Goal: Information Seeking & Learning: Learn about a topic

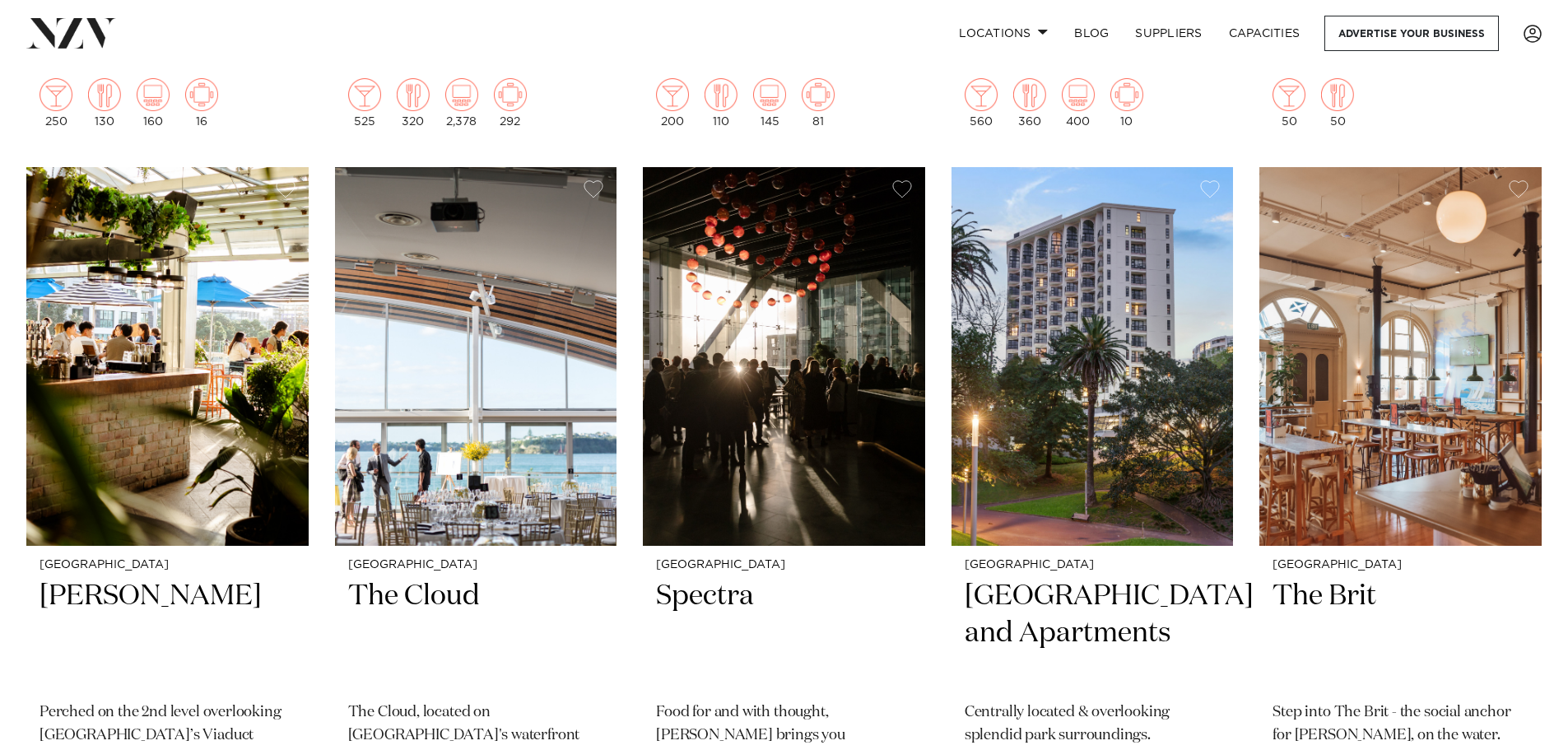
scroll to position [4721, 0]
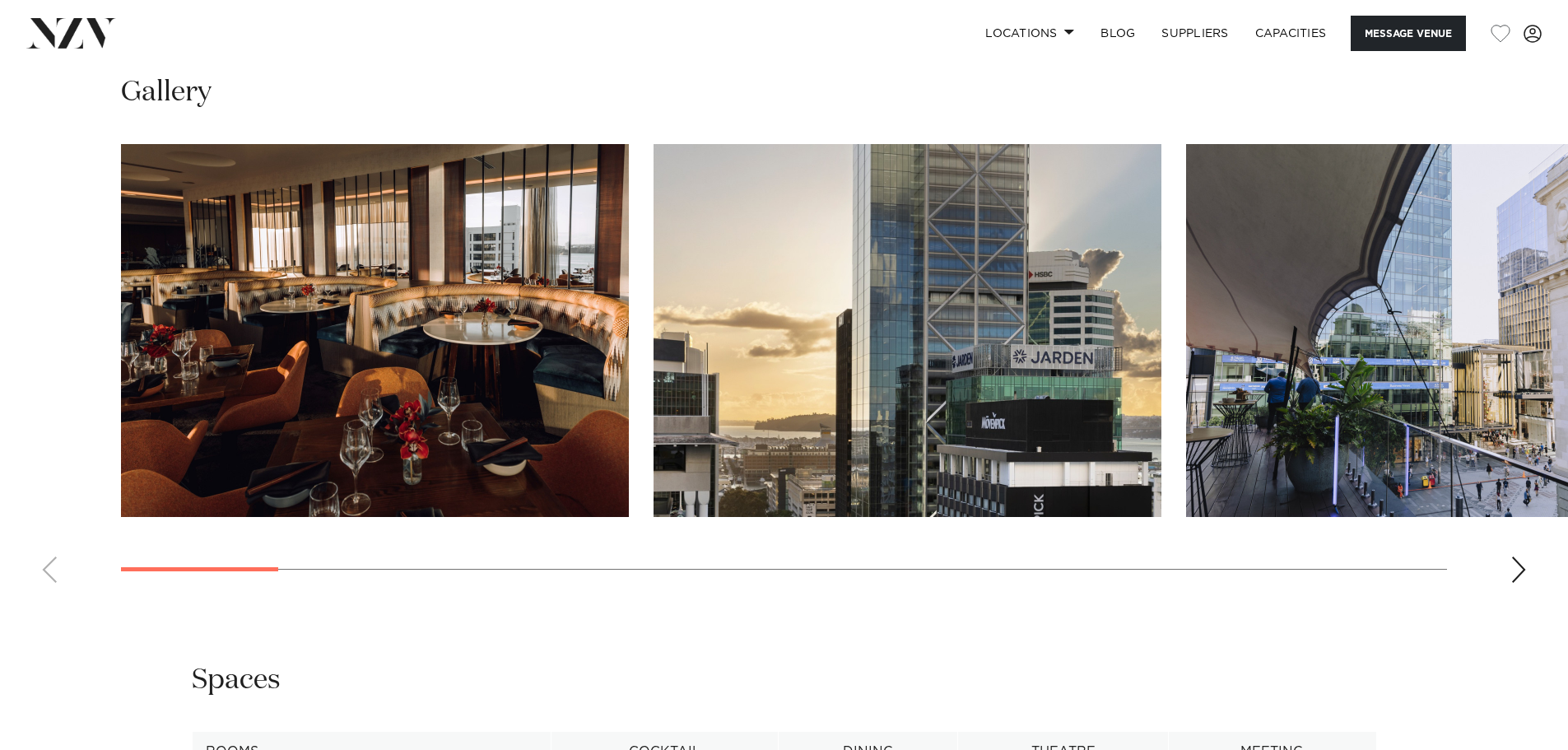
scroll to position [1691, 0]
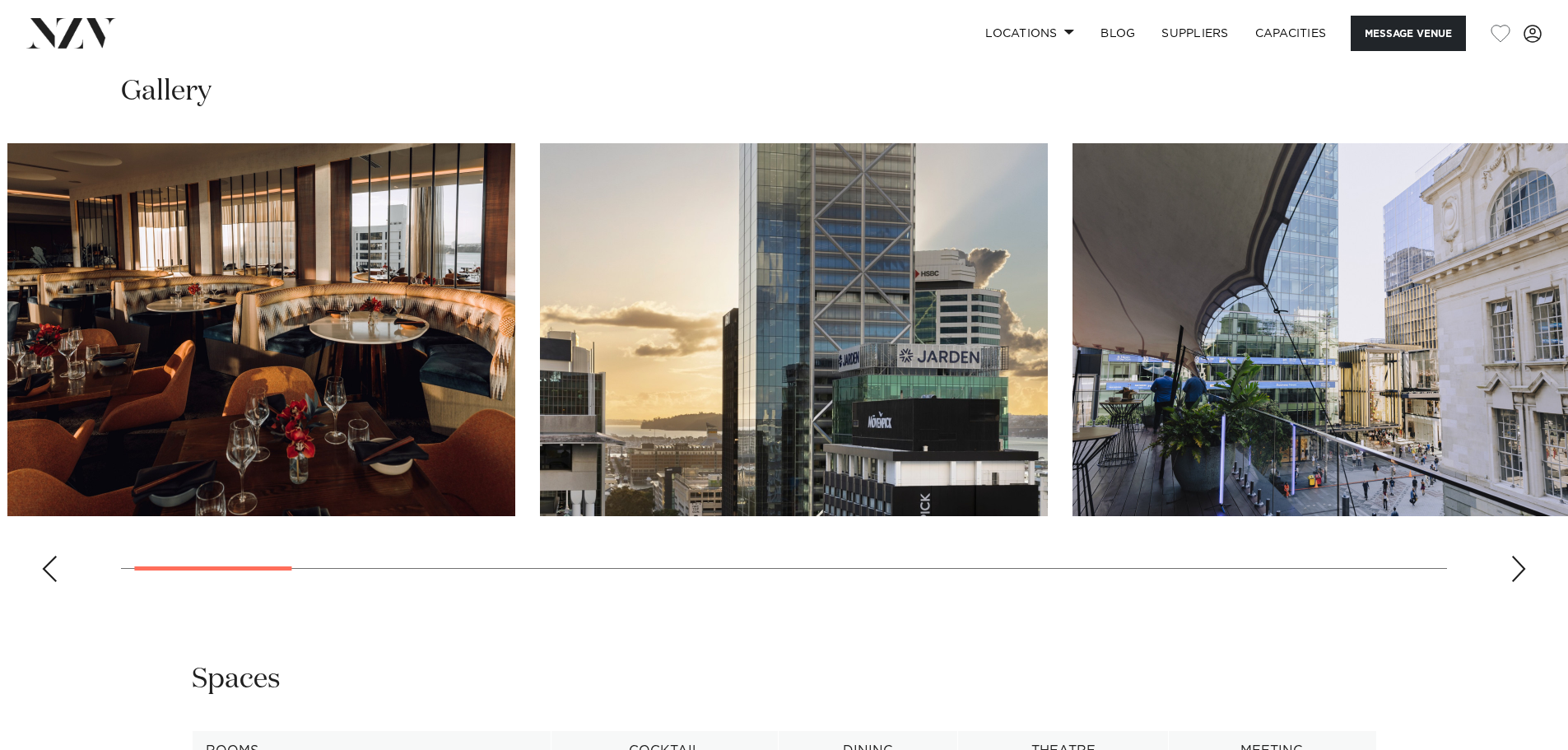
click at [656, 377] on img "2 / 21" at bounding box center [794, 329] width 508 height 373
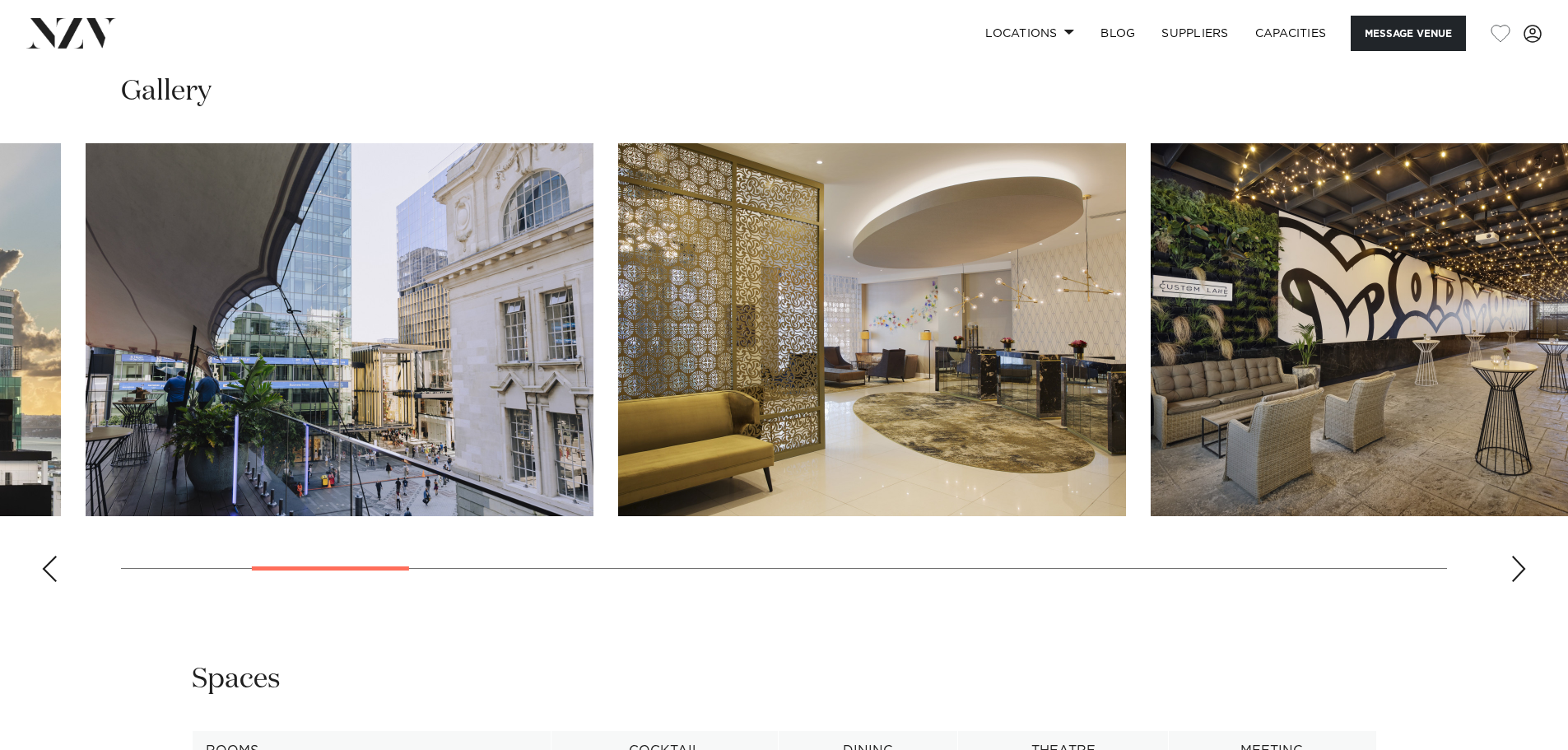
click at [346, 364] on img "3 / 21" at bounding box center [339, 329] width 508 height 373
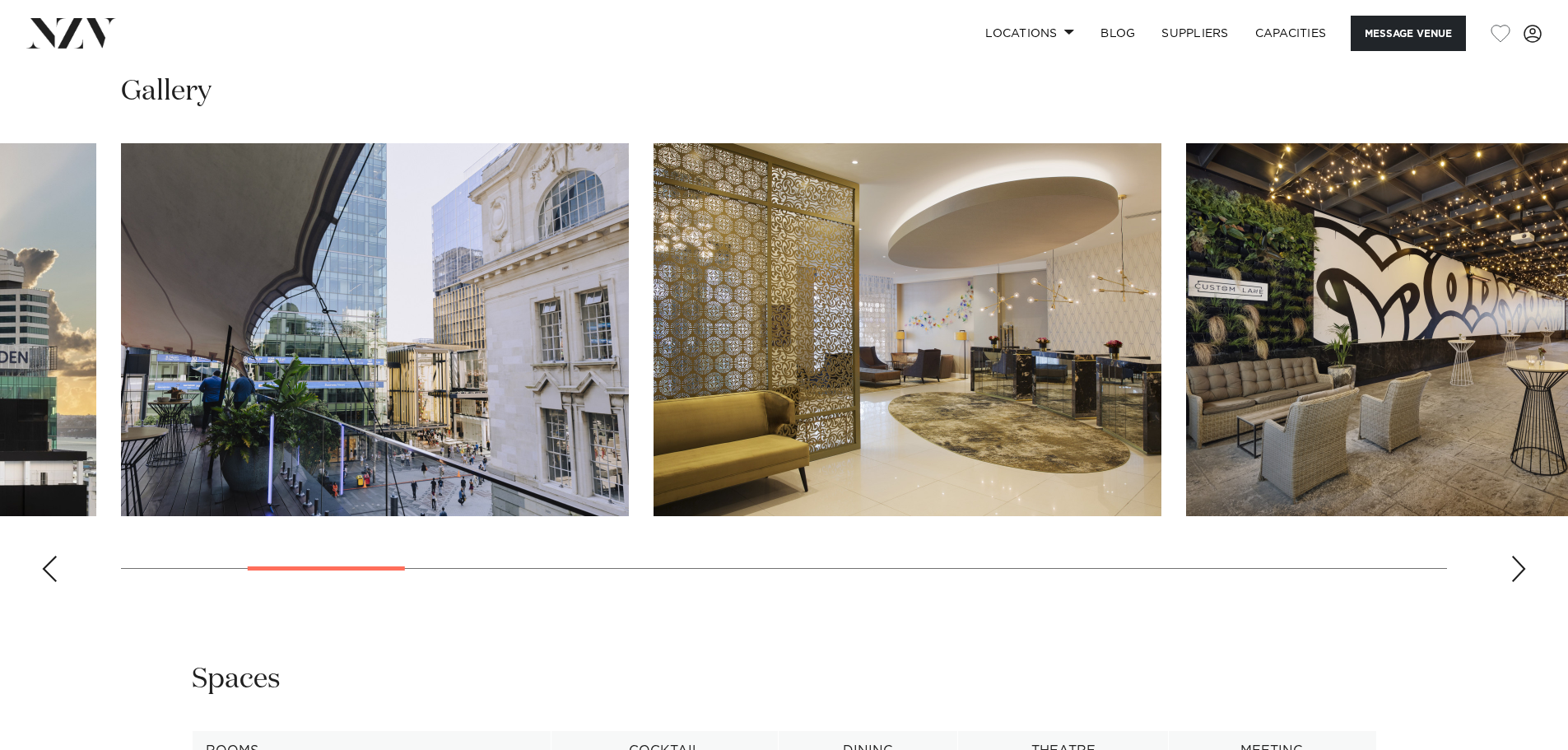
click at [654, 364] on img "4 / 21" at bounding box center [907, 329] width 508 height 373
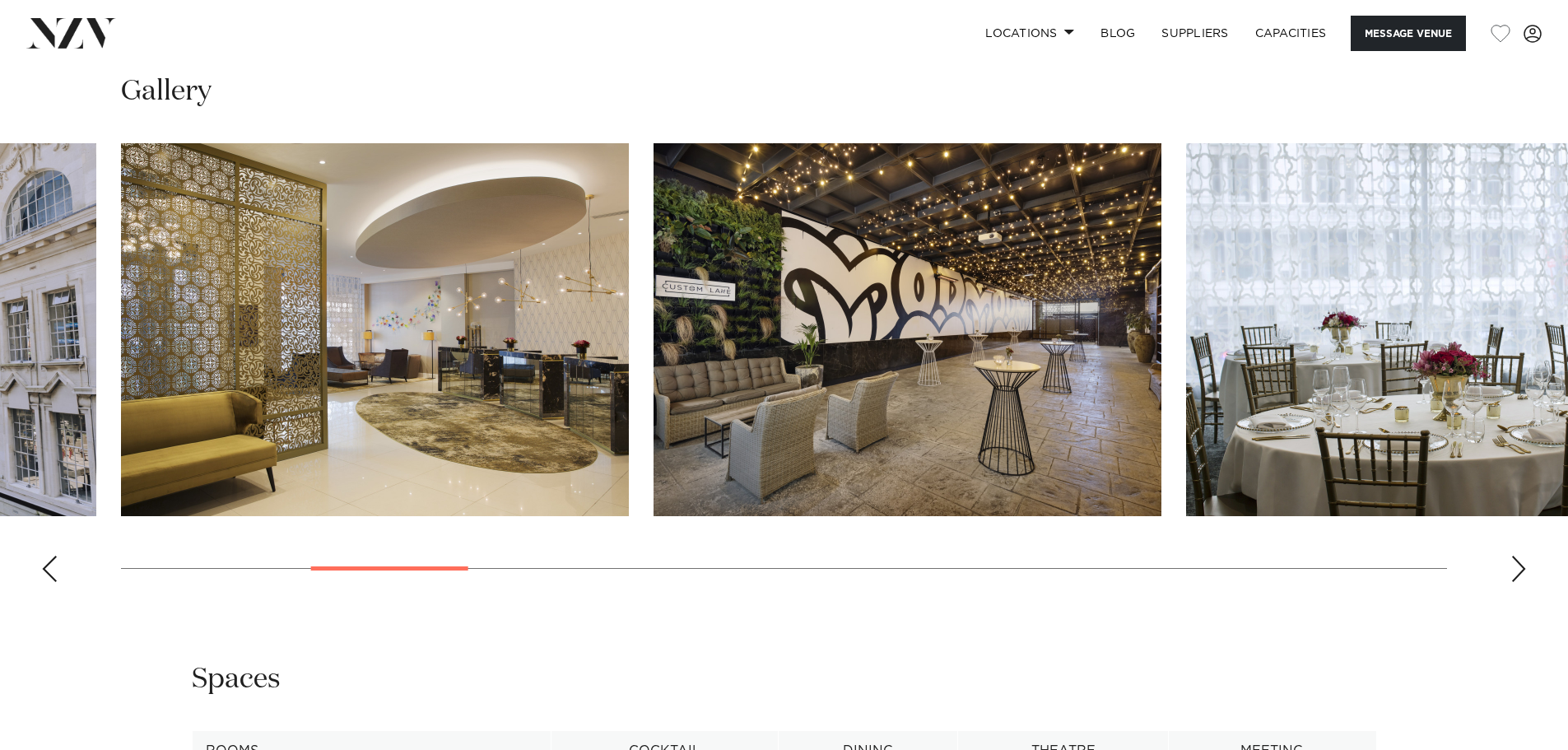
click at [654, 314] on img "5 / 21" at bounding box center [907, 329] width 508 height 373
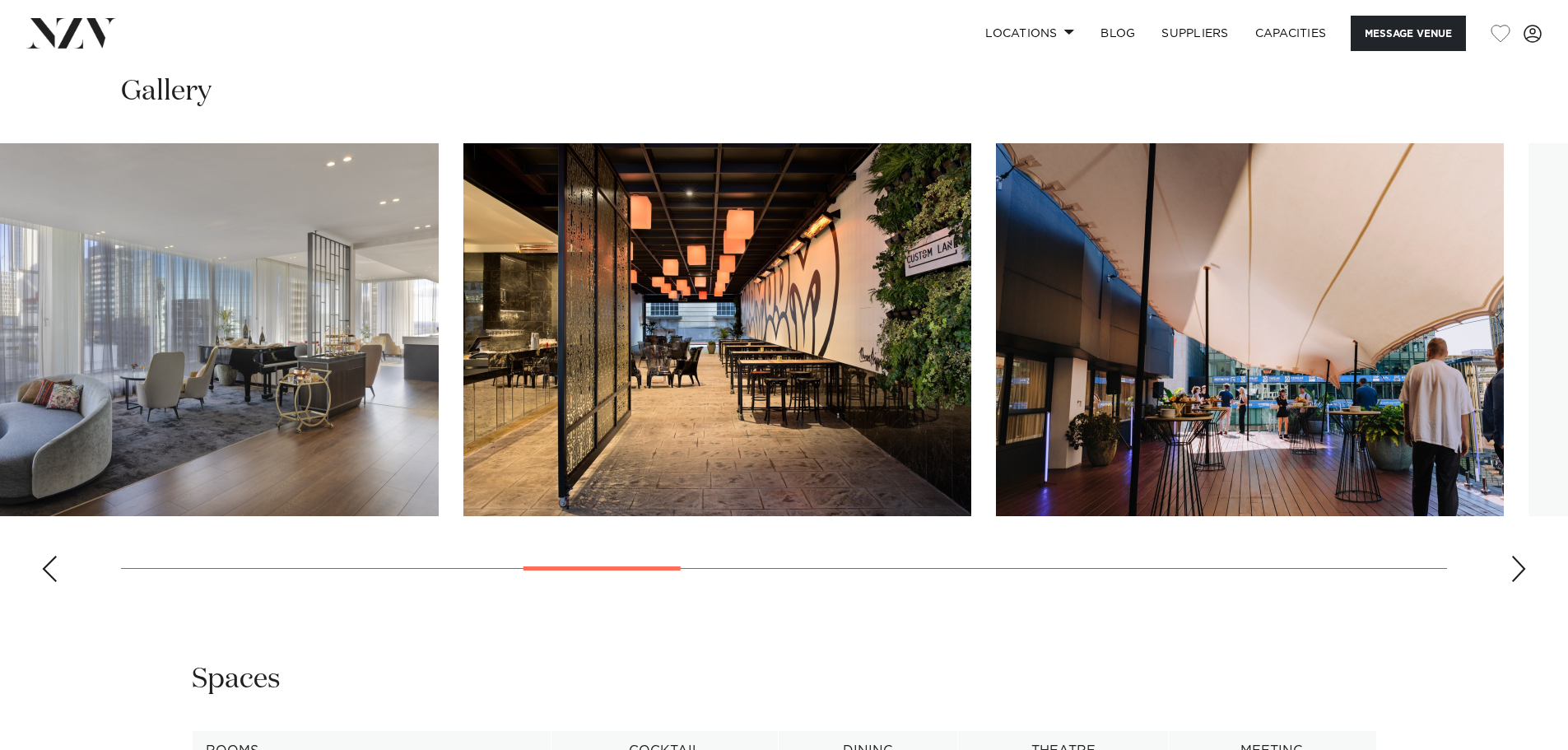
click at [277, 267] on img "7 / 21" at bounding box center [184, 329] width 508 height 373
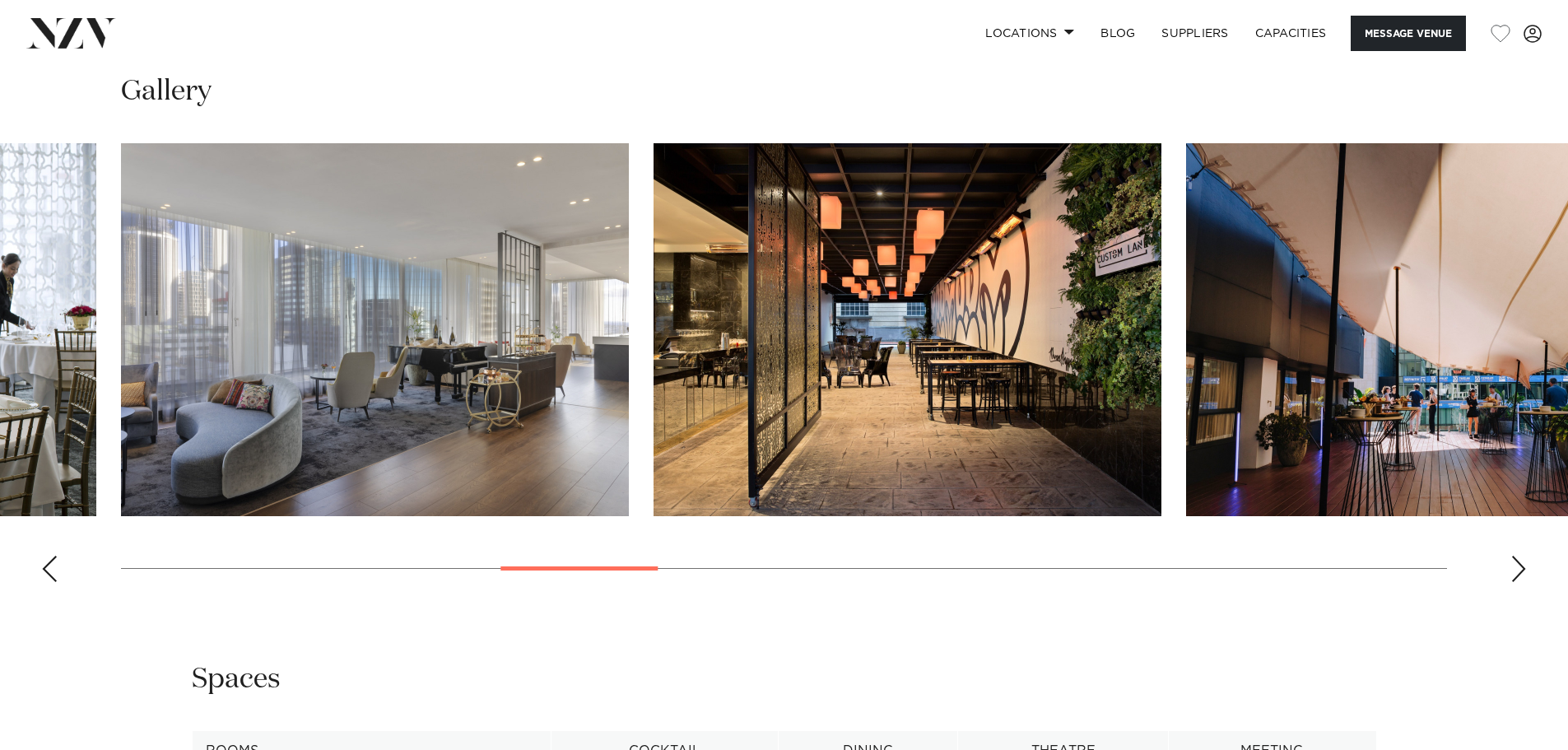
click at [304, 328] on swiper-container at bounding box center [784, 369] width 1568 height 452
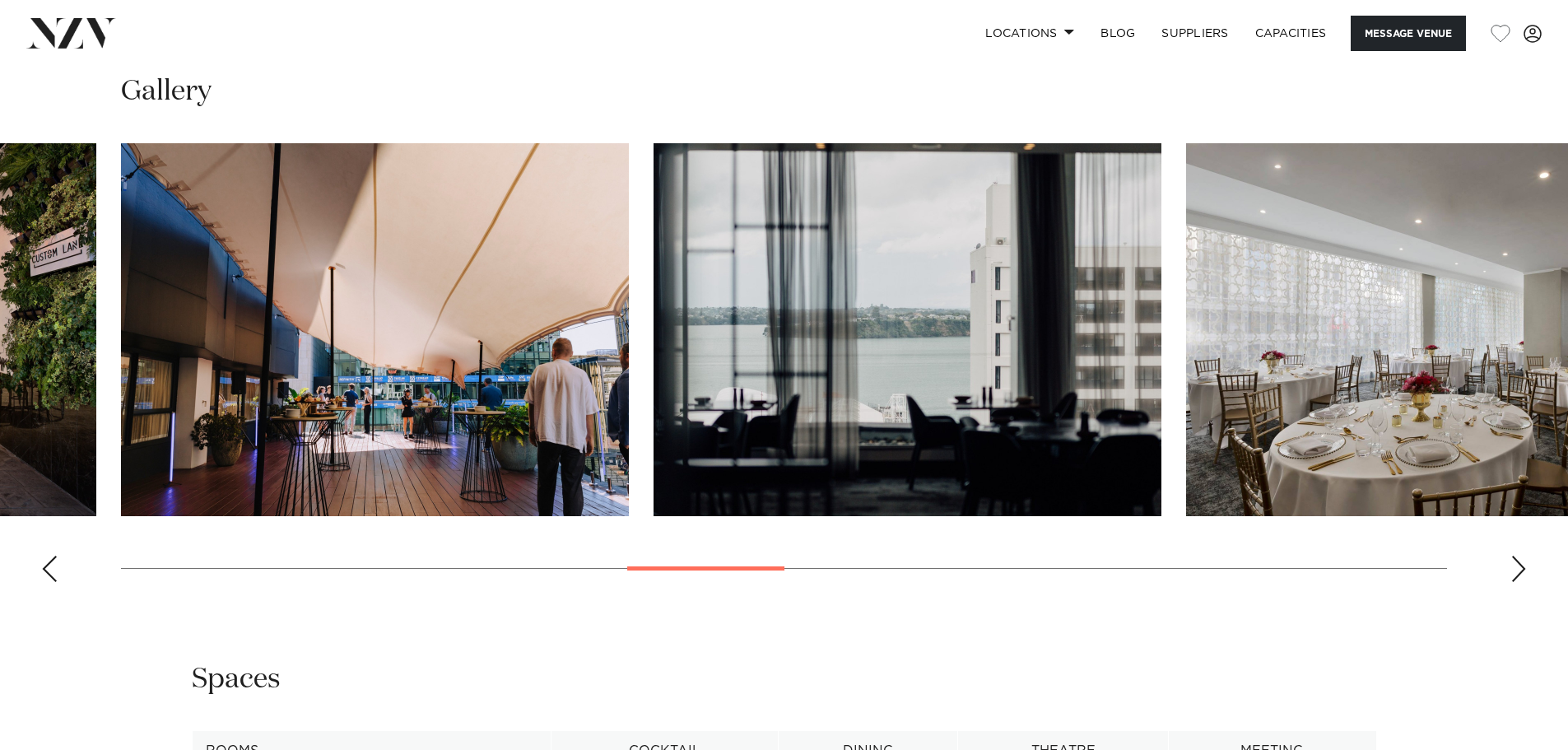
click at [654, 396] on img "10 / 21" at bounding box center [907, 329] width 508 height 373
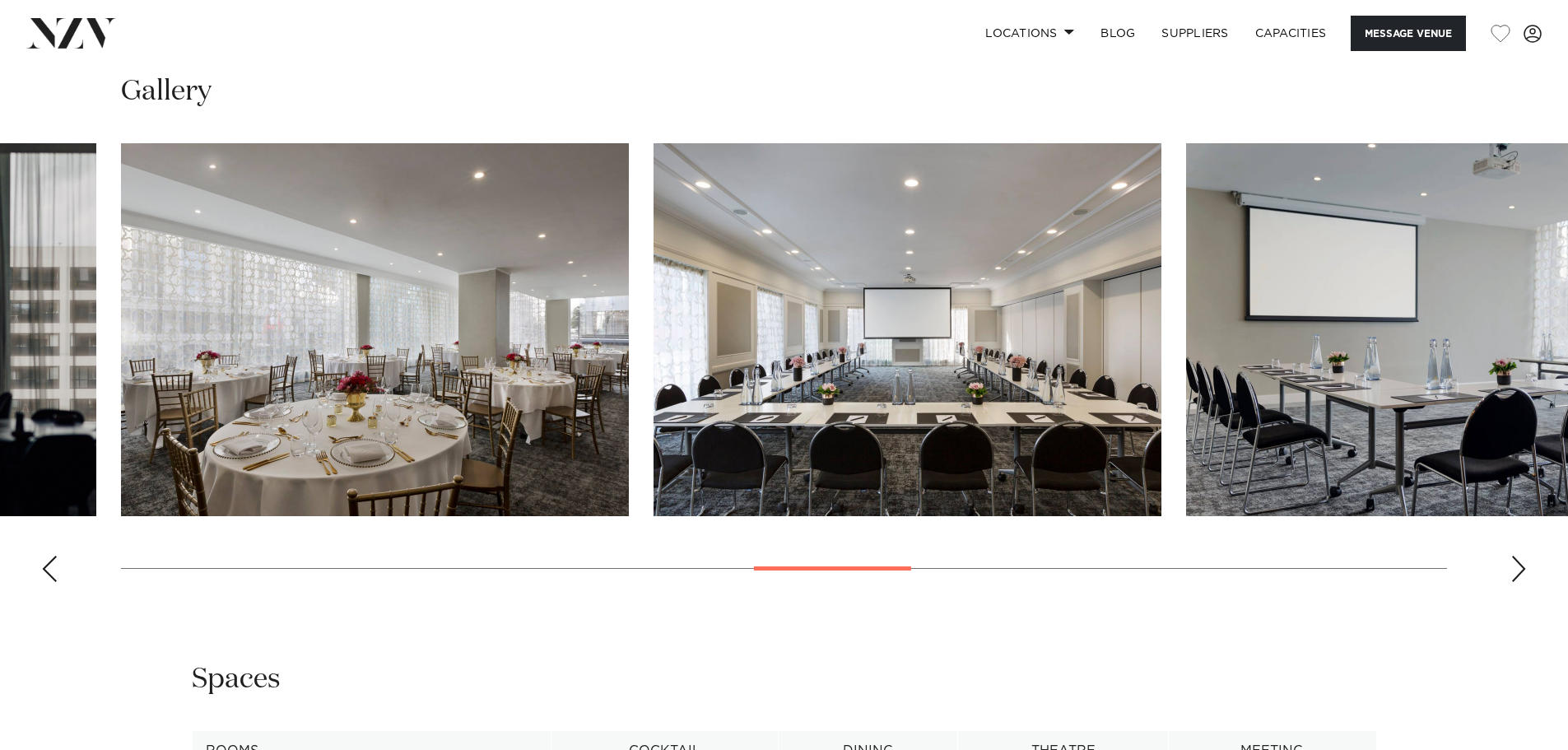
click at [1161, 384] on img "12 / 21" at bounding box center [907, 329] width 508 height 373
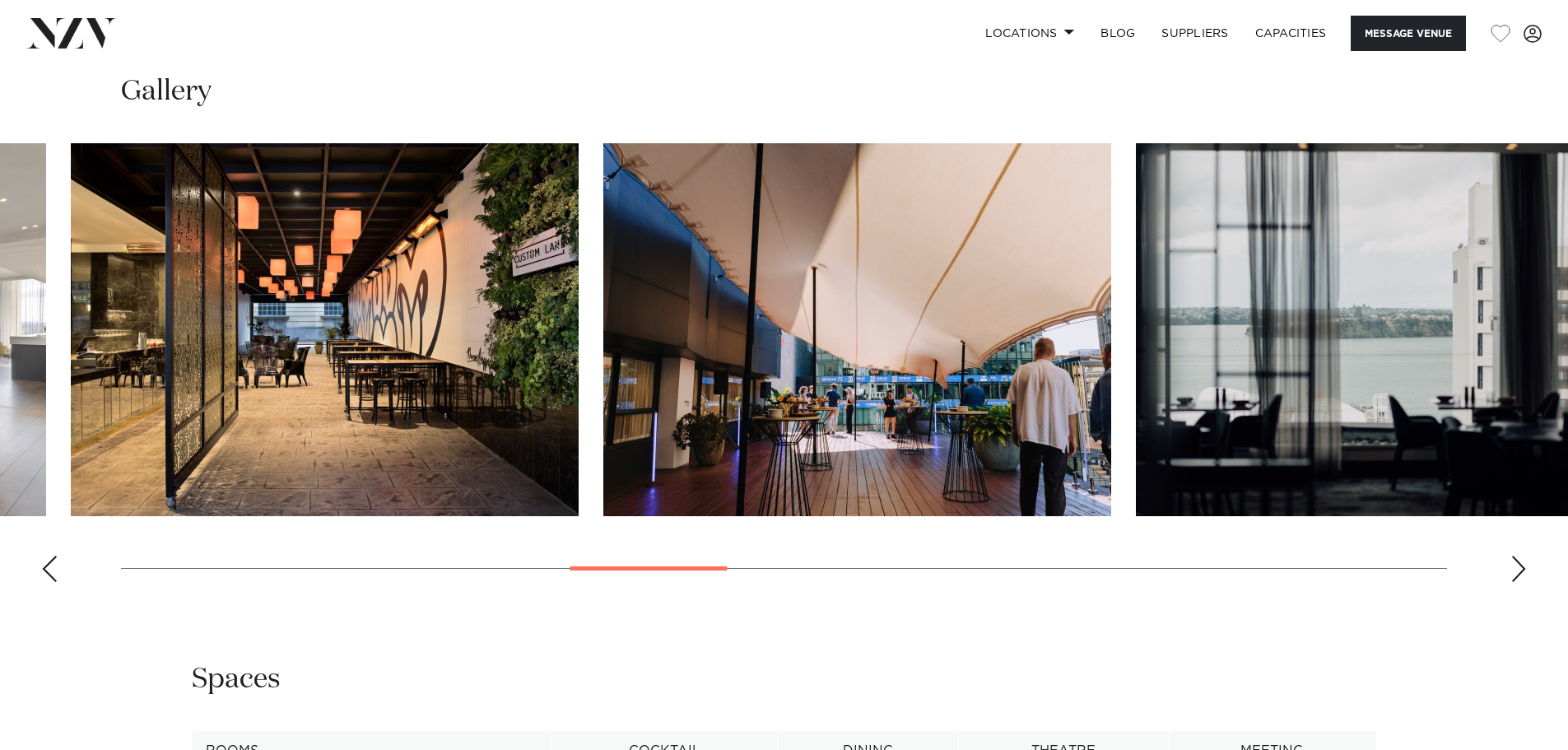
click at [1388, 349] on img "10 / 21" at bounding box center [1390, 329] width 508 height 373
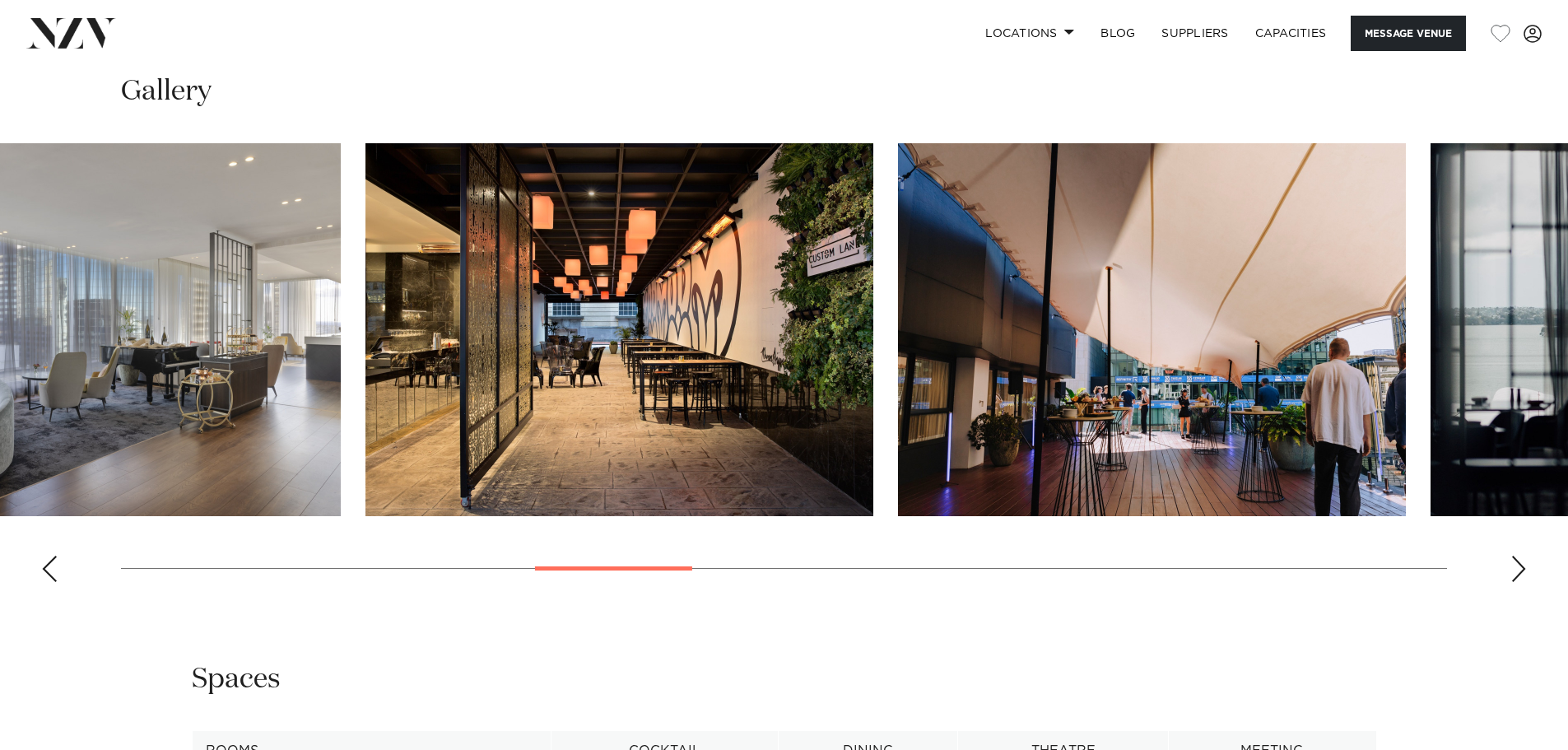
click at [1107, 357] on img "9 / 21" at bounding box center [1153, 329] width 508 height 373
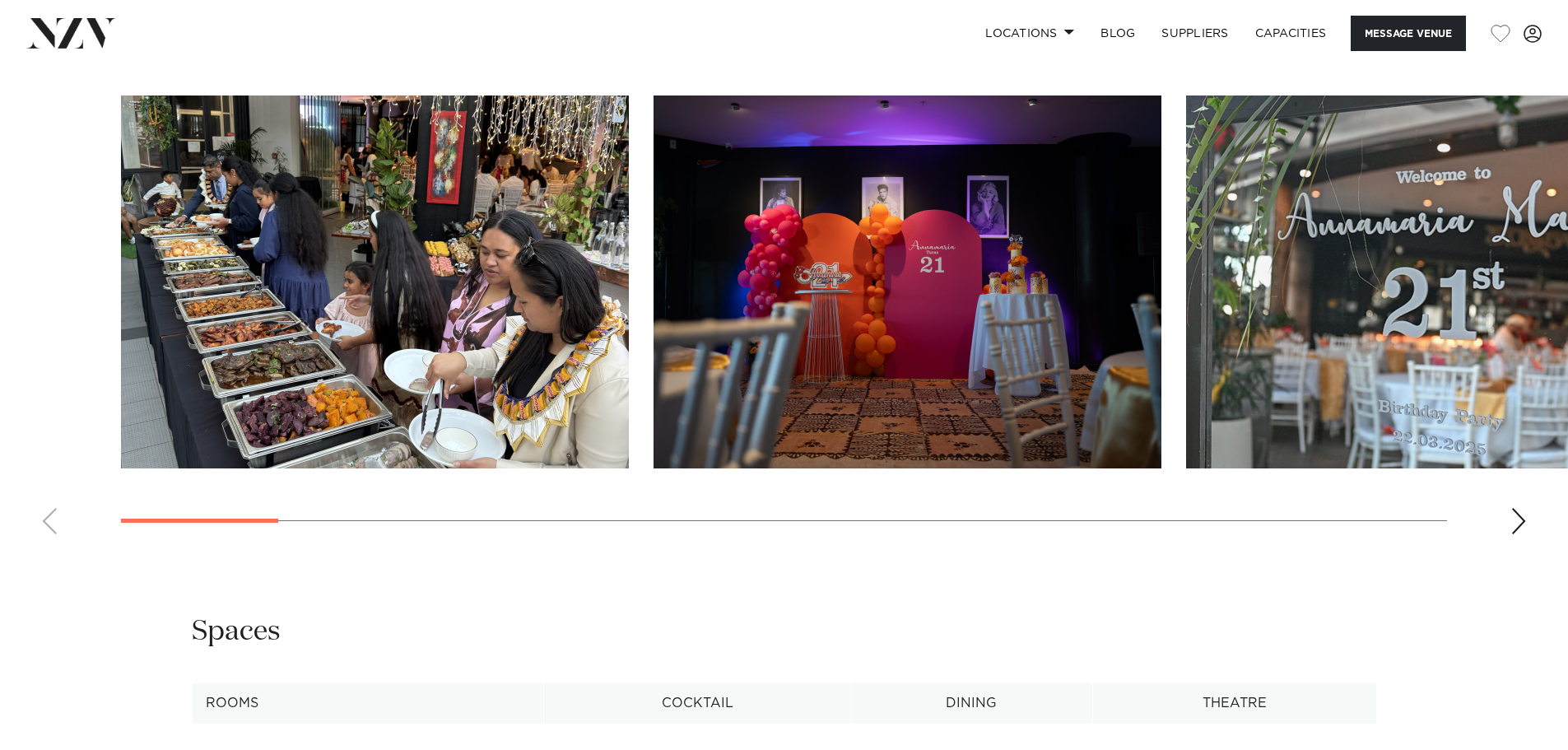
scroll to position [1677, 0]
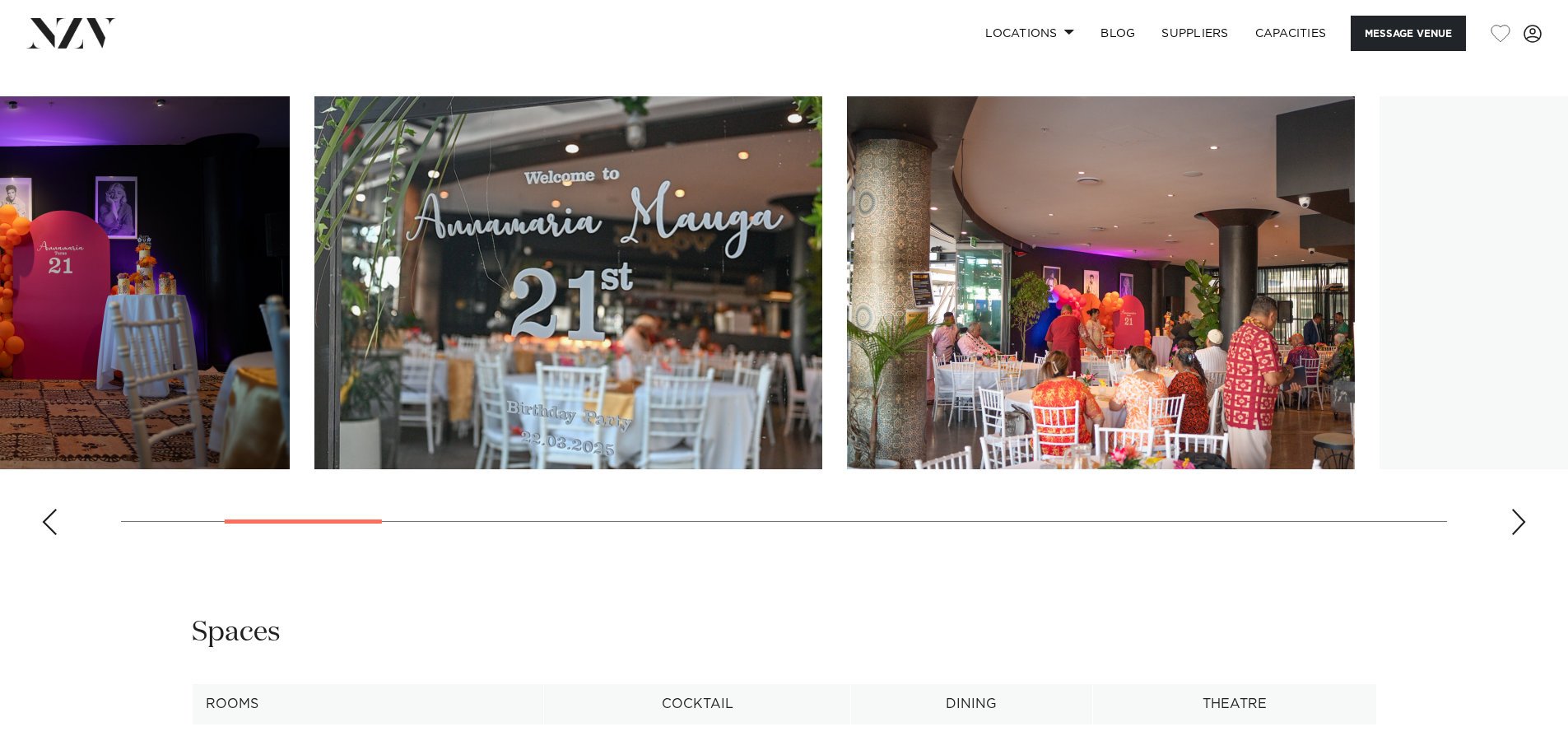
click at [361, 358] on img "3 / 21" at bounding box center [568, 283] width 508 height 373
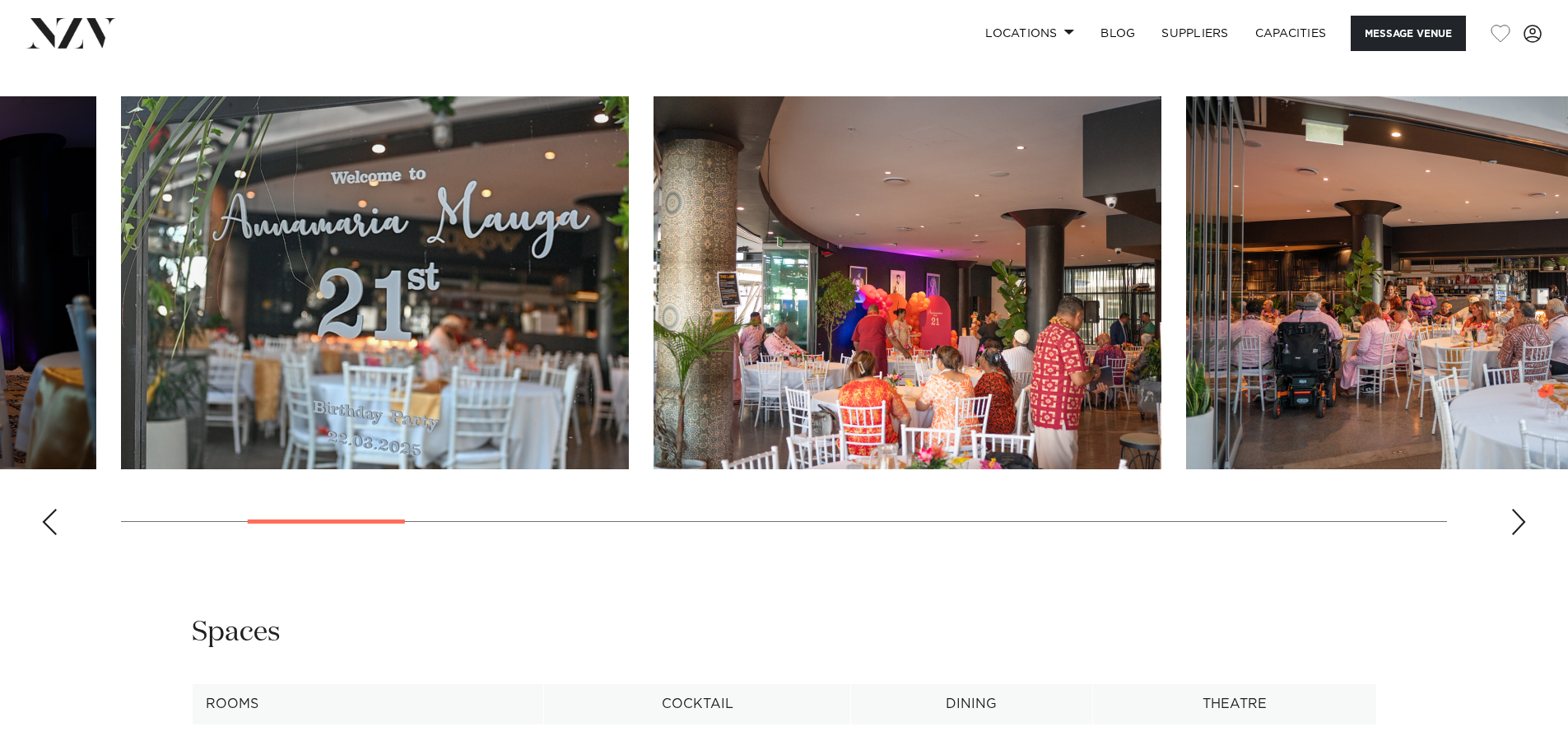
click at [136, 374] on swiper-container at bounding box center [784, 322] width 1568 height 452
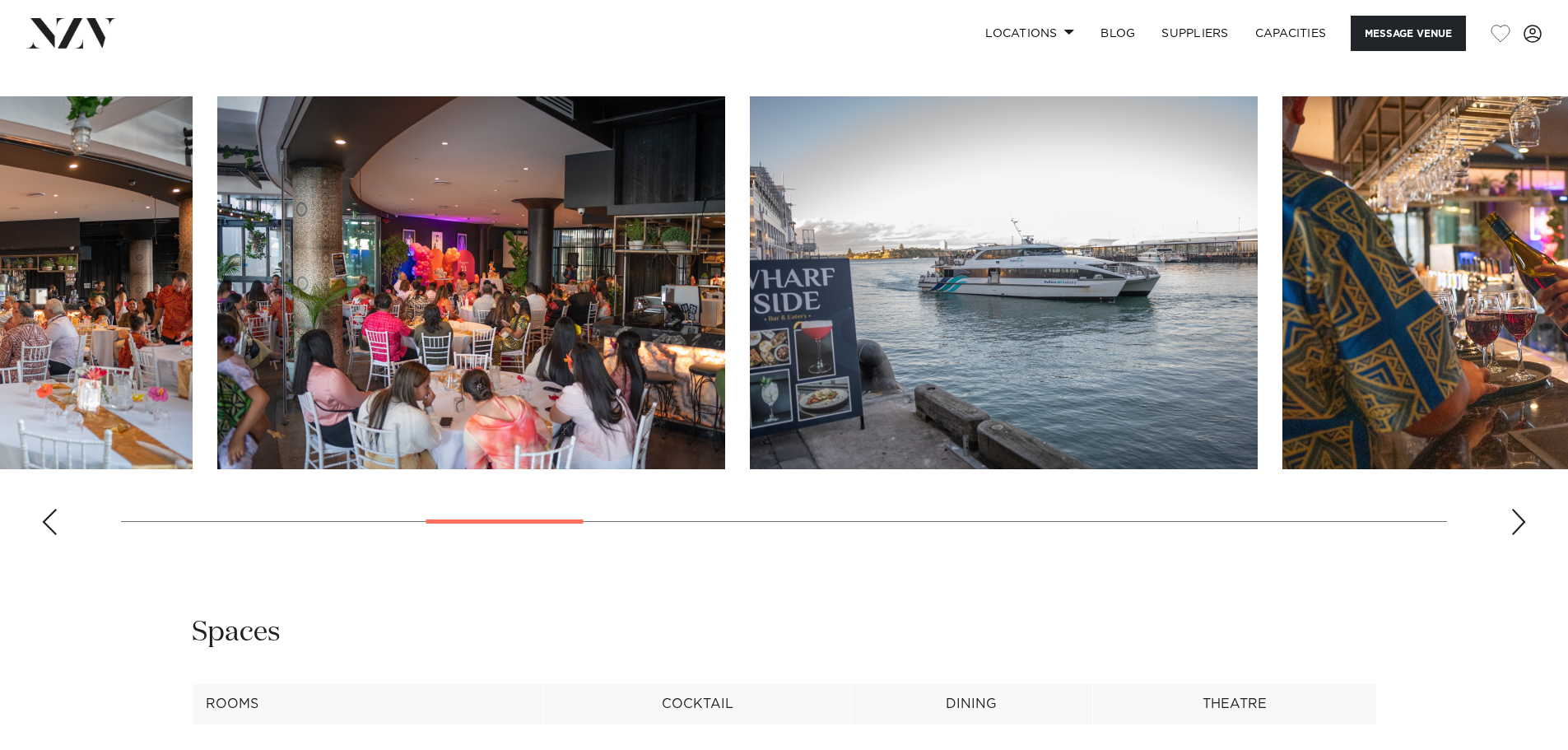
click at [750, 361] on img "7 / 21" at bounding box center [1004, 283] width 508 height 373
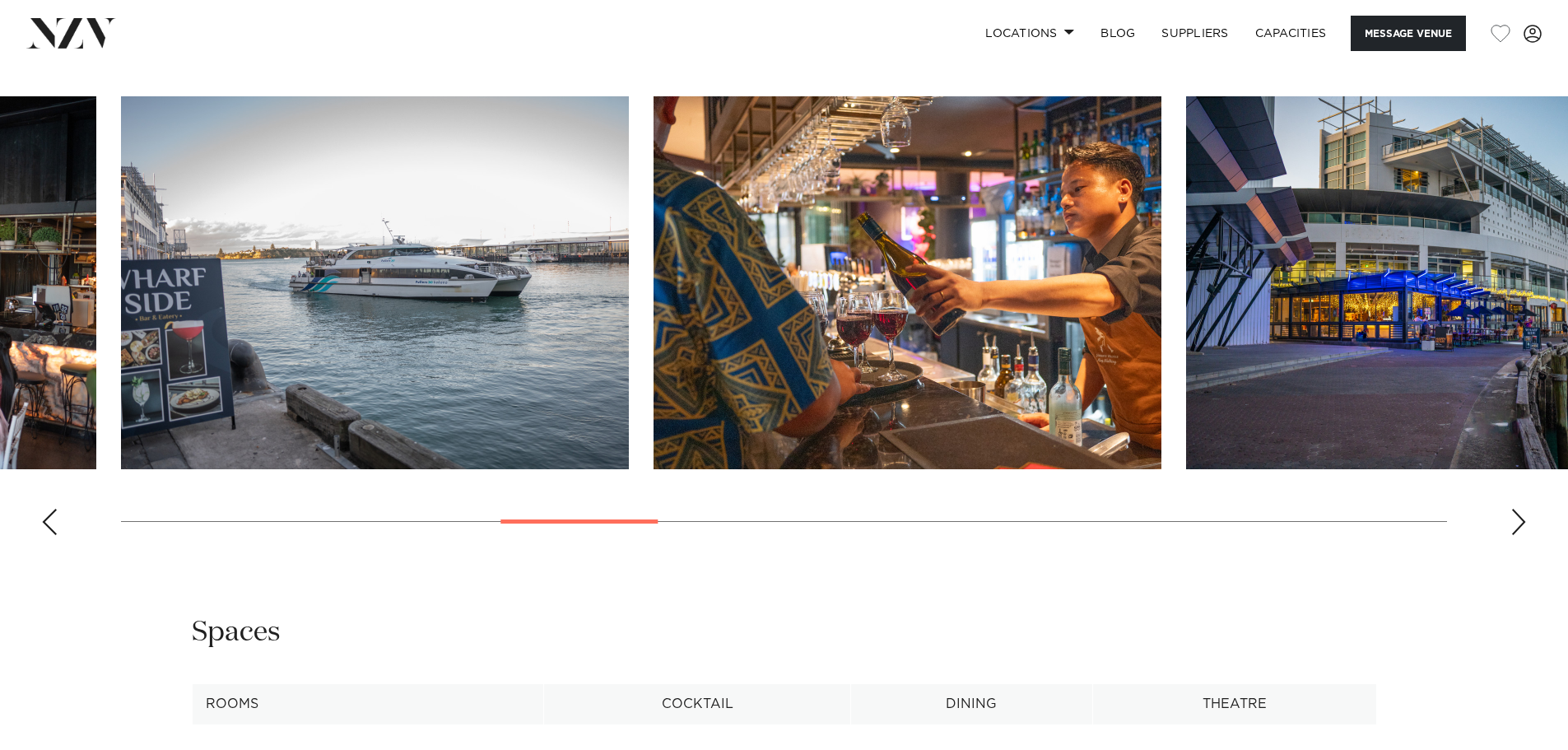
click at [1187, 333] on img "9 / 21" at bounding box center [1441, 283] width 508 height 373
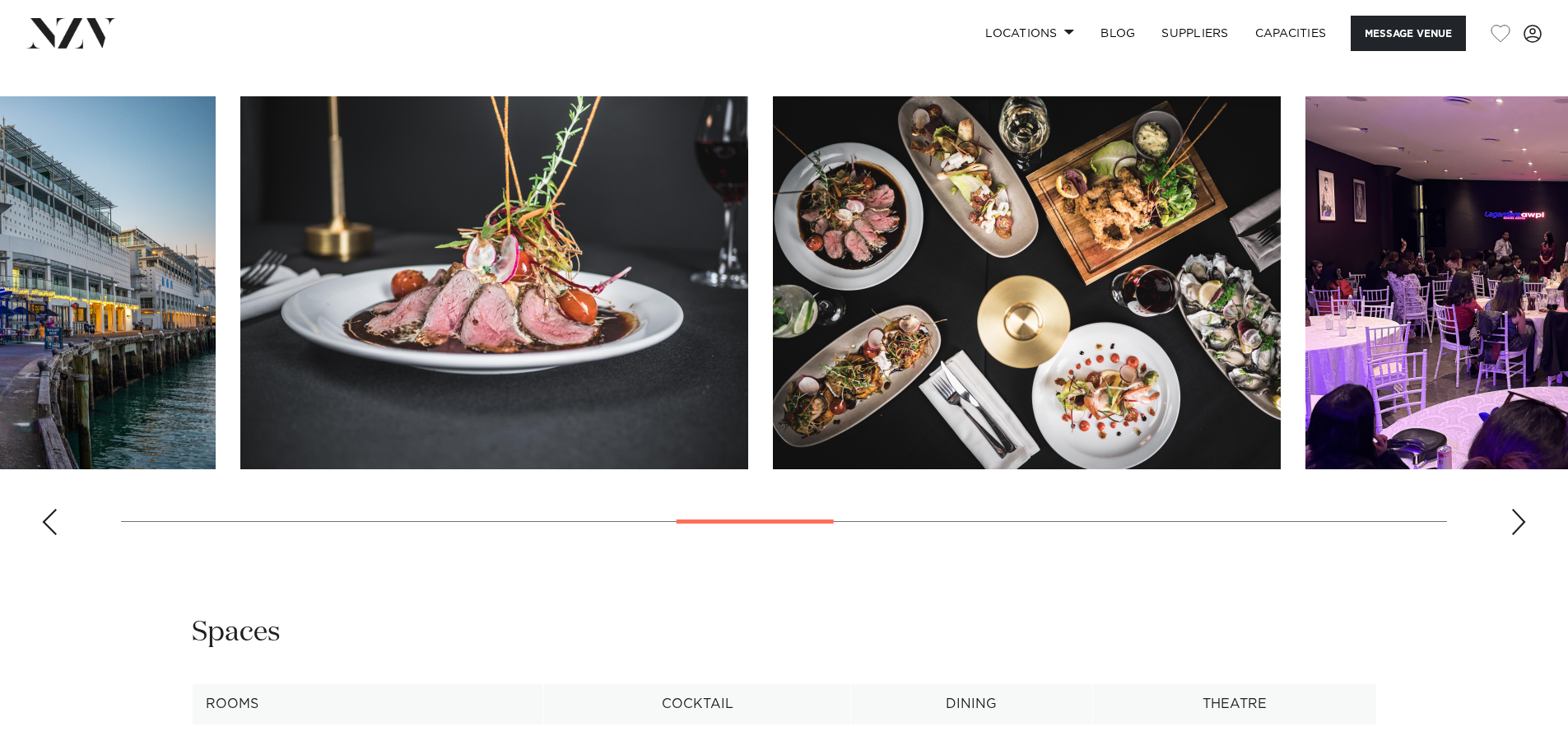
click at [367, 336] on swiper-container at bounding box center [784, 322] width 1568 height 452
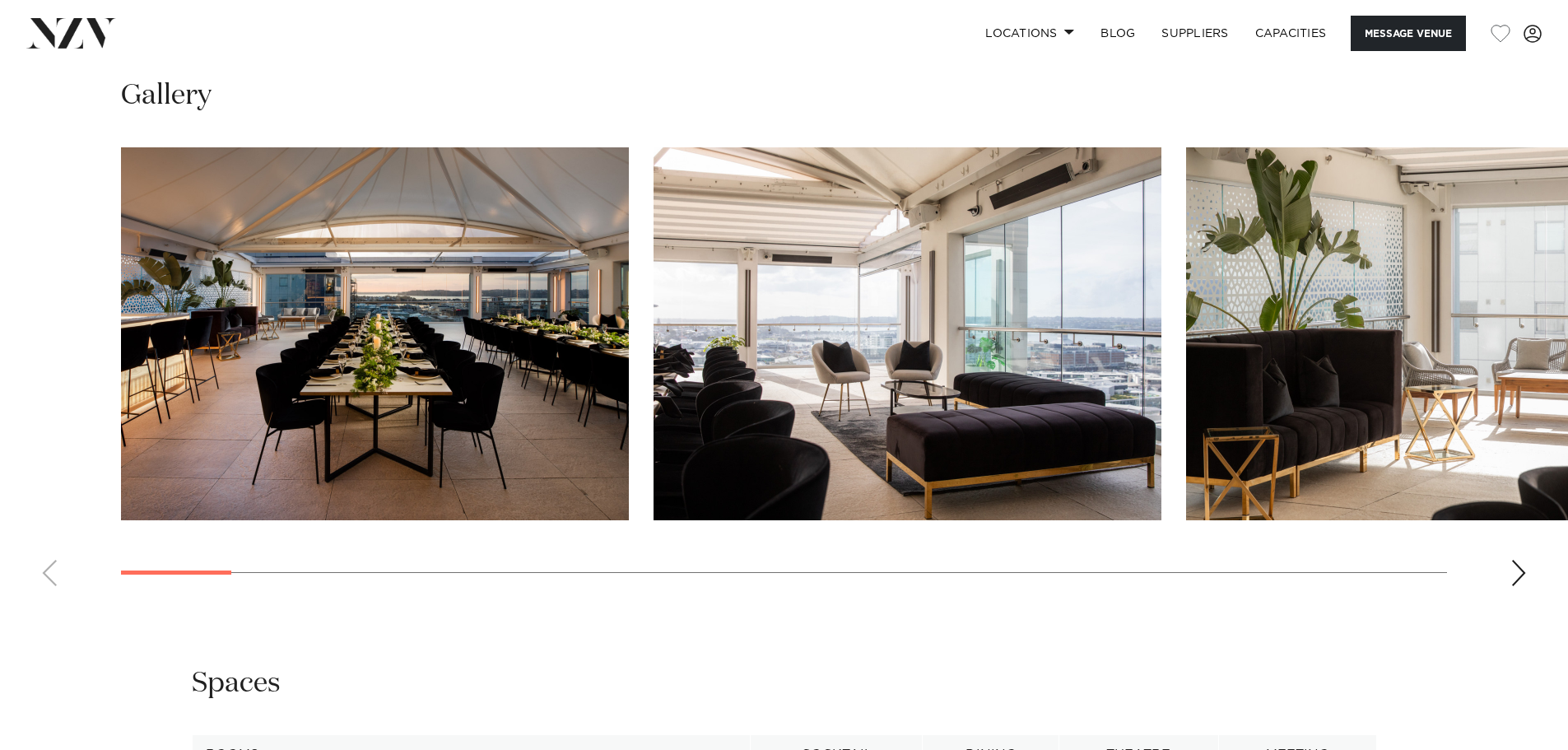
scroll to position [2051, 0]
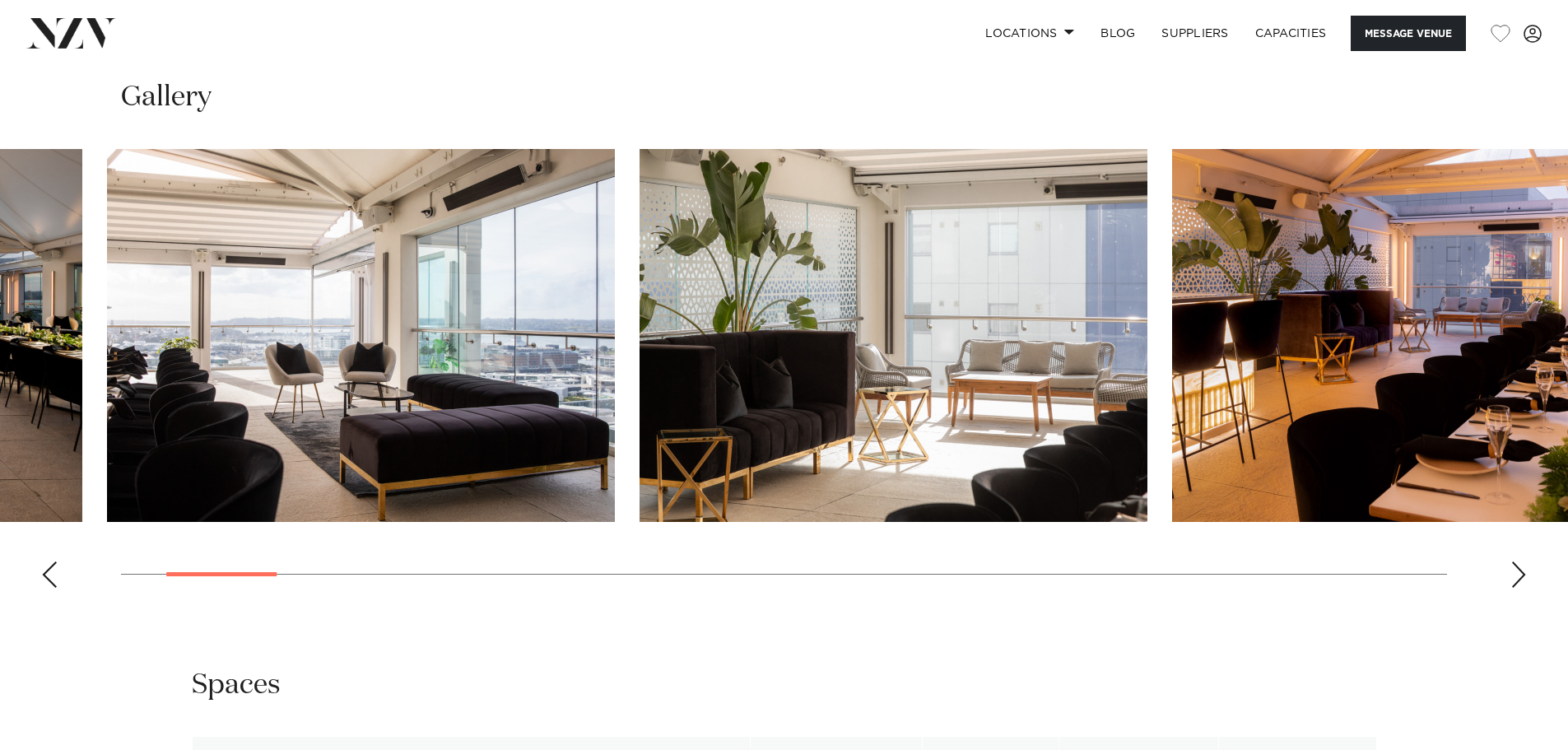
click at [524, 400] on img "2 / 30" at bounding box center [361, 335] width 508 height 373
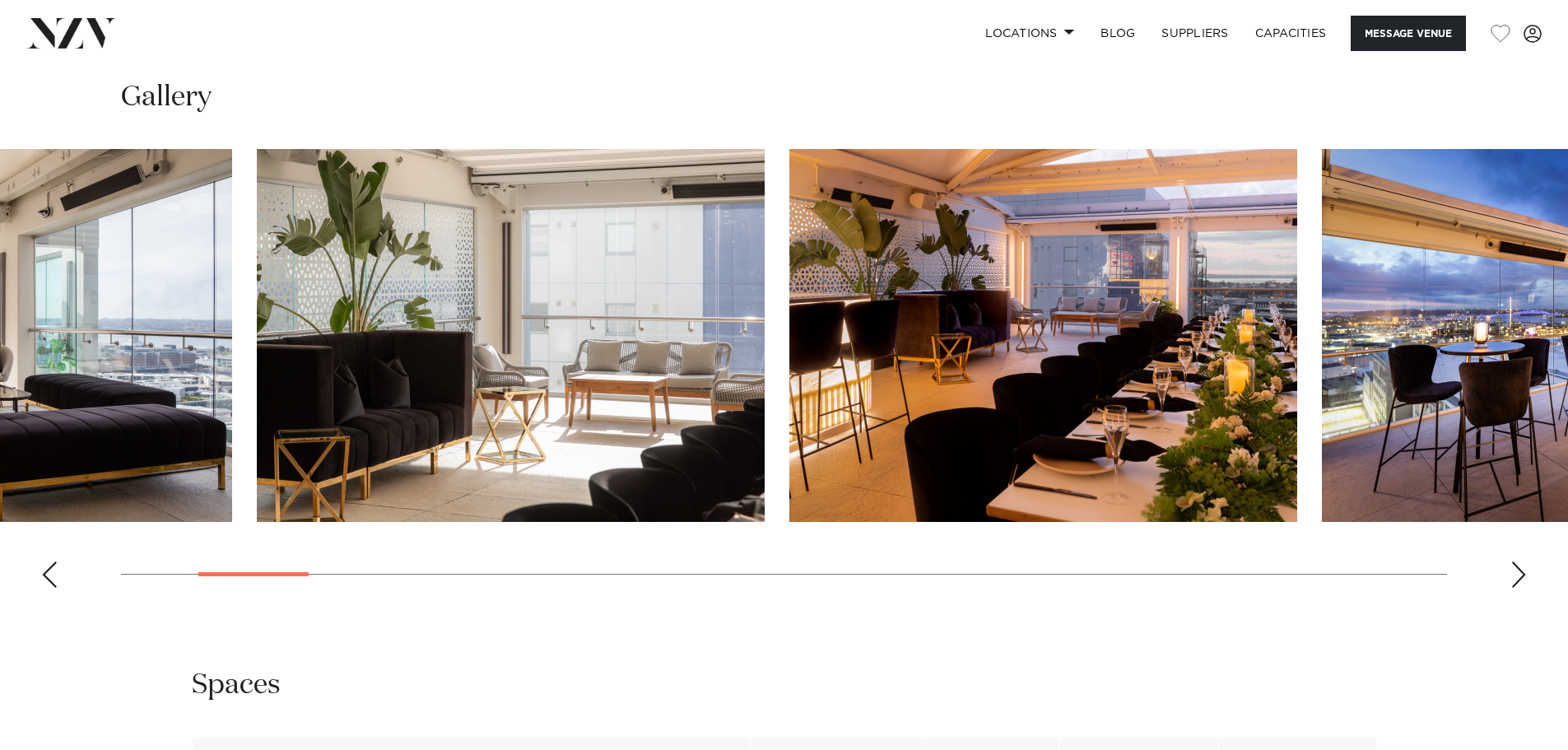
click at [303, 404] on swiper-container at bounding box center [784, 375] width 1568 height 452
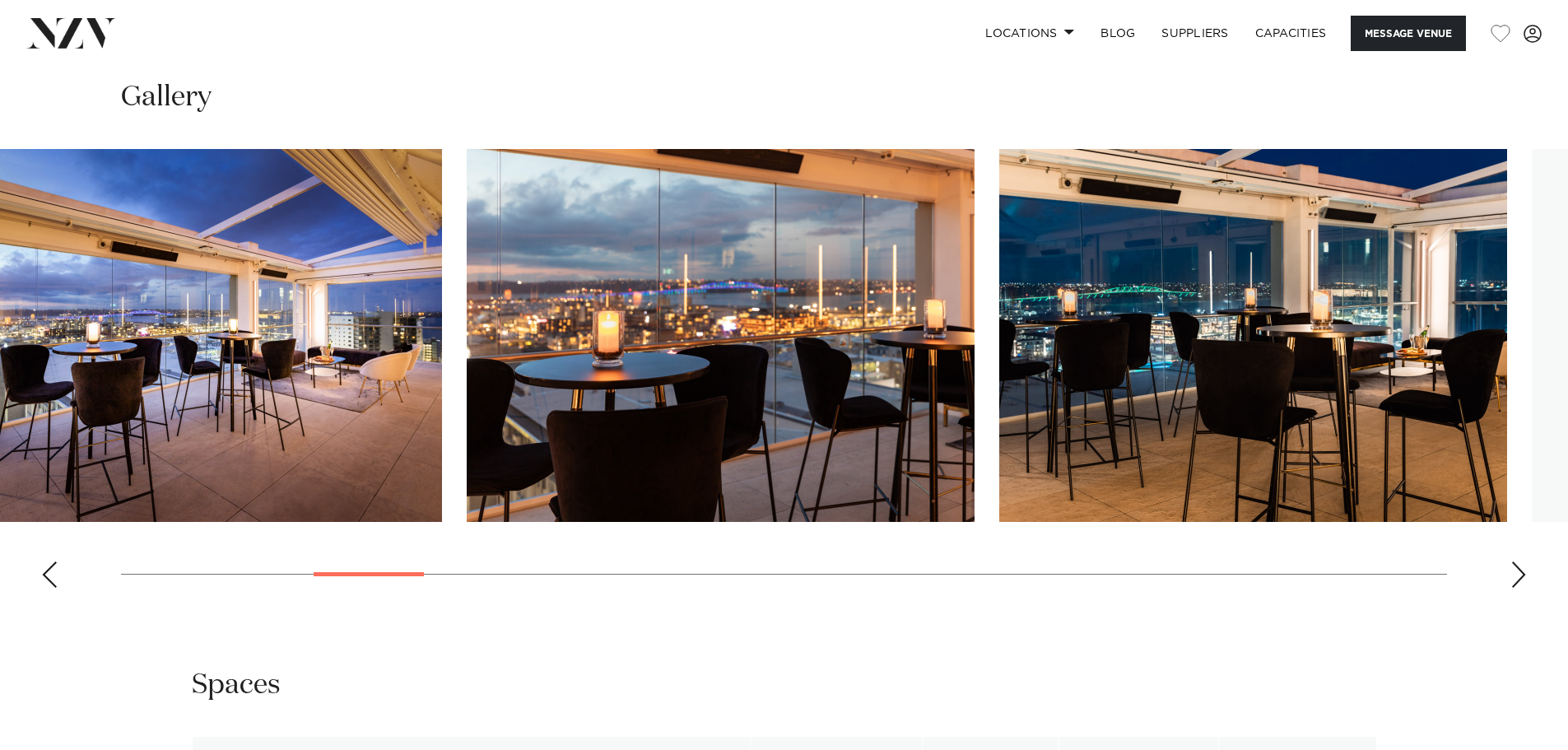
click at [296, 414] on img "5 / 30" at bounding box center [188, 335] width 508 height 373
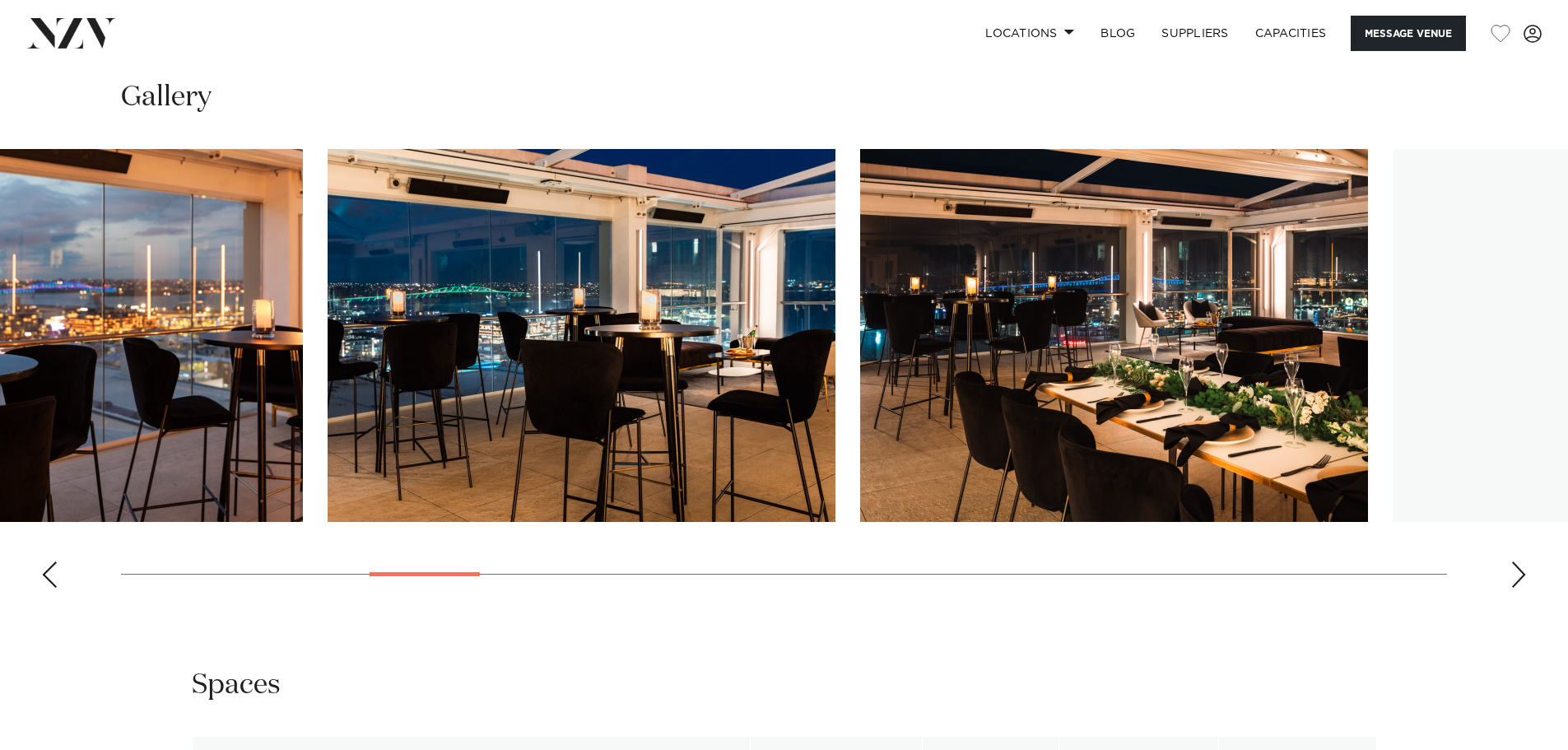
click at [204, 428] on swiper-container at bounding box center [784, 375] width 1568 height 452
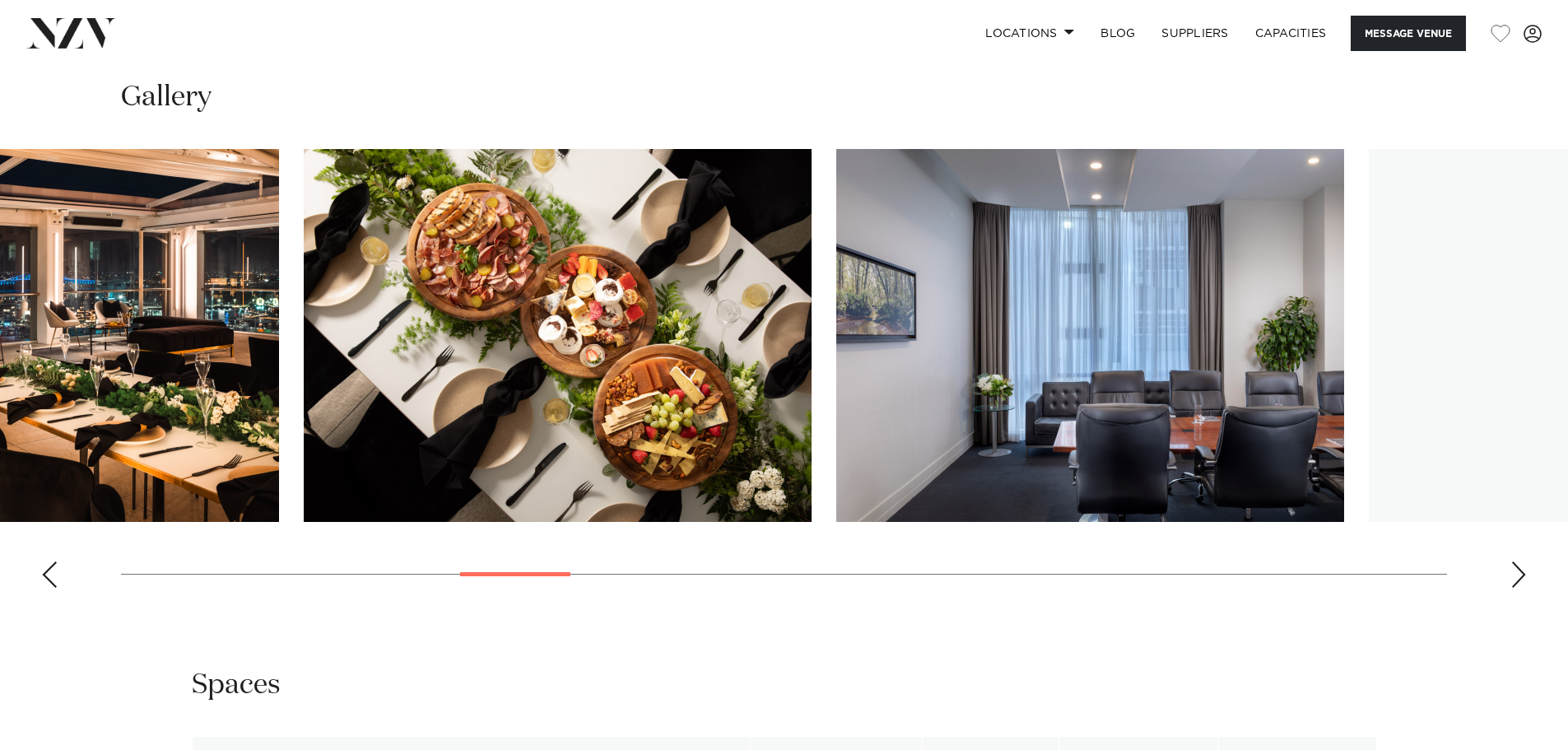
click at [6, 433] on img "8 / 30" at bounding box center [25, 335] width 508 height 373
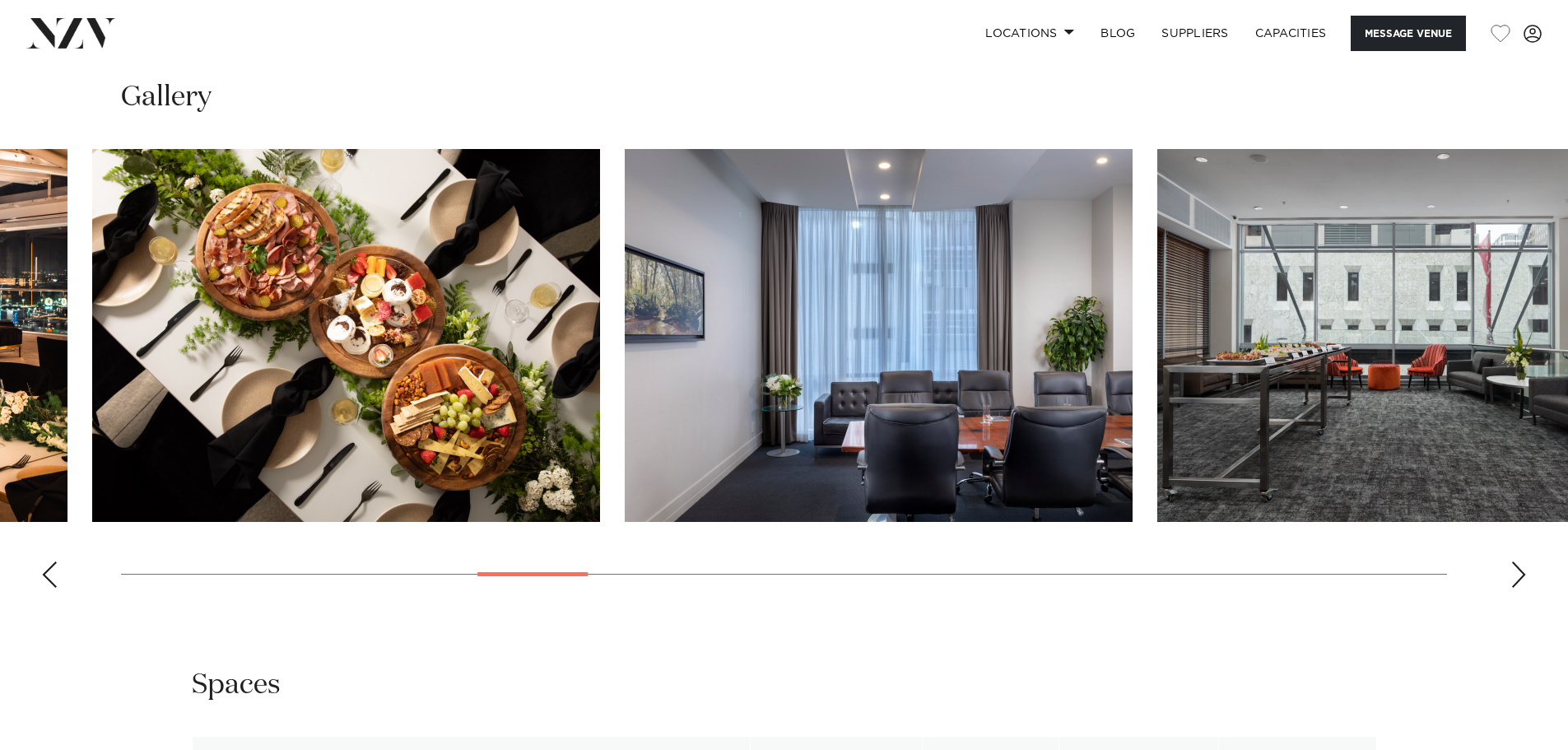
click at [625, 387] on img "10 / 30" at bounding box center [878, 335] width 508 height 373
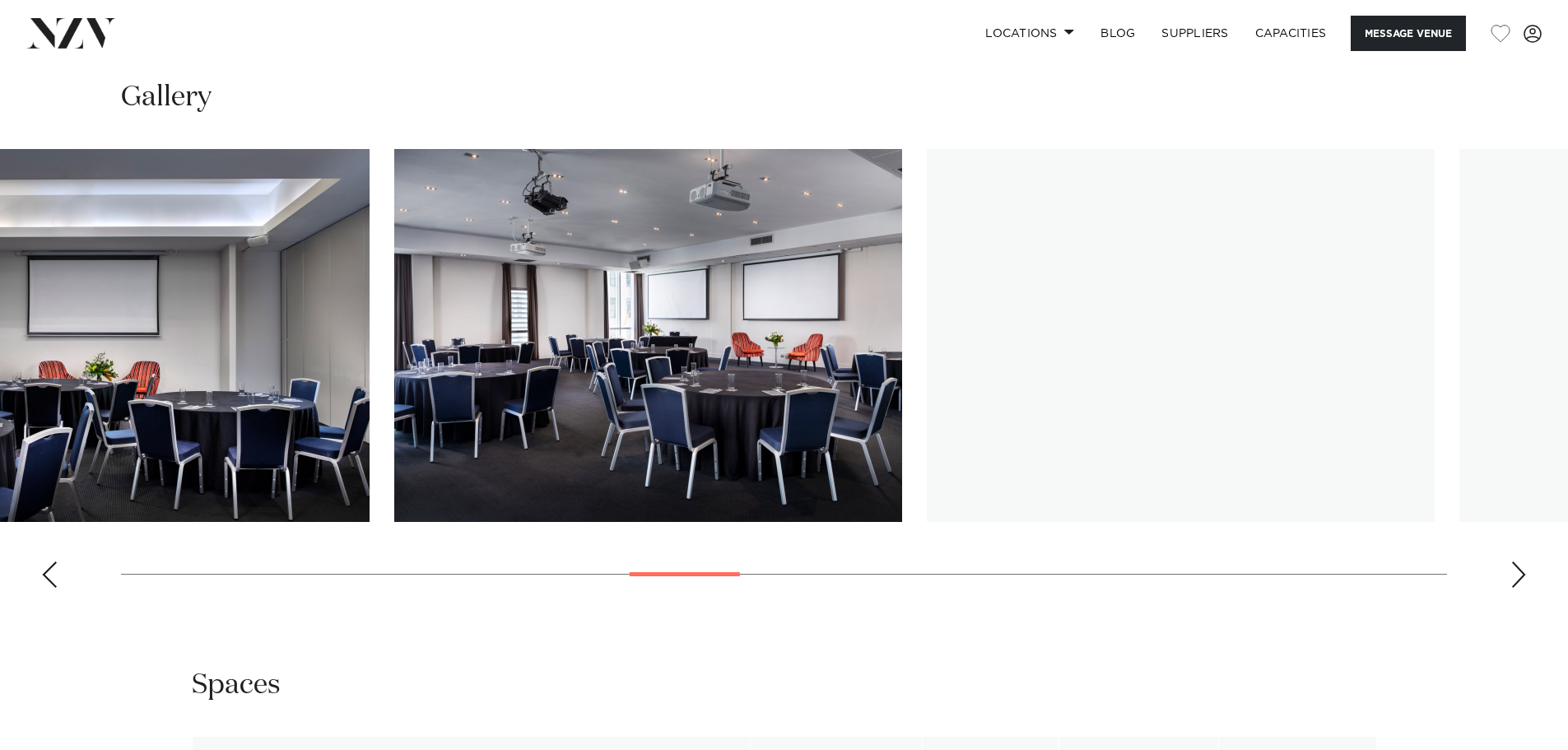
click at [16, 322] on img "12 / 30" at bounding box center [116, 335] width 508 height 373
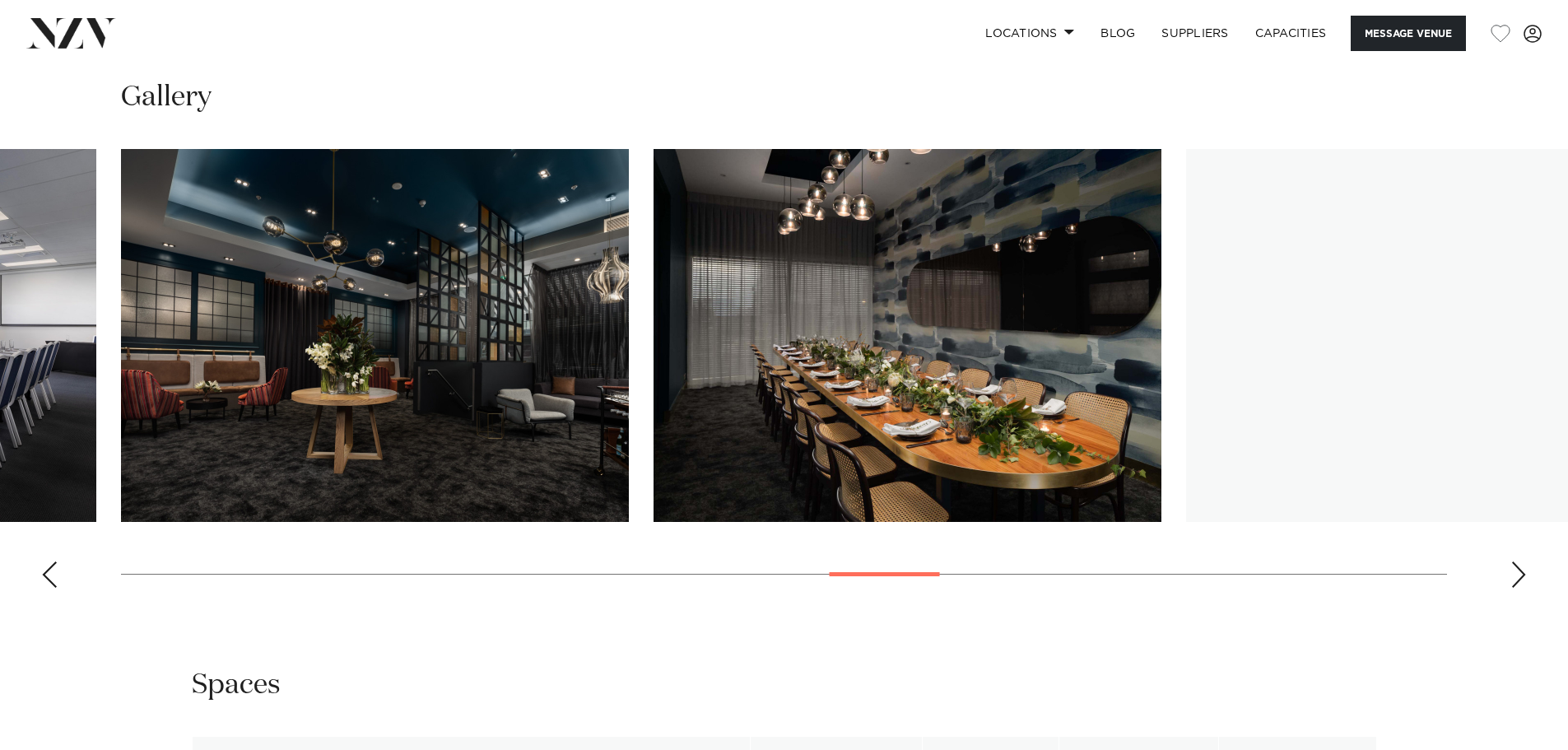
click at [1187, 408] on img "19 / 30" at bounding box center [1441, 335] width 508 height 373
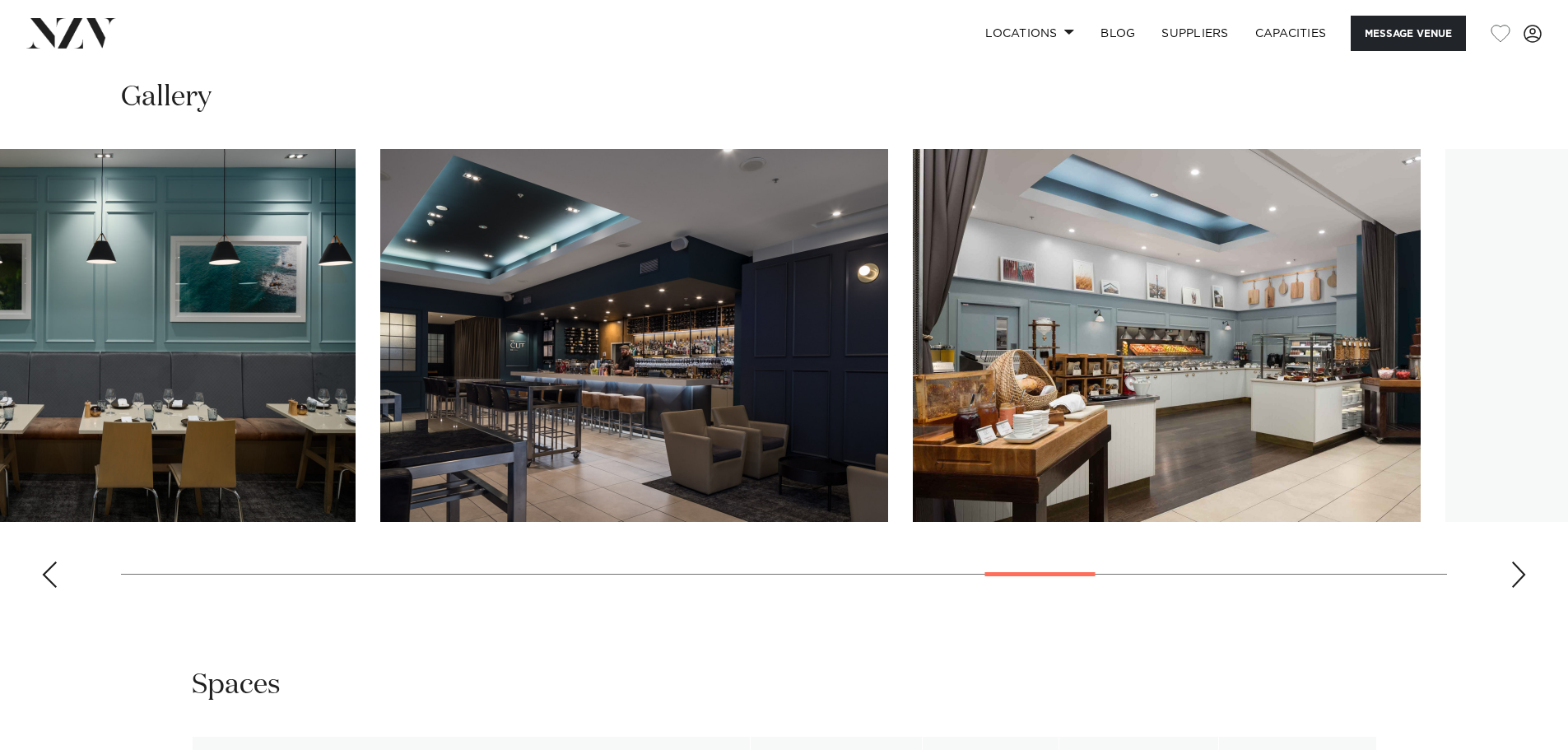
click at [145, 385] on img "20 / 30" at bounding box center [102, 335] width 508 height 373
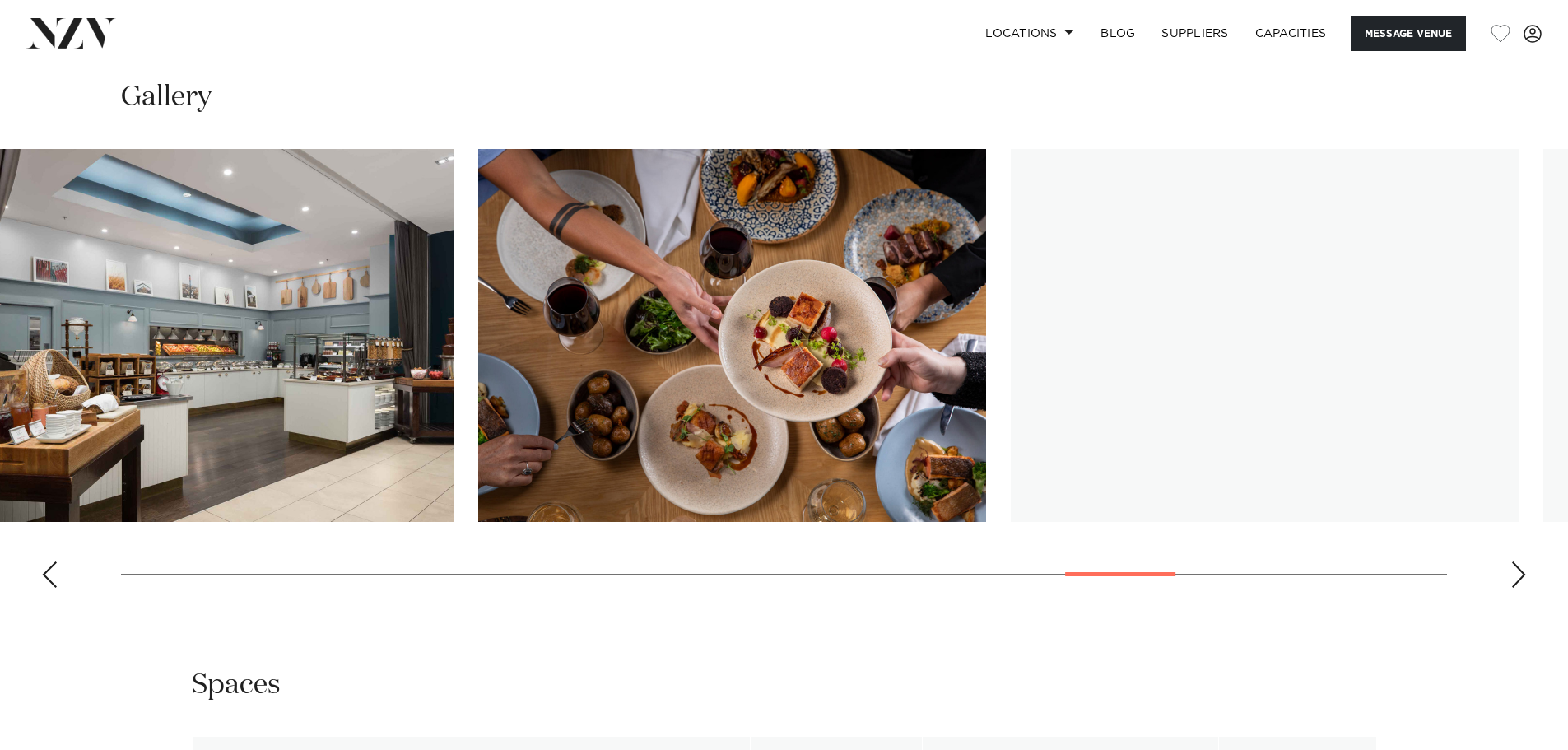
click at [137, 322] on img "22 / 30" at bounding box center [199, 335] width 508 height 373
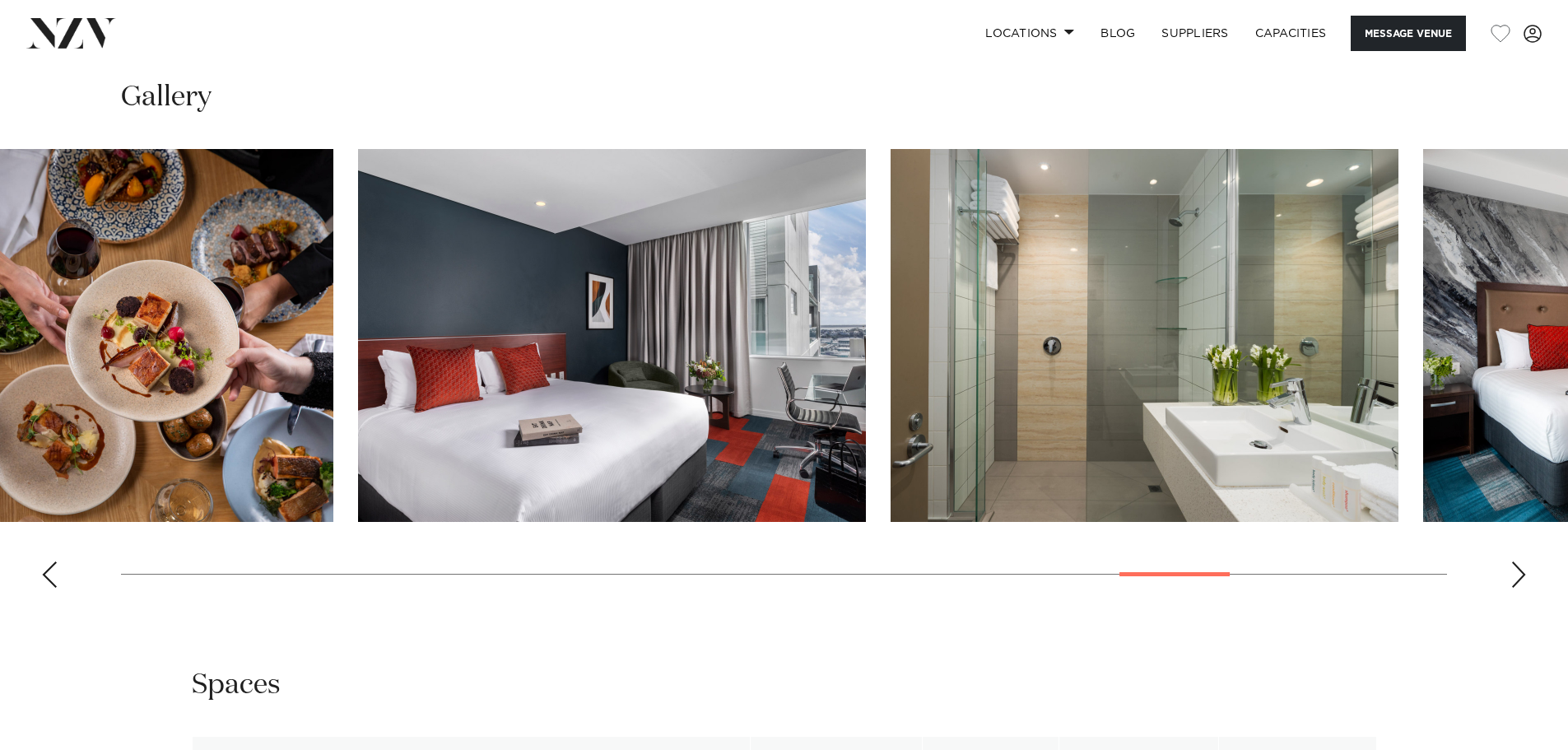
click at [611, 339] on img "24 / 30" at bounding box center [612, 335] width 508 height 373
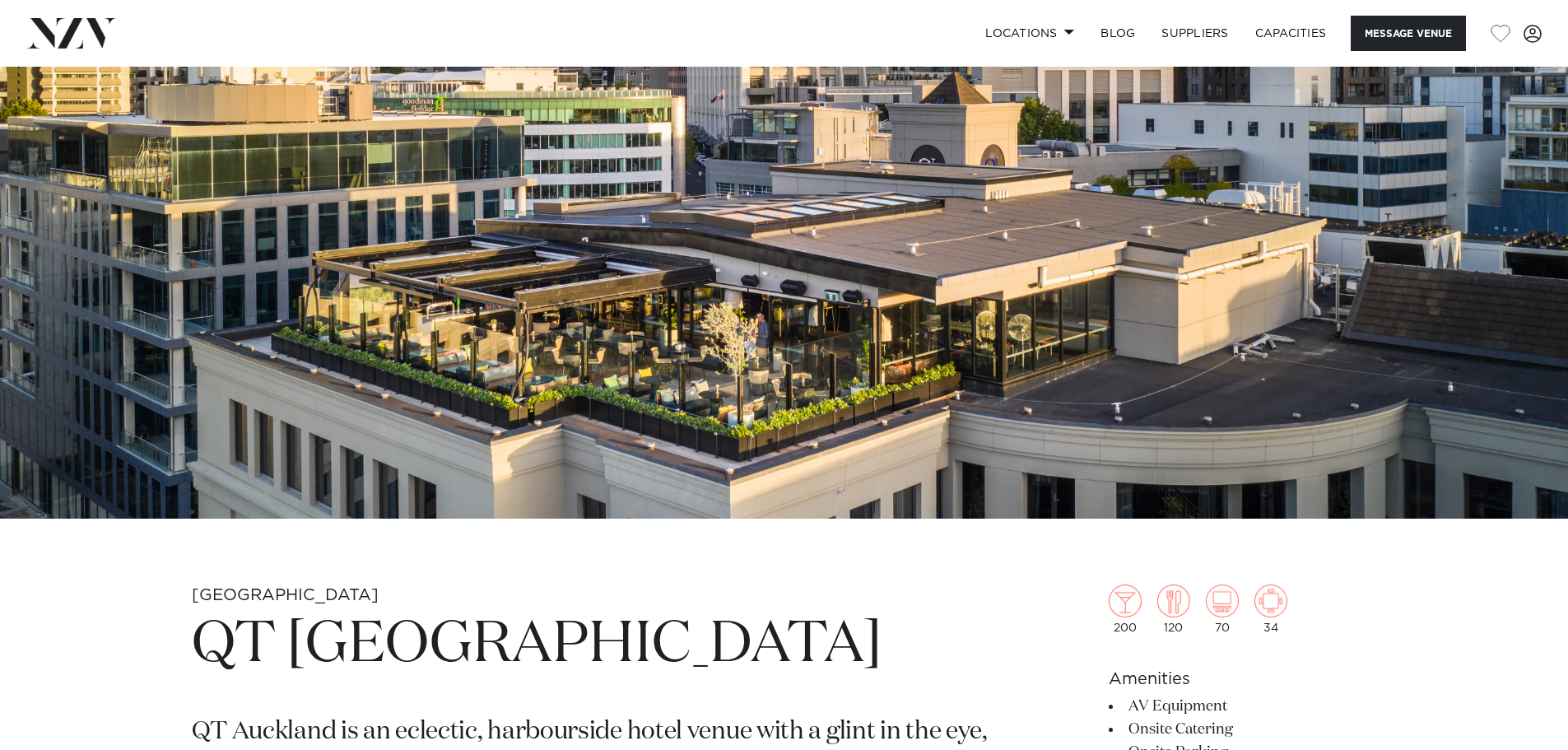
scroll to position [282, 0]
click at [952, 429] on img at bounding box center [784, 151] width 1568 height 735
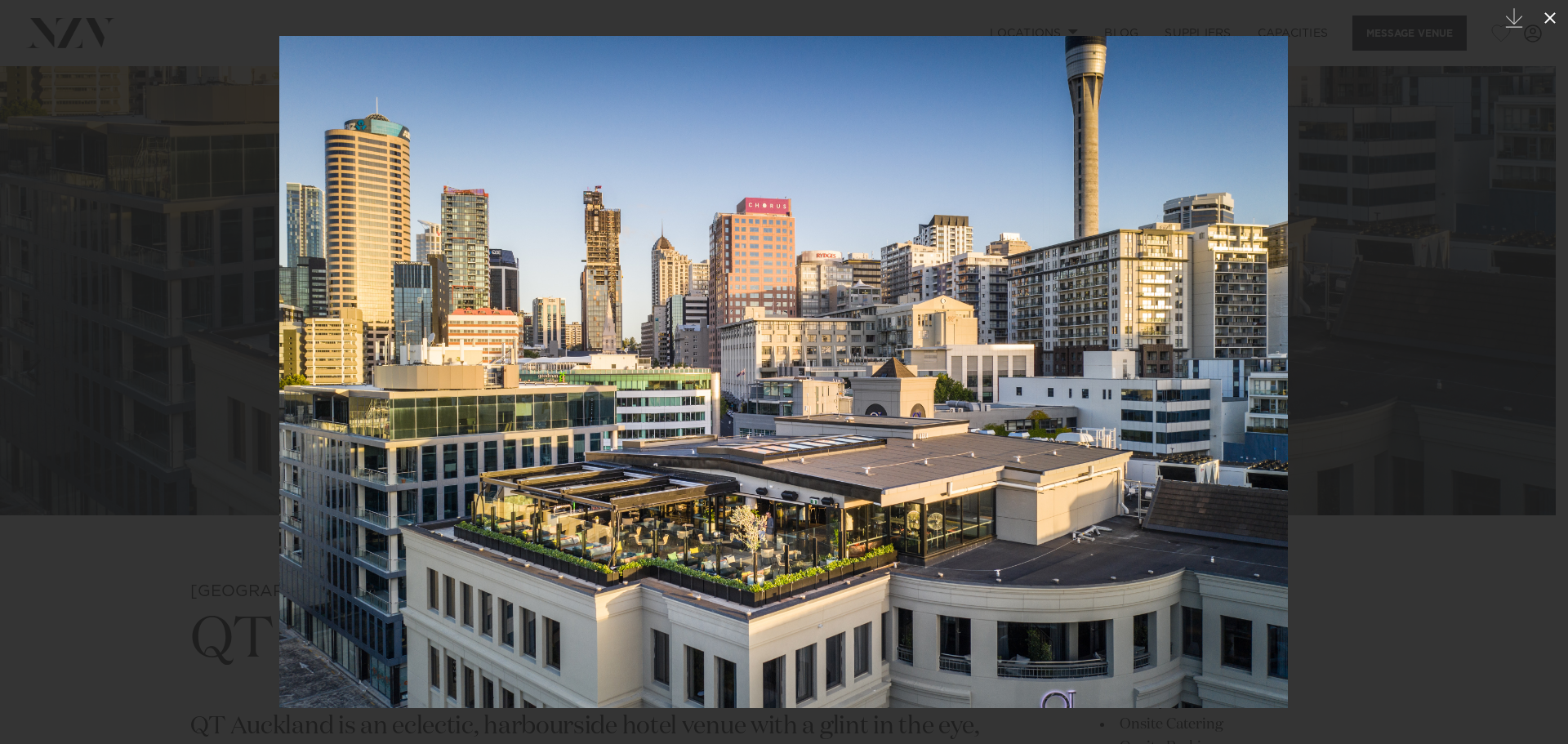
click at [1546, 25] on icon at bounding box center [1550, 17] width 19 height 19
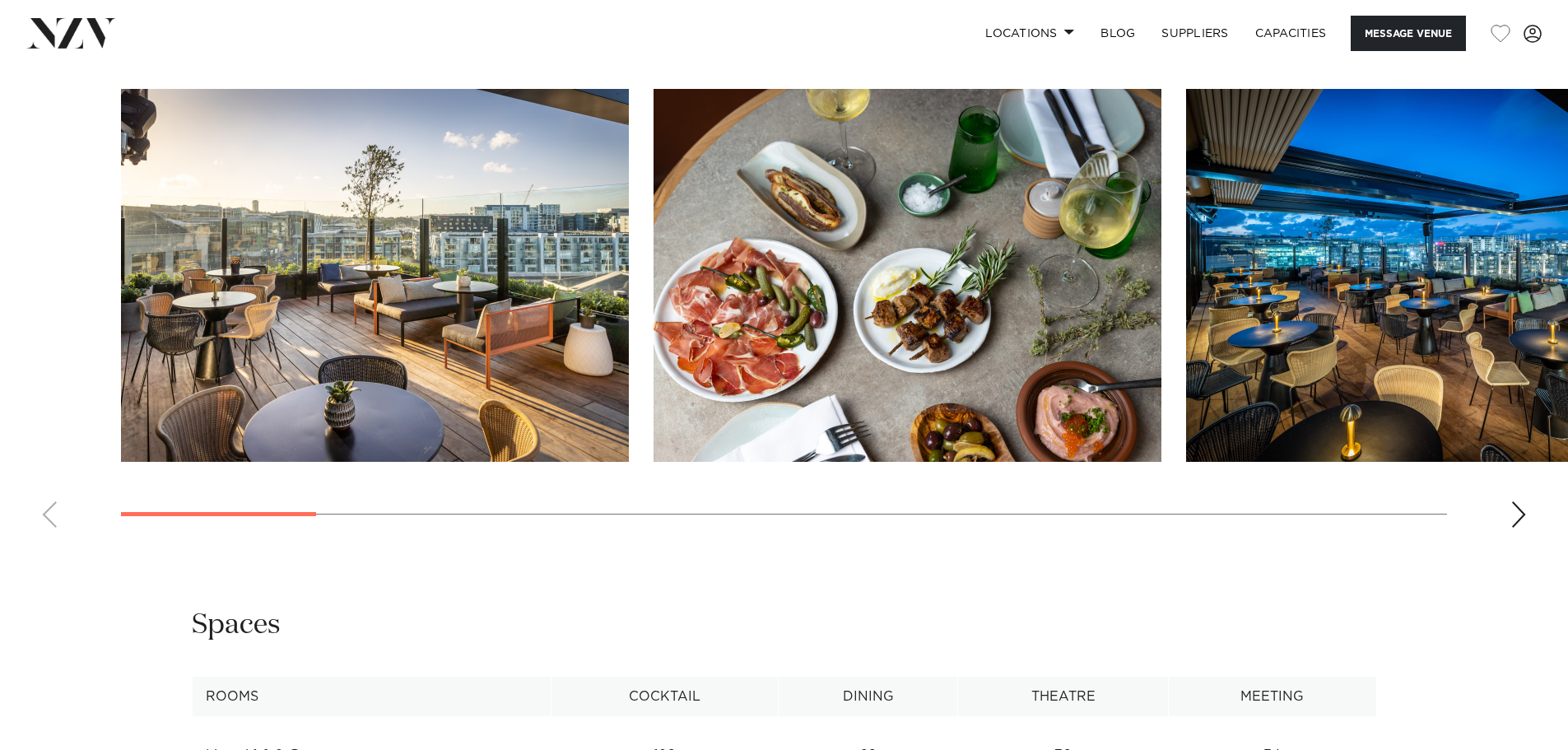
scroll to position [2153, 0]
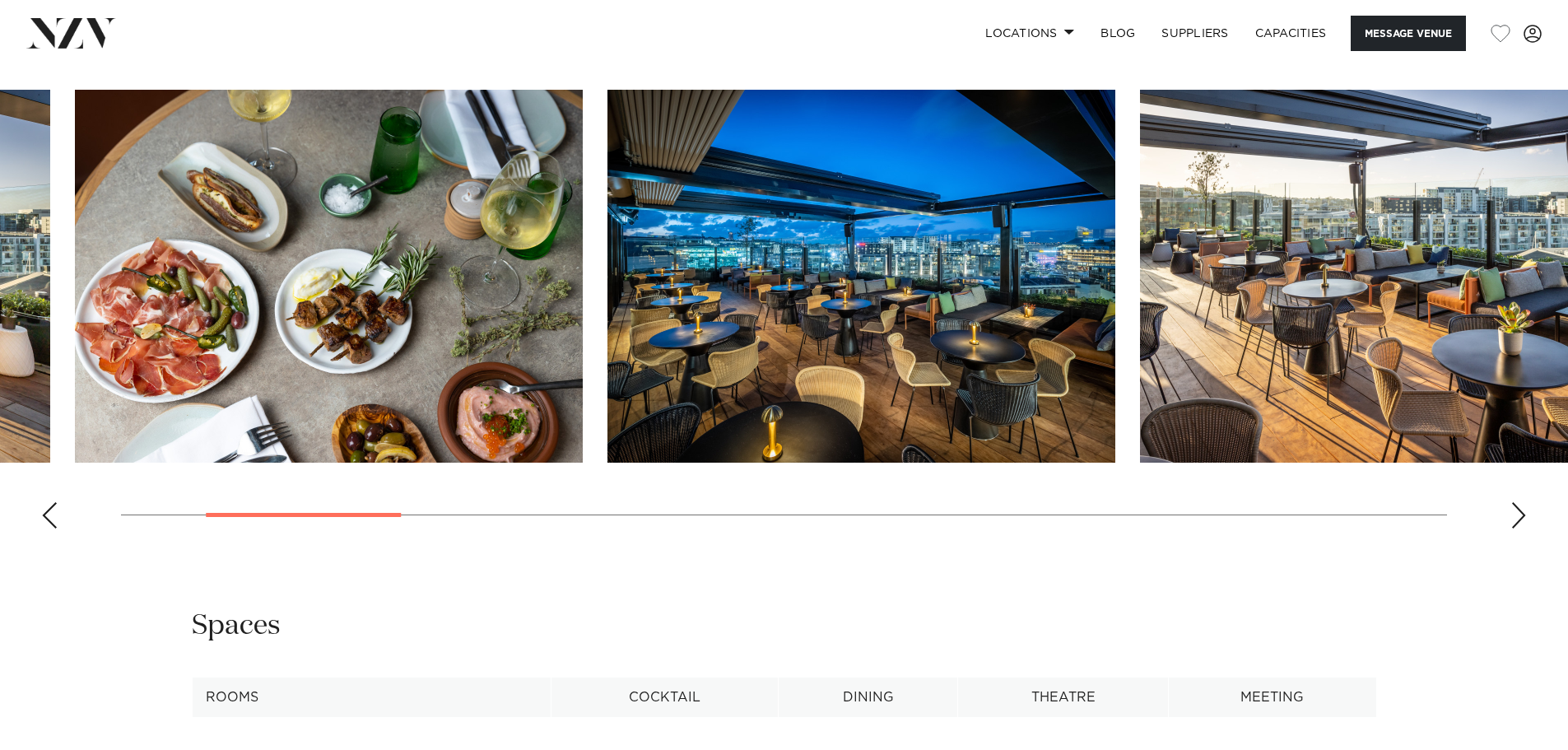
click at [608, 292] on img "3 / 17" at bounding box center [862, 276] width 508 height 373
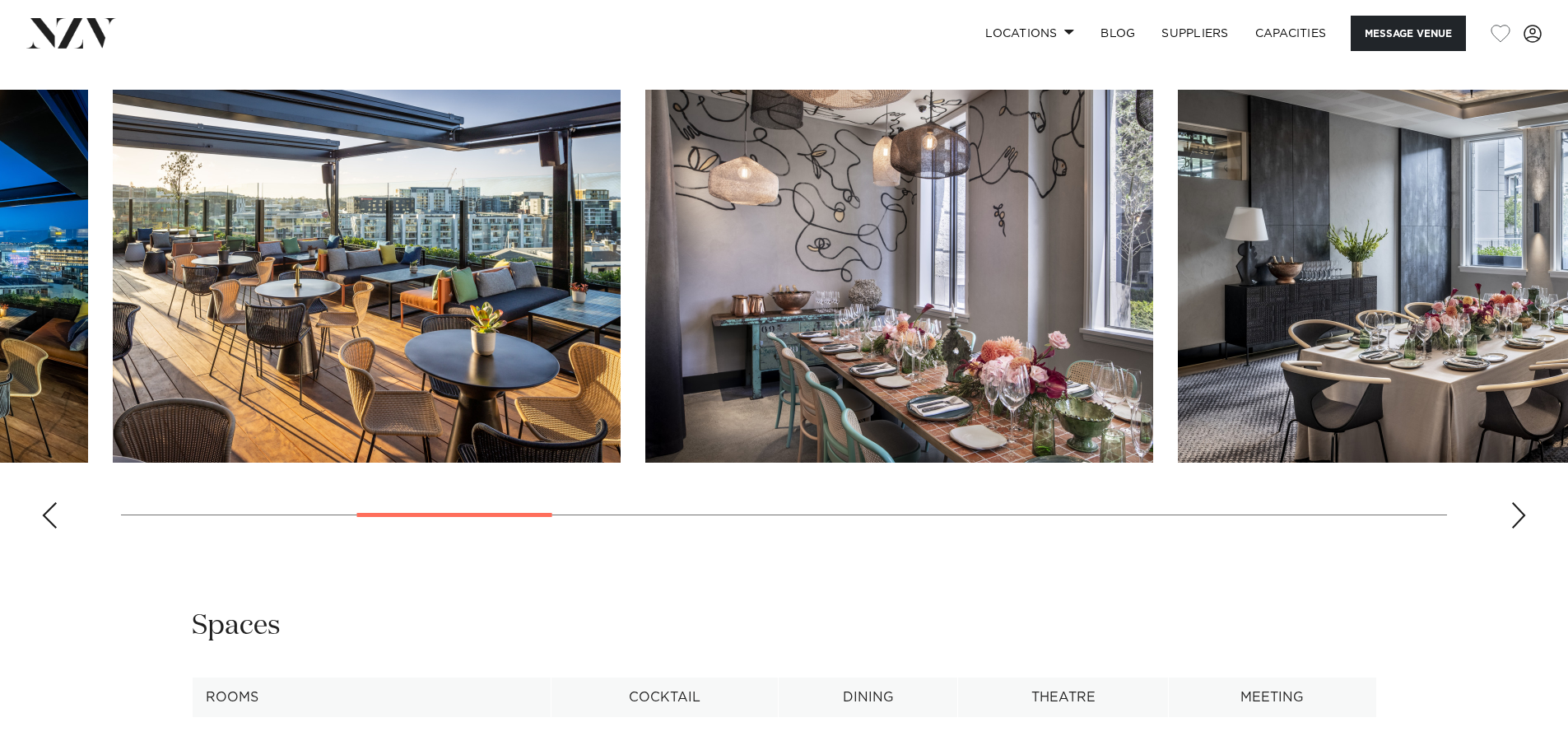
click at [224, 206] on img "4 / 17" at bounding box center [366, 276] width 508 height 373
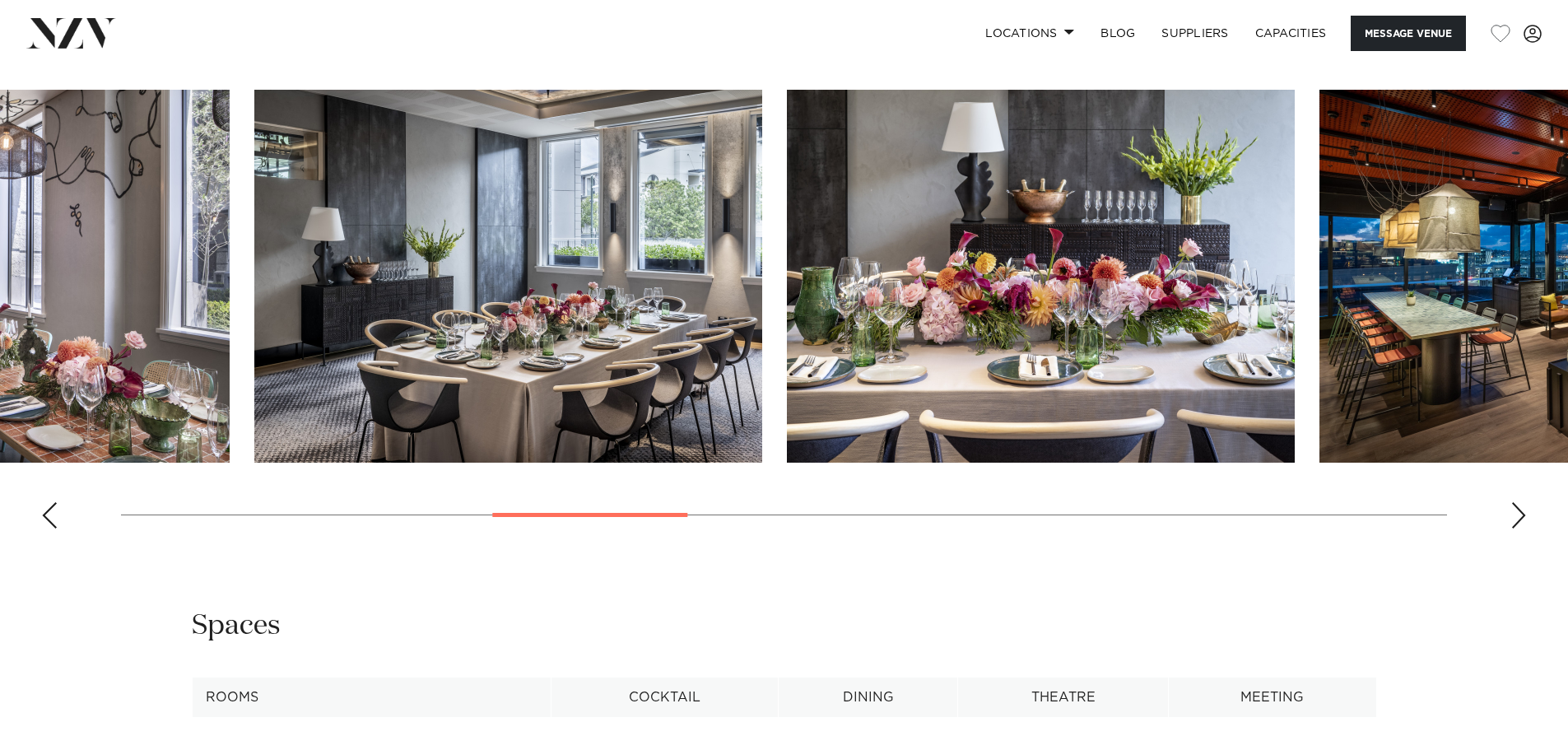
click at [255, 273] on img "6 / 17" at bounding box center [509, 276] width 508 height 373
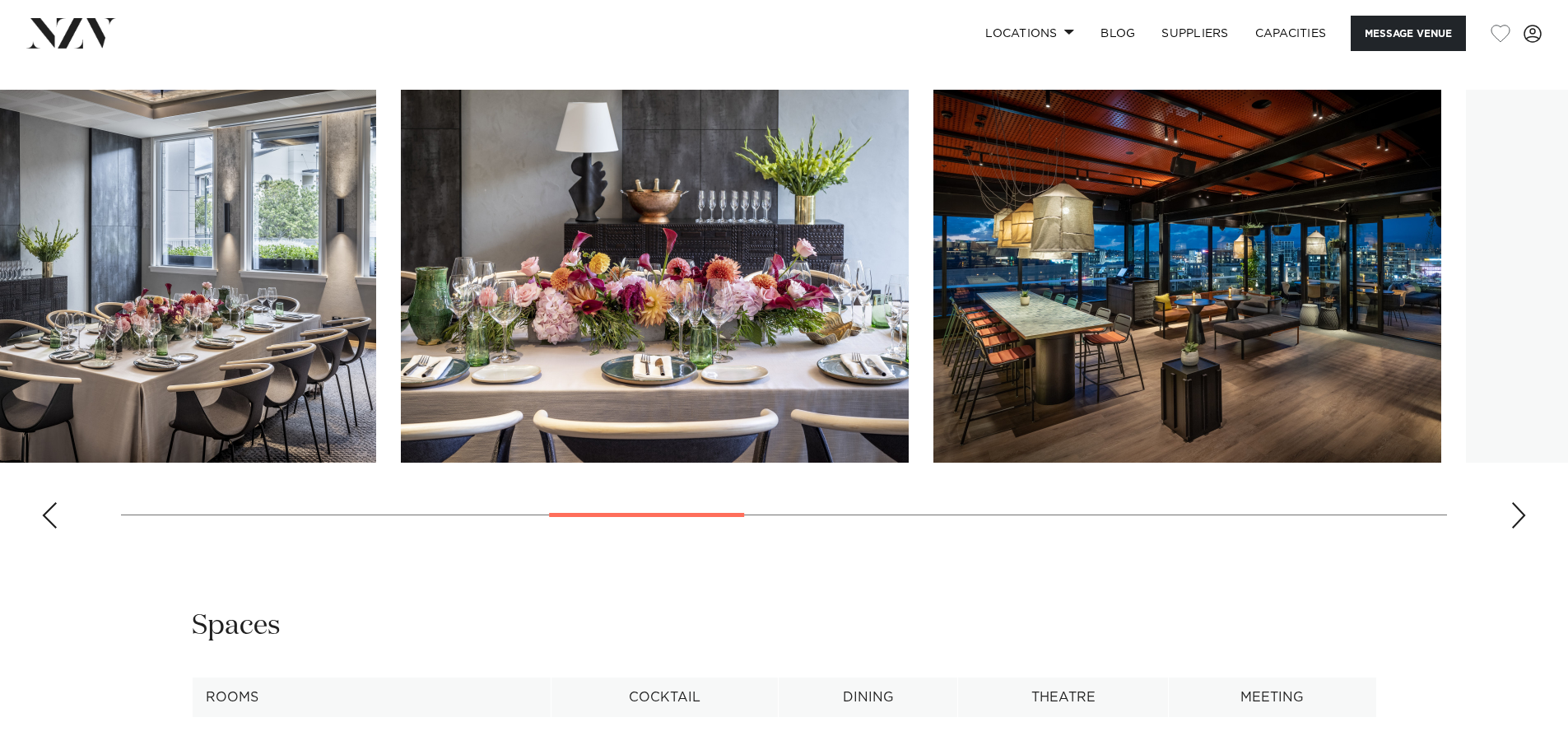
click at [401, 319] on img "7 / 17" at bounding box center [654, 276] width 508 height 373
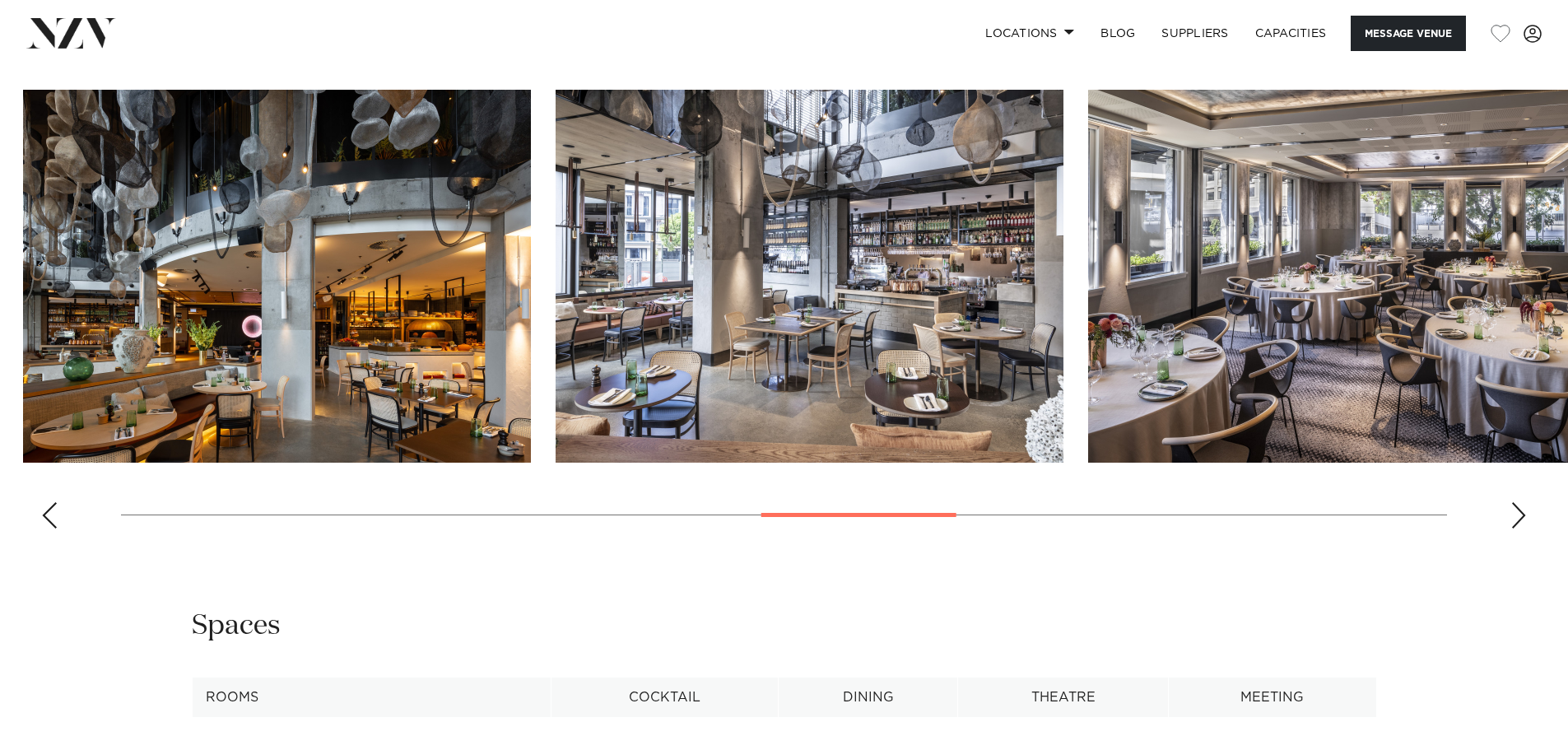
click at [33, 282] on img "9 / 17" at bounding box center [277, 276] width 508 height 373
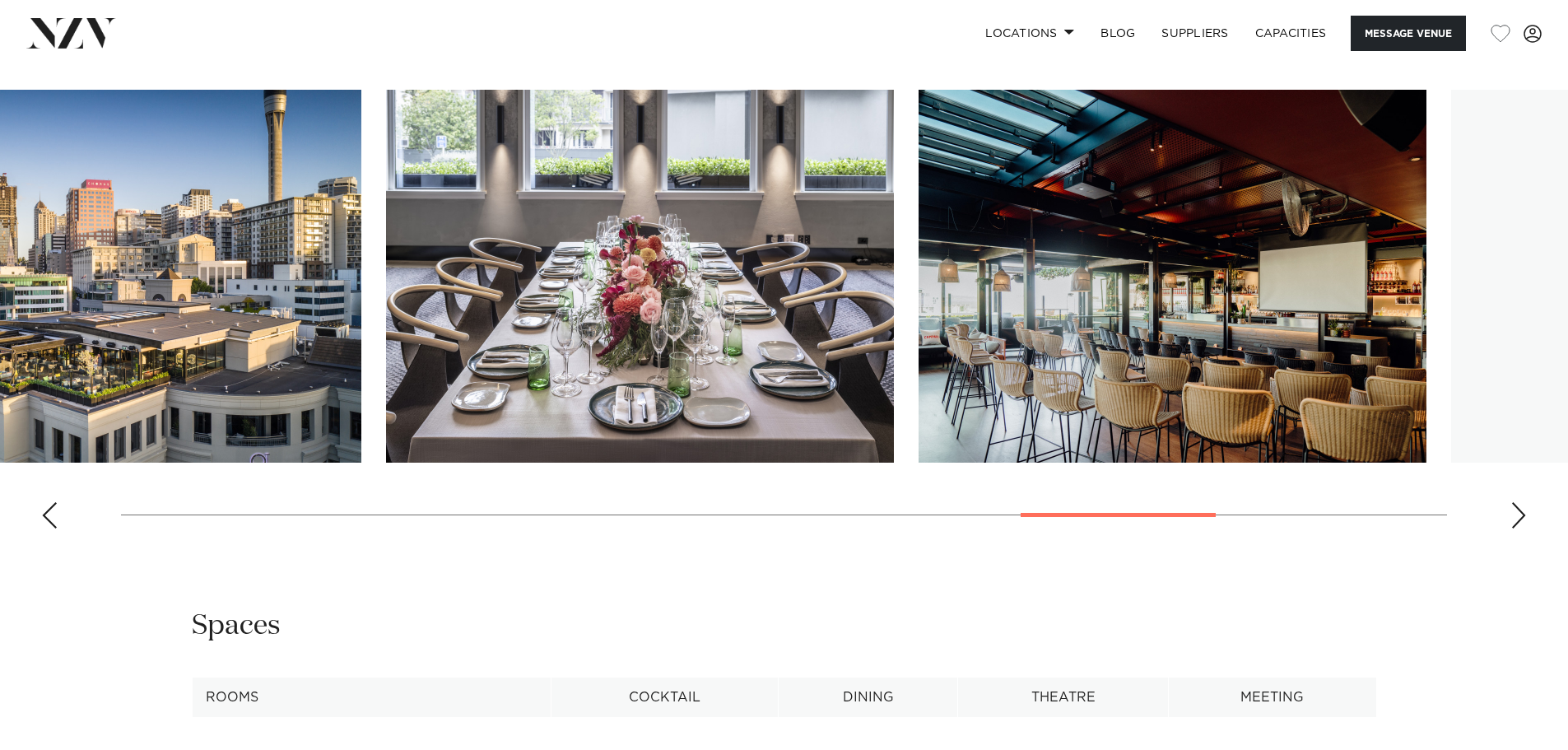
click at [0, 0] on slot at bounding box center [0, 0] width 0 height 0
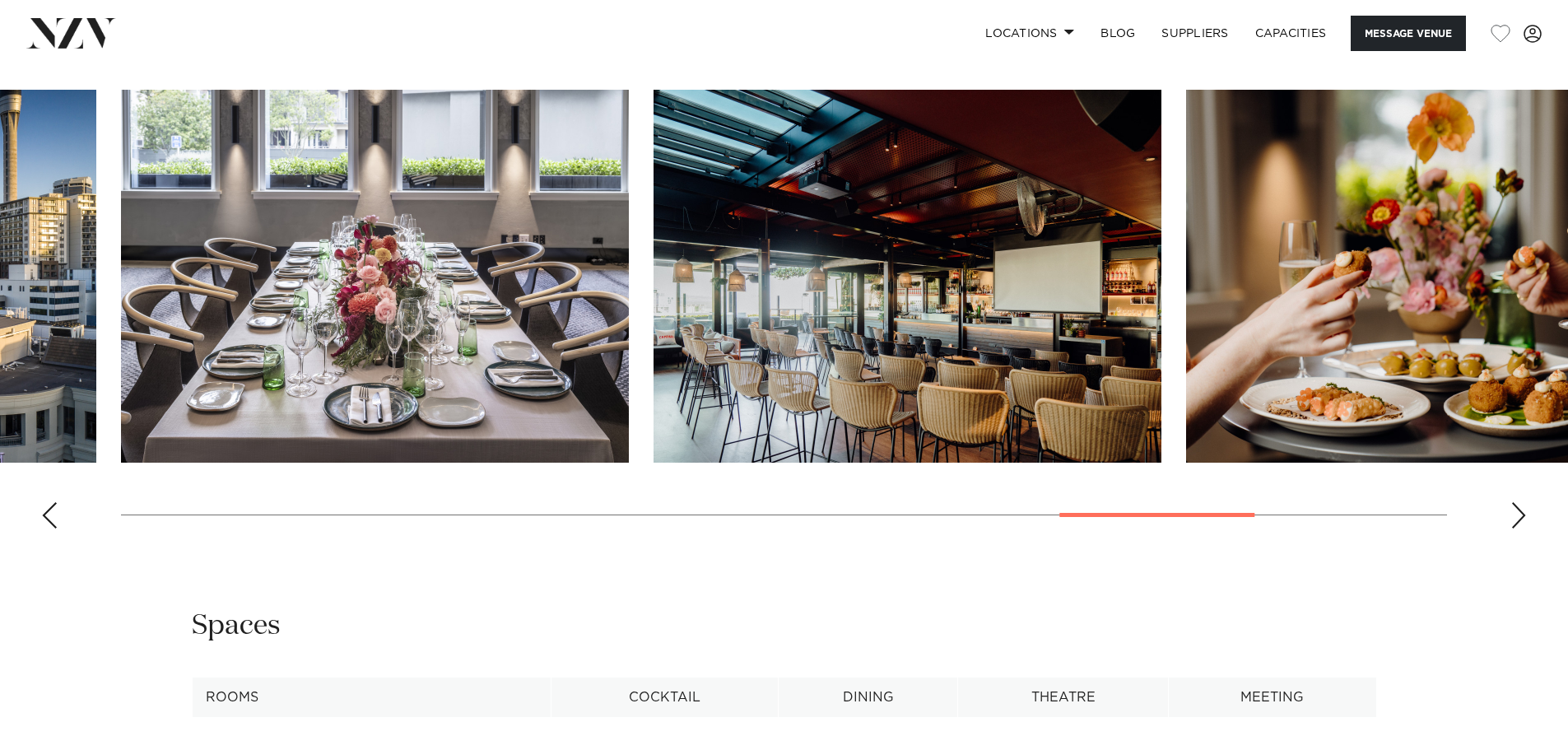
click at [1516, 502] on div "Next slide" at bounding box center [1519, 516] width 17 height 26
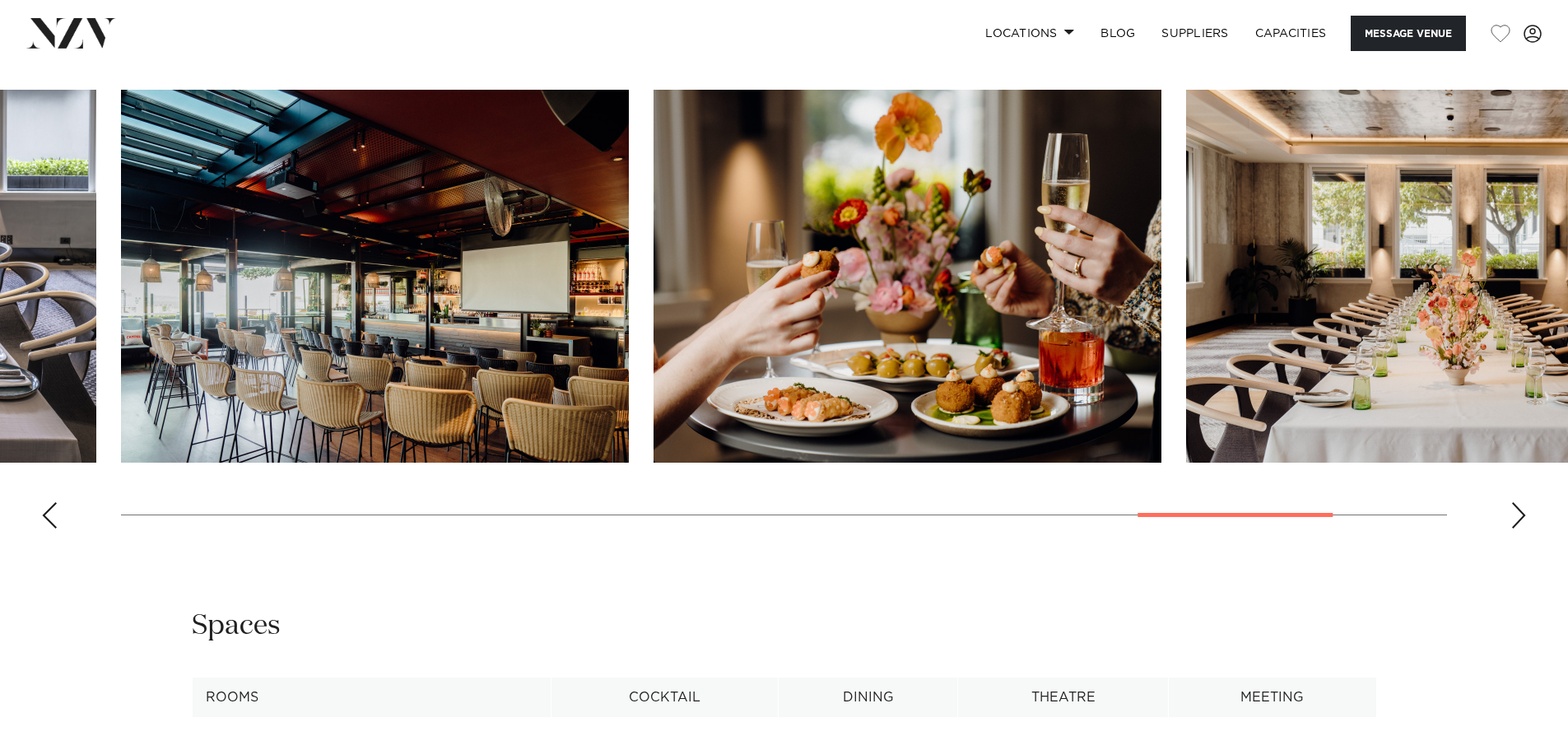
click at [1516, 502] on div "Next slide" at bounding box center [1519, 516] width 17 height 26
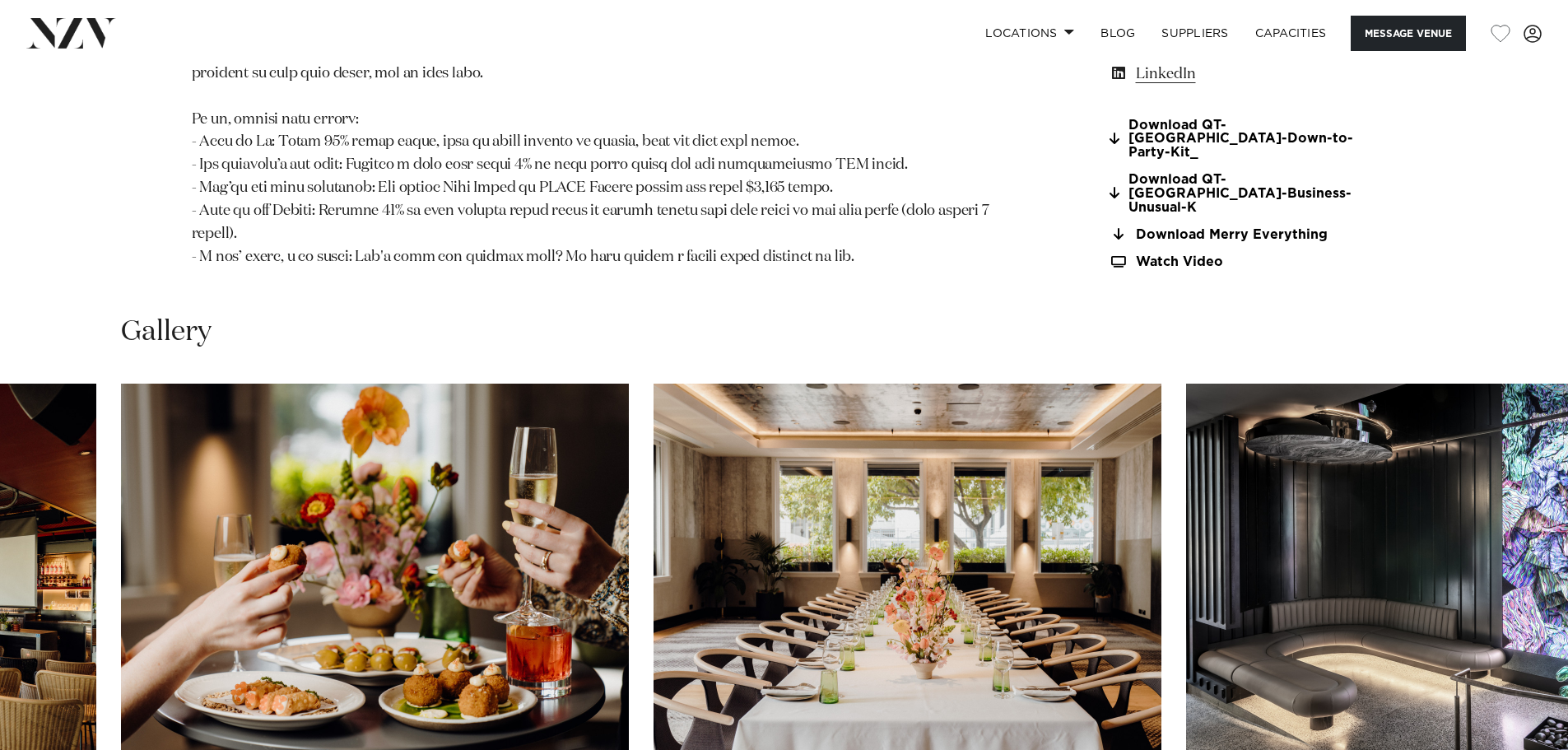
scroll to position [1857, 0]
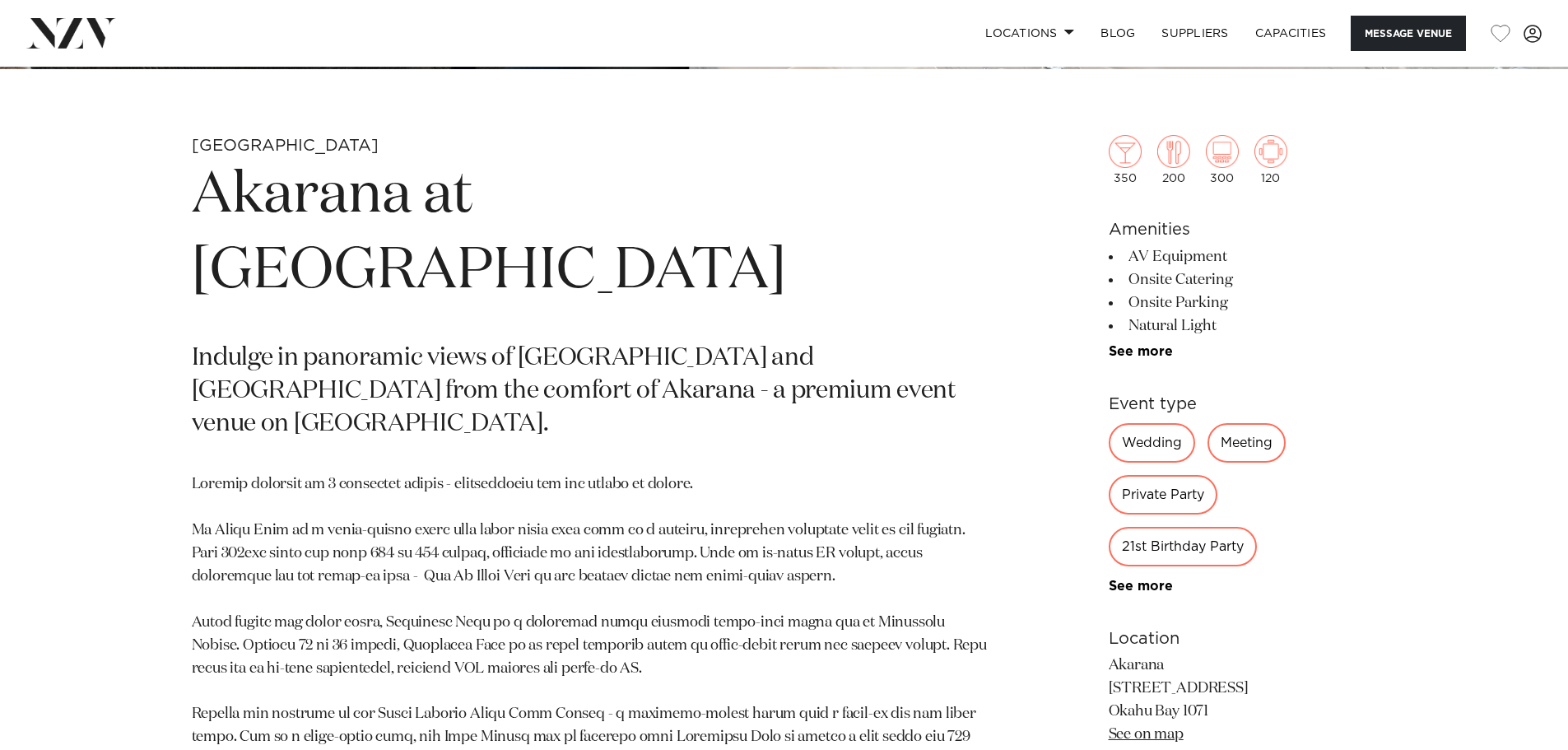
scroll to position [733, 0]
drag, startPoint x: 199, startPoint y: 191, endPoint x: 553, endPoint y: 258, distance: 360.3
click at [553, 258] on h1 "Akarana at Hyundai Marine Sports Centre" at bounding box center [591, 233] width 800 height 151
copy h1 "Akarana at Hyundai Marine Sports Centre"
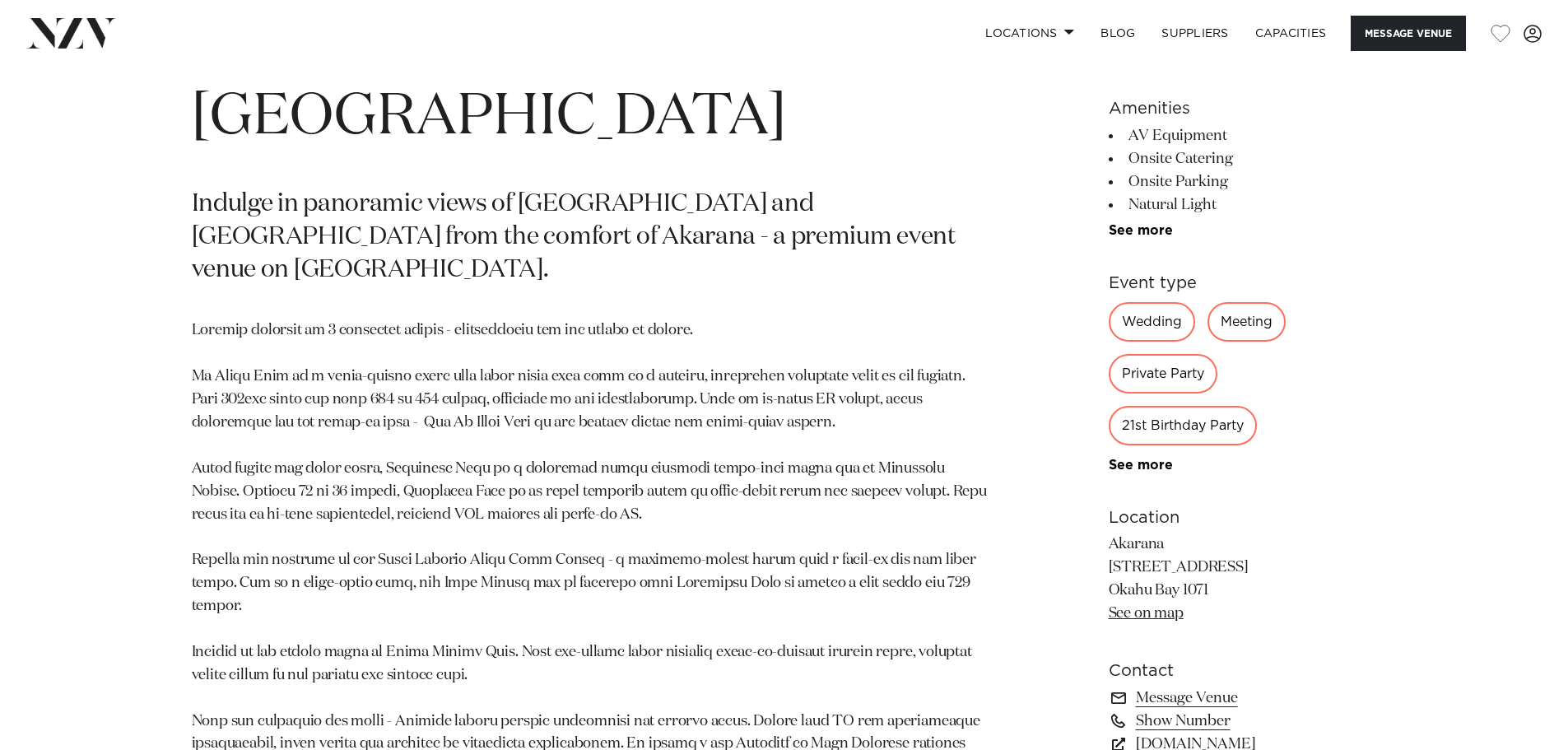
scroll to position [987, 0]
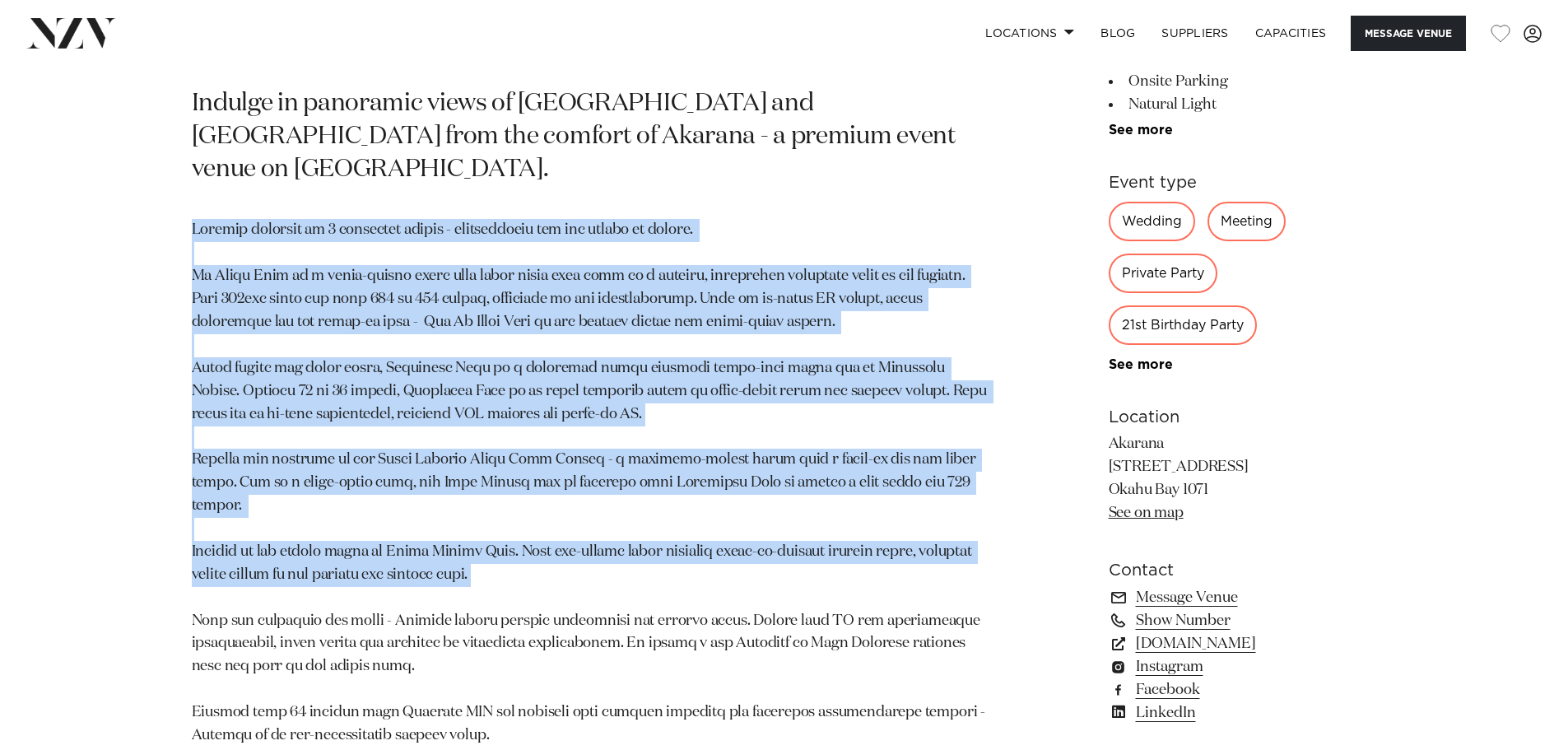
drag, startPoint x: 196, startPoint y: 198, endPoint x: 643, endPoint y: 519, distance: 550.3
click at [643, 519] on p at bounding box center [591, 529] width 800 height 620
copy p "Akarana consists of 4 beautiful spaces - customisable for all manner of events.…"
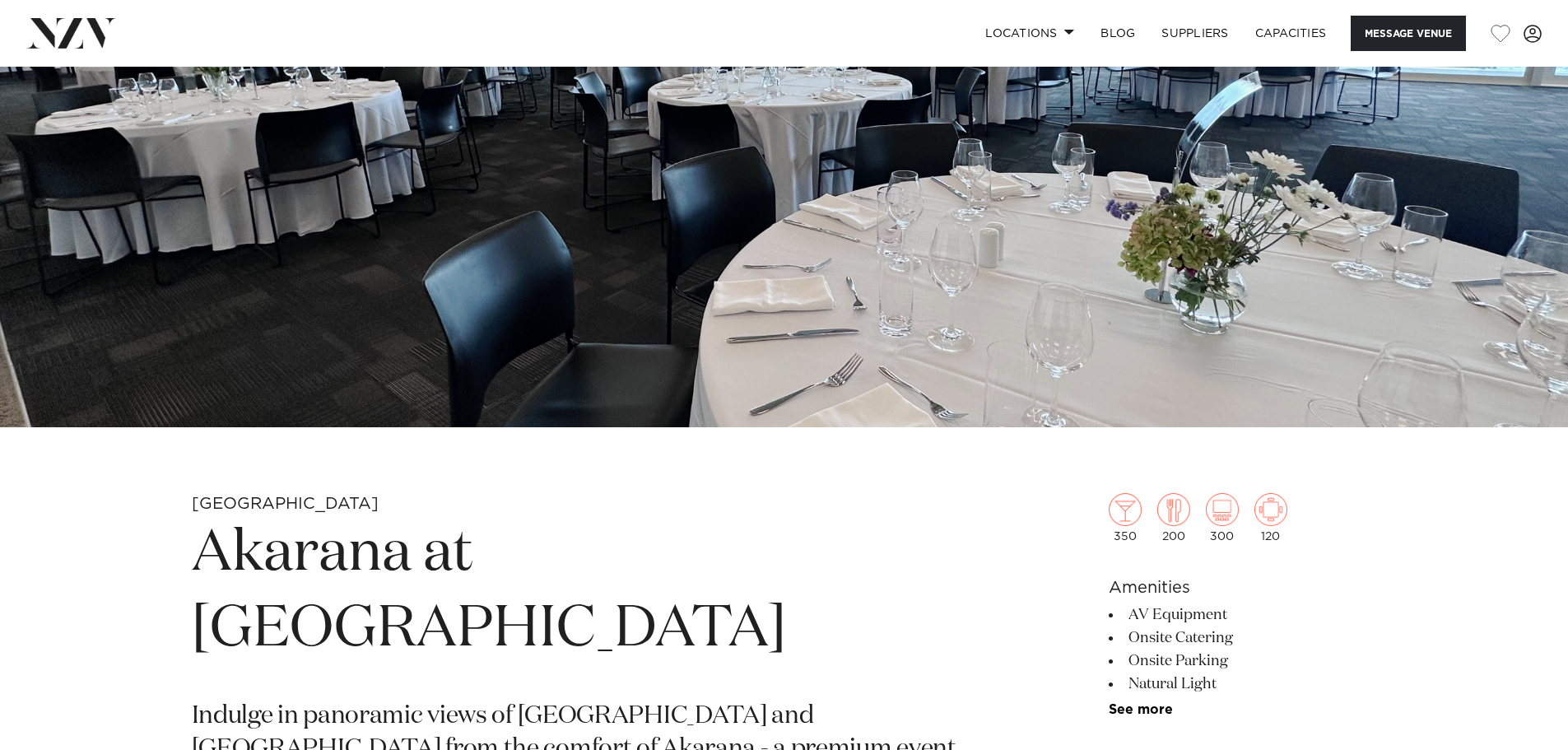
scroll to position [375, 0]
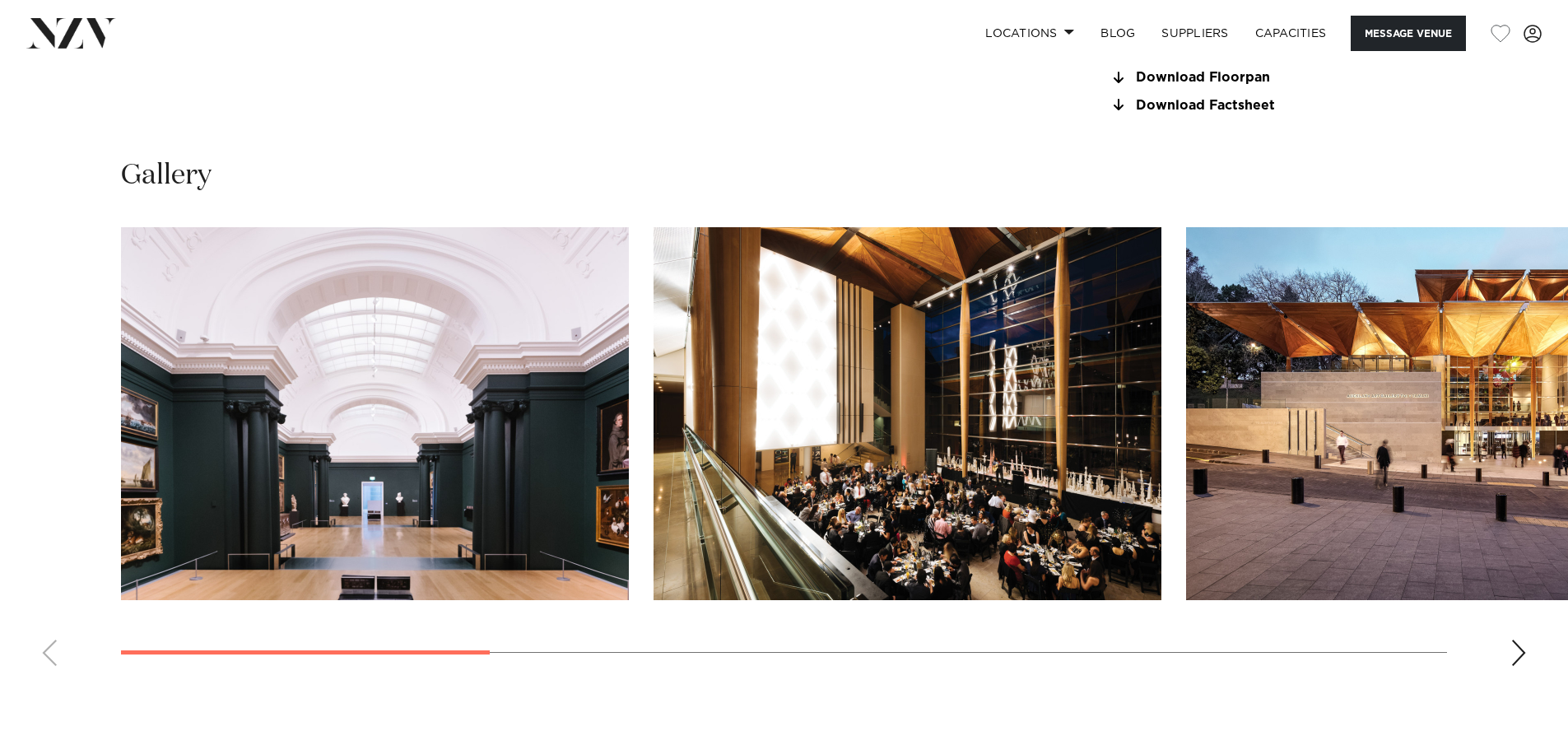
scroll to position [1623, 0]
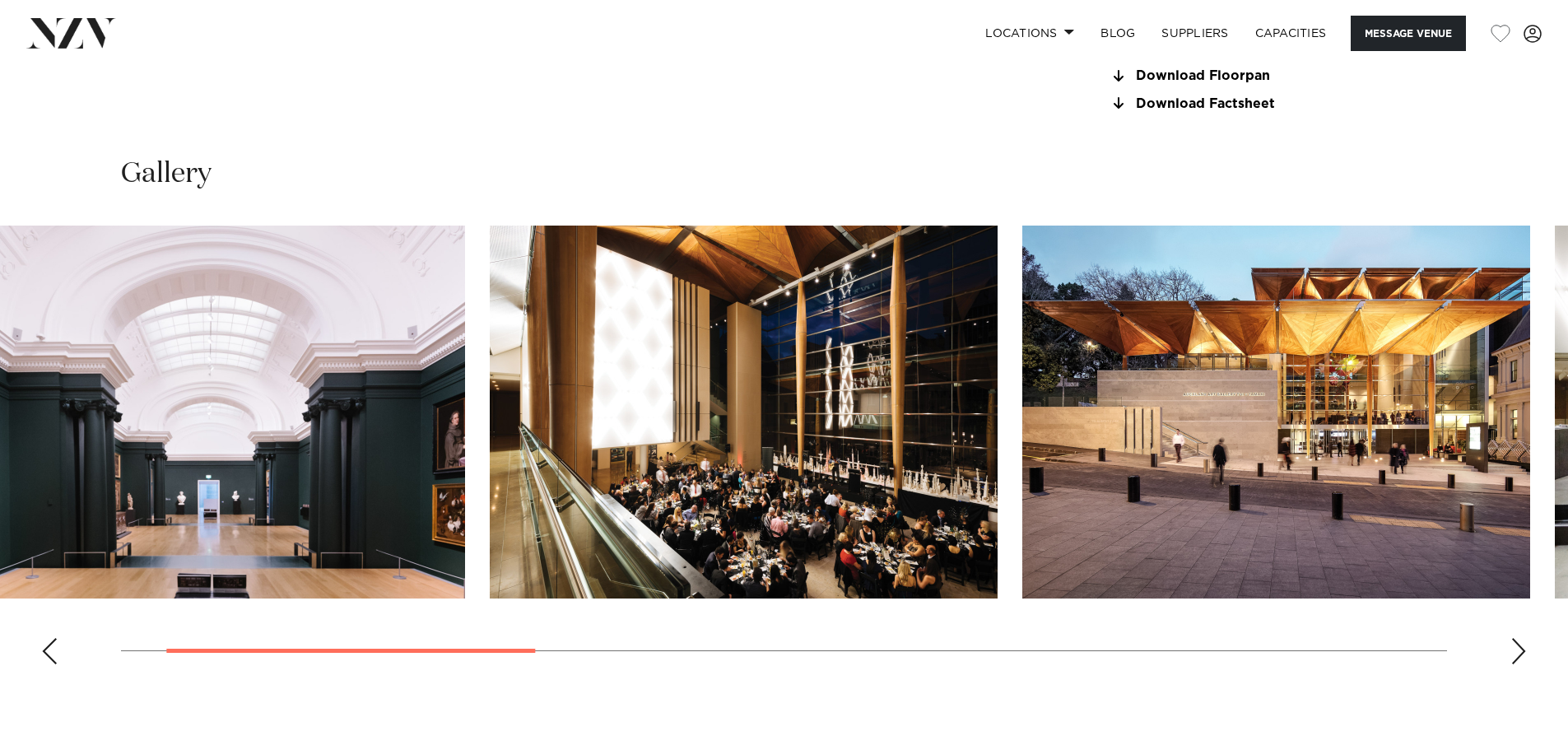
click at [490, 357] on img "2 / 9" at bounding box center [744, 412] width 508 height 373
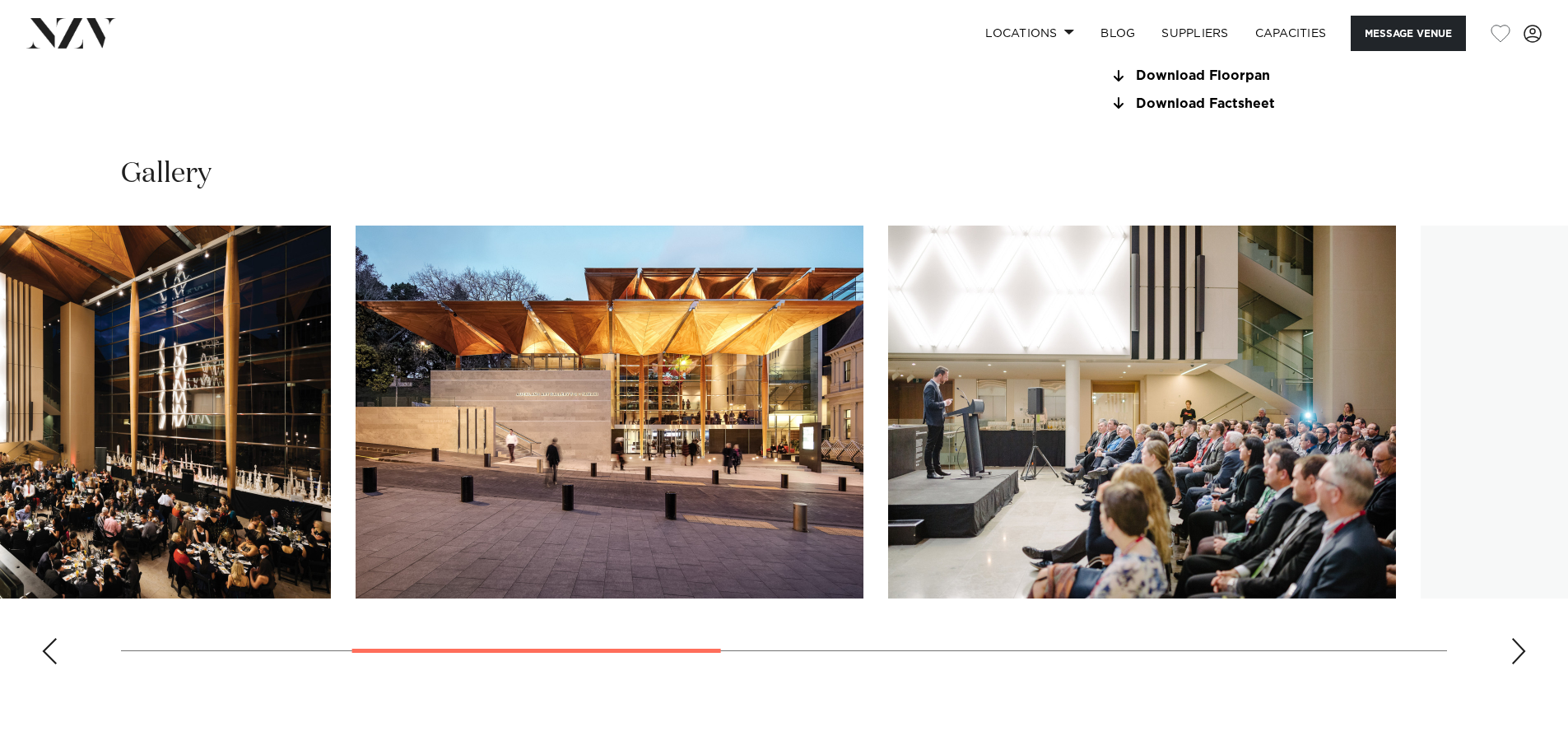
click at [662, 445] on img "3 / 9" at bounding box center [610, 412] width 508 height 373
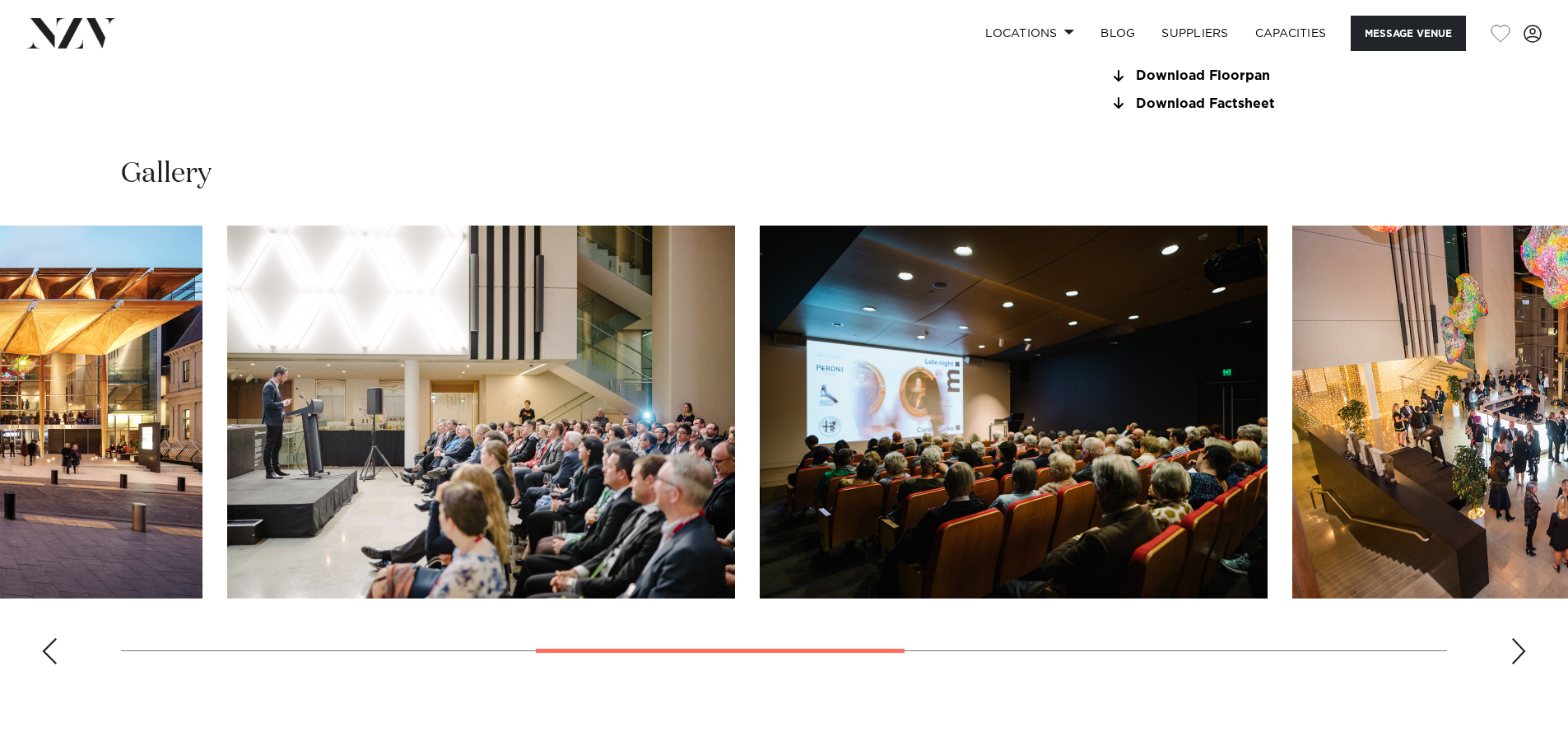
click at [790, 387] on img "5 / 9" at bounding box center [1014, 412] width 508 height 373
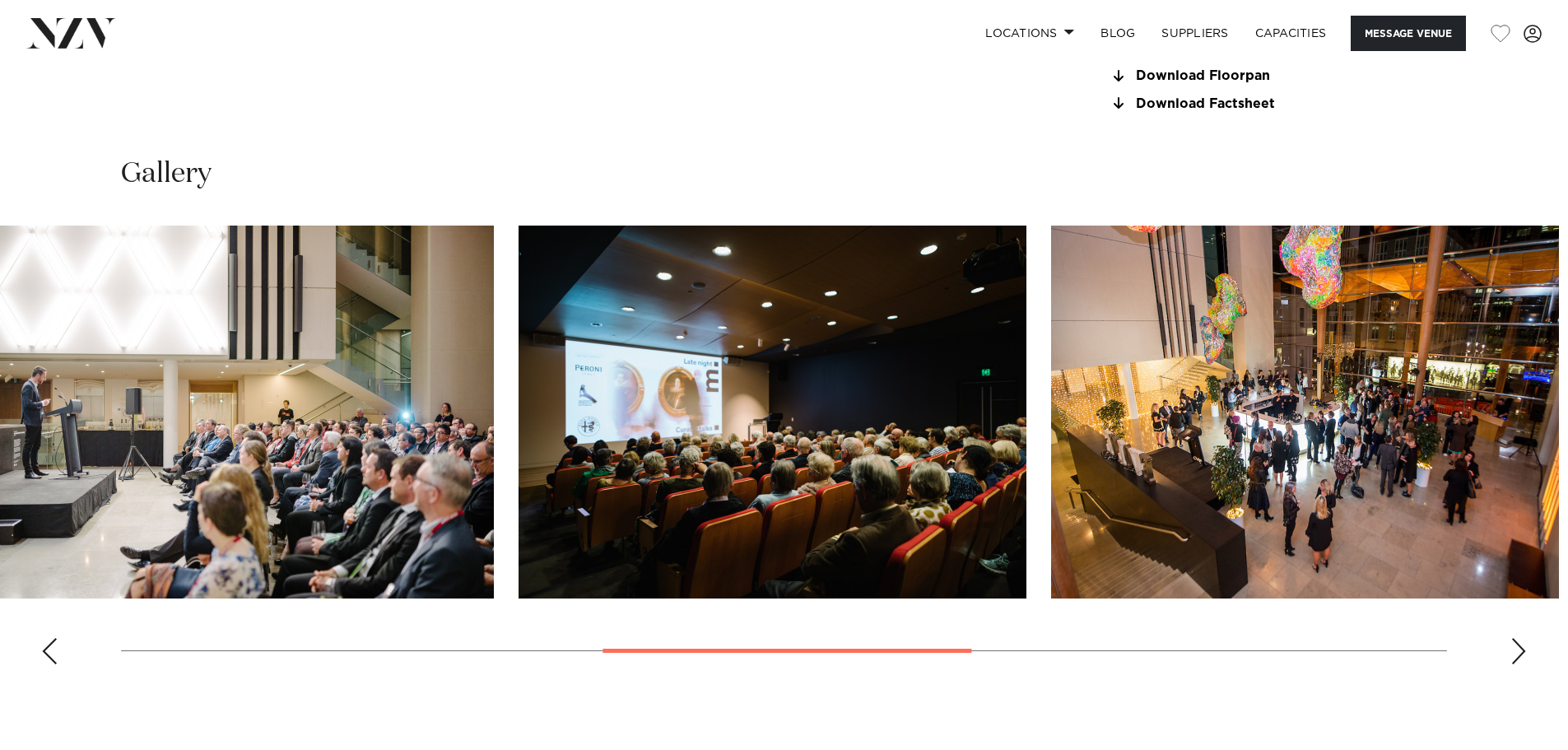
click at [1051, 437] on img "6 / 9" at bounding box center [1305, 412] width 508 height 373
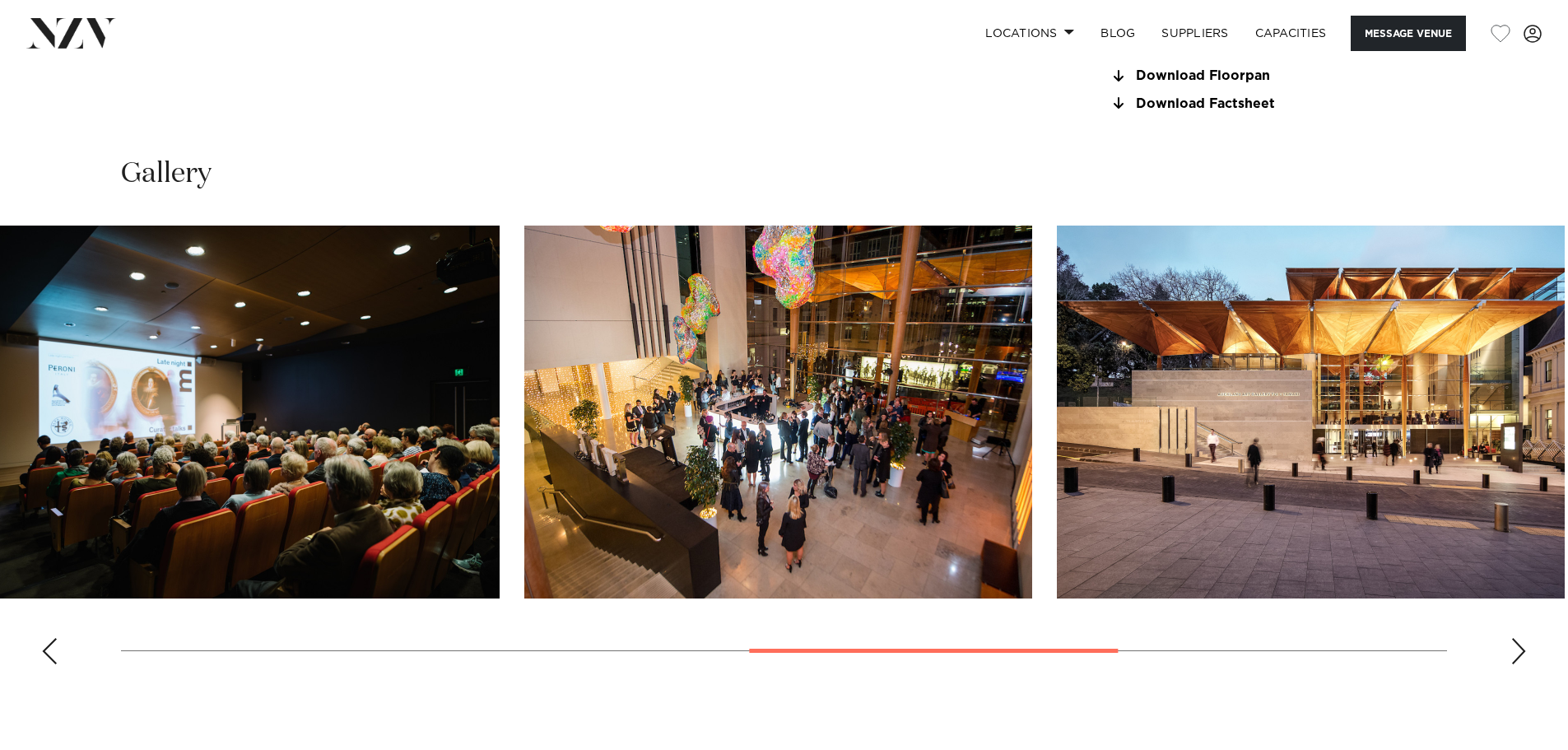
click at [1057, 452] on img "7 / 9" at bounding box center [1311, 412] width 508 height 373
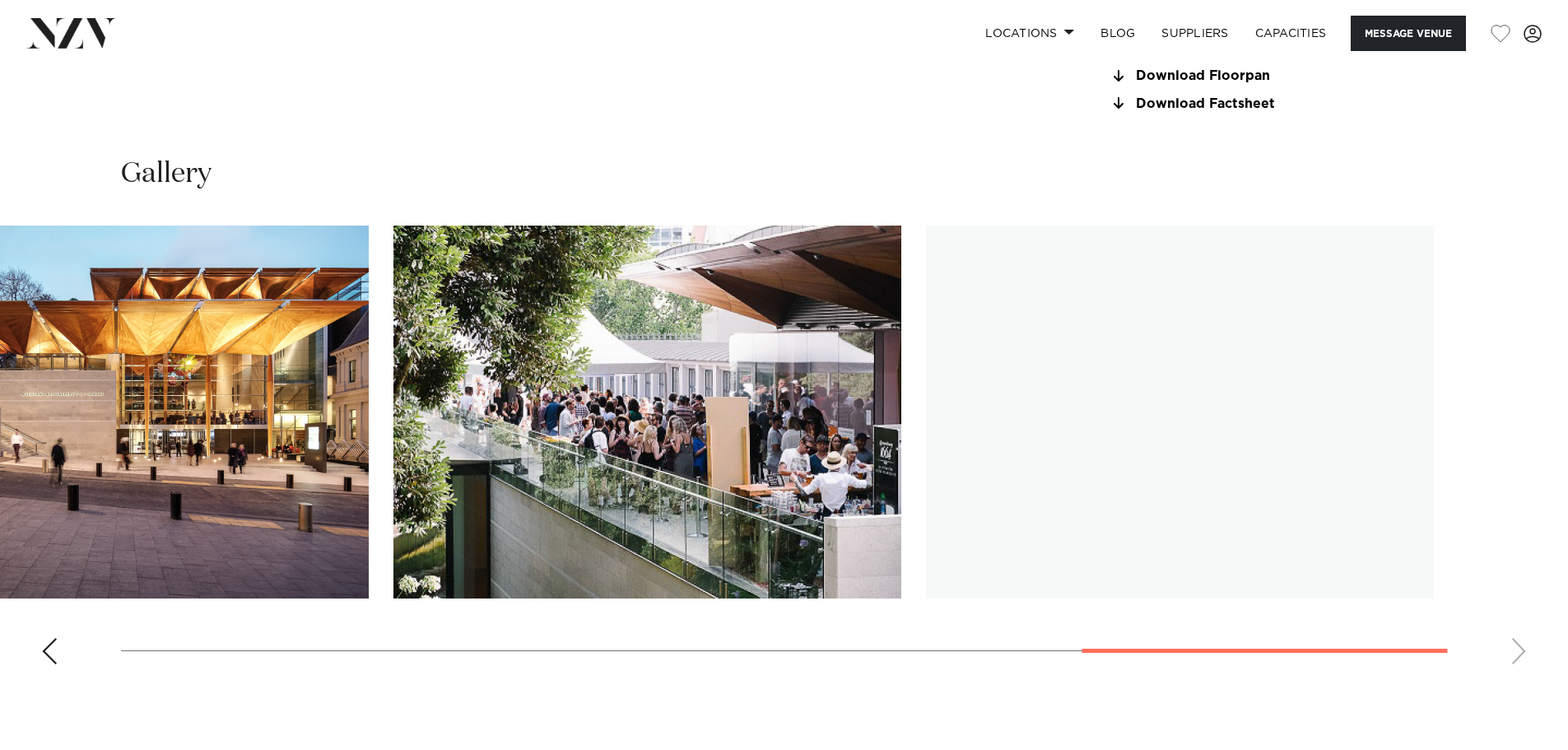
click at [245, 420] on swiper-container at bounding box center [784, 451] width 1568 height 452
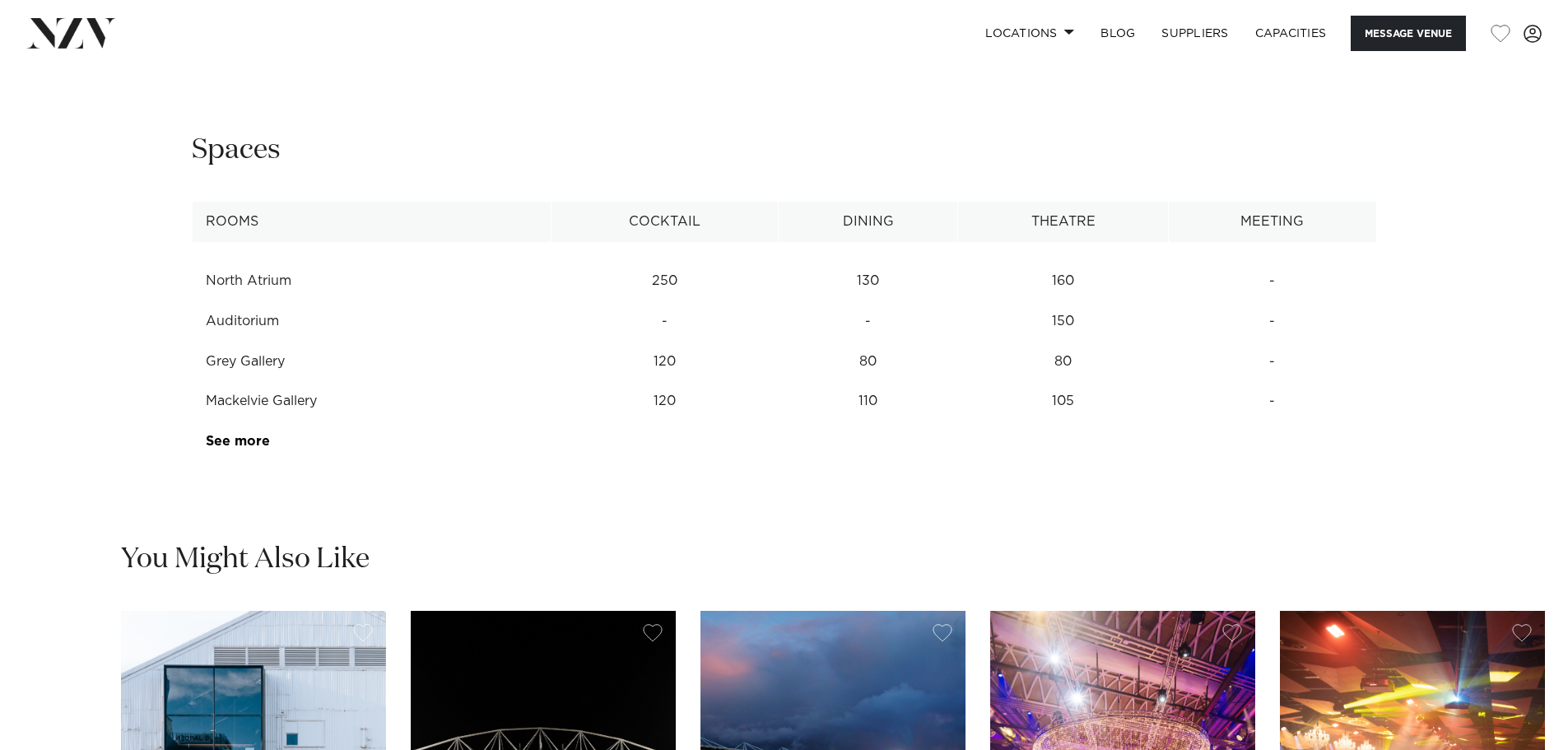
scroll to position [2234, 0]
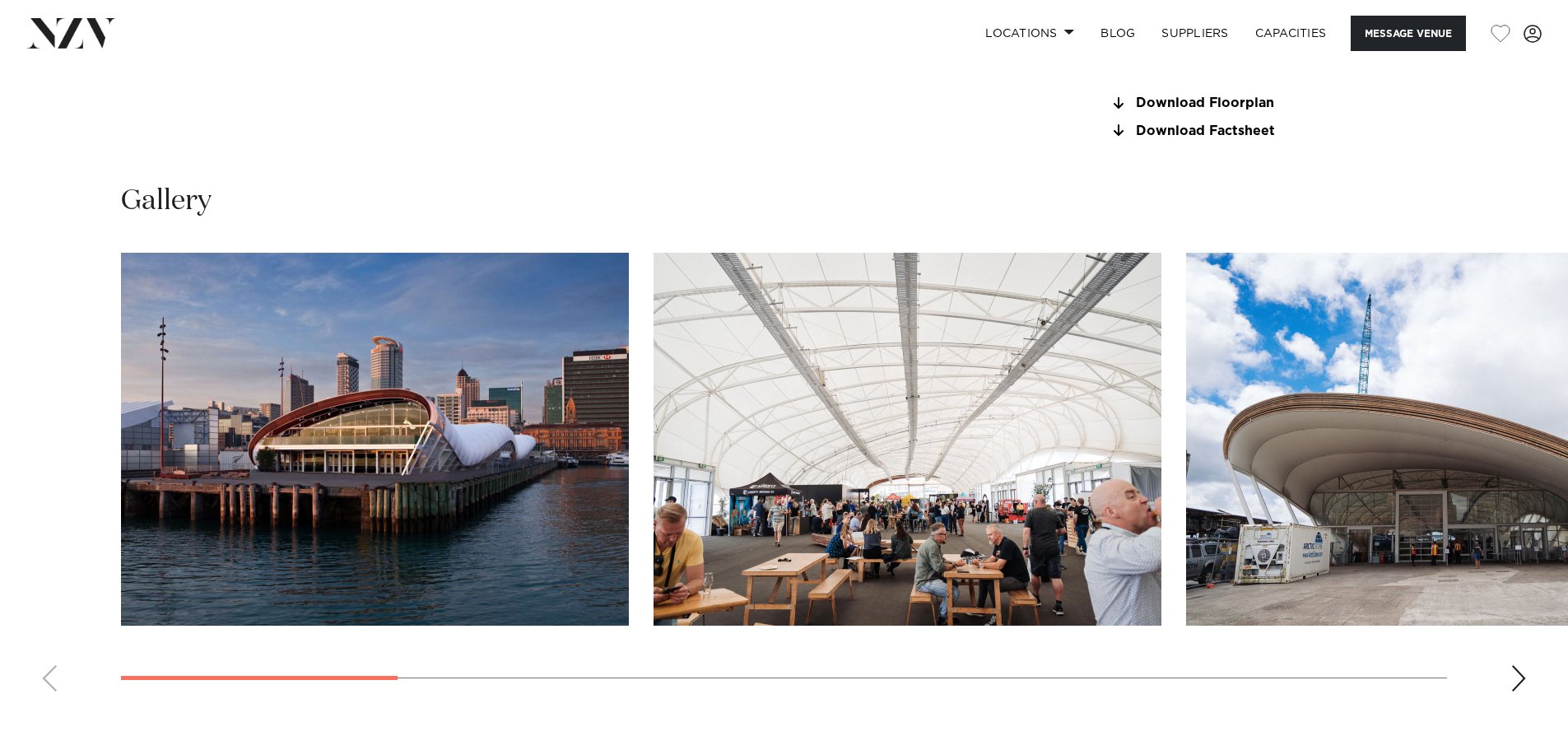
scroll to position [1597, 0]
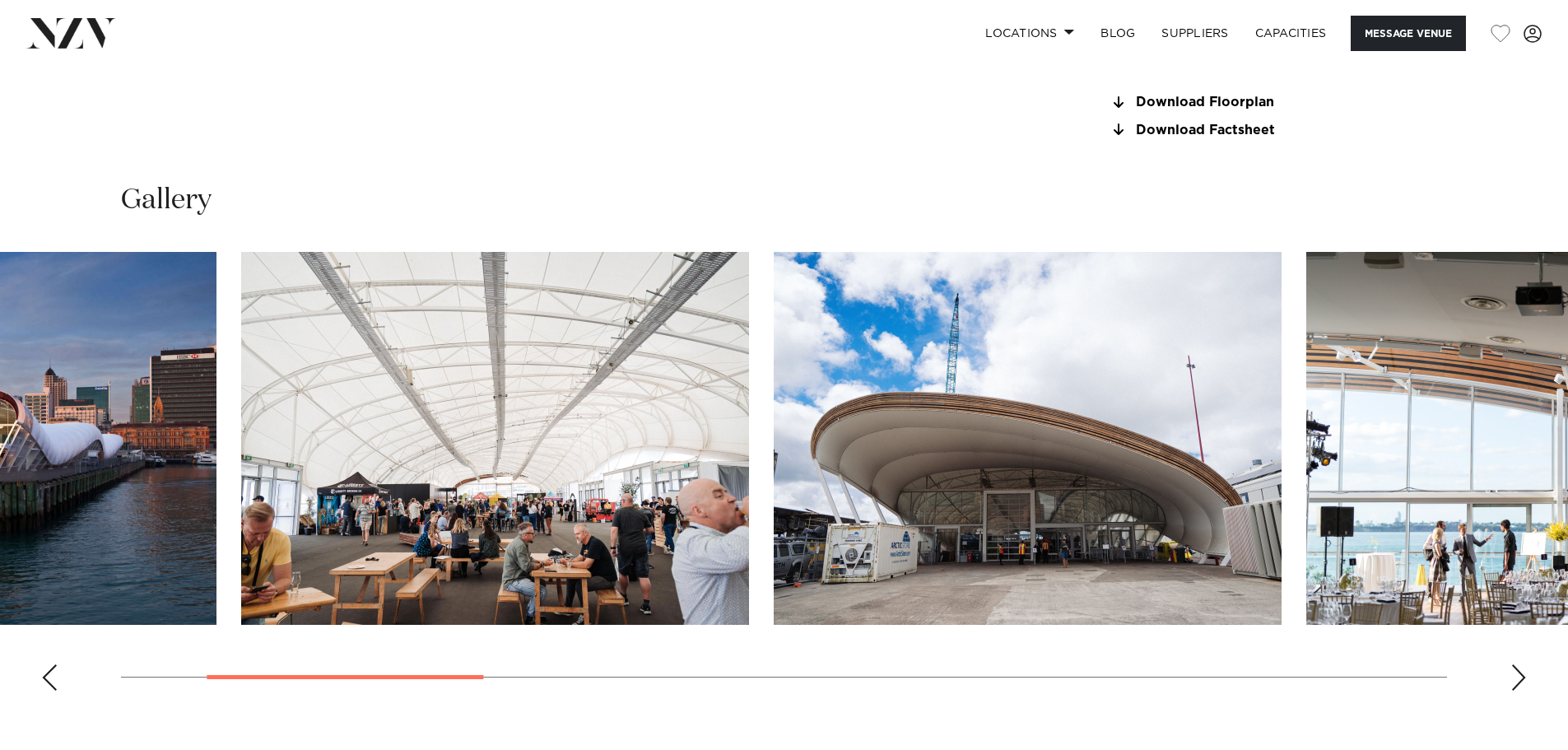
click at [505, 387] on img "2 / 12" at bounding box center [495, 438] width 508 height 373
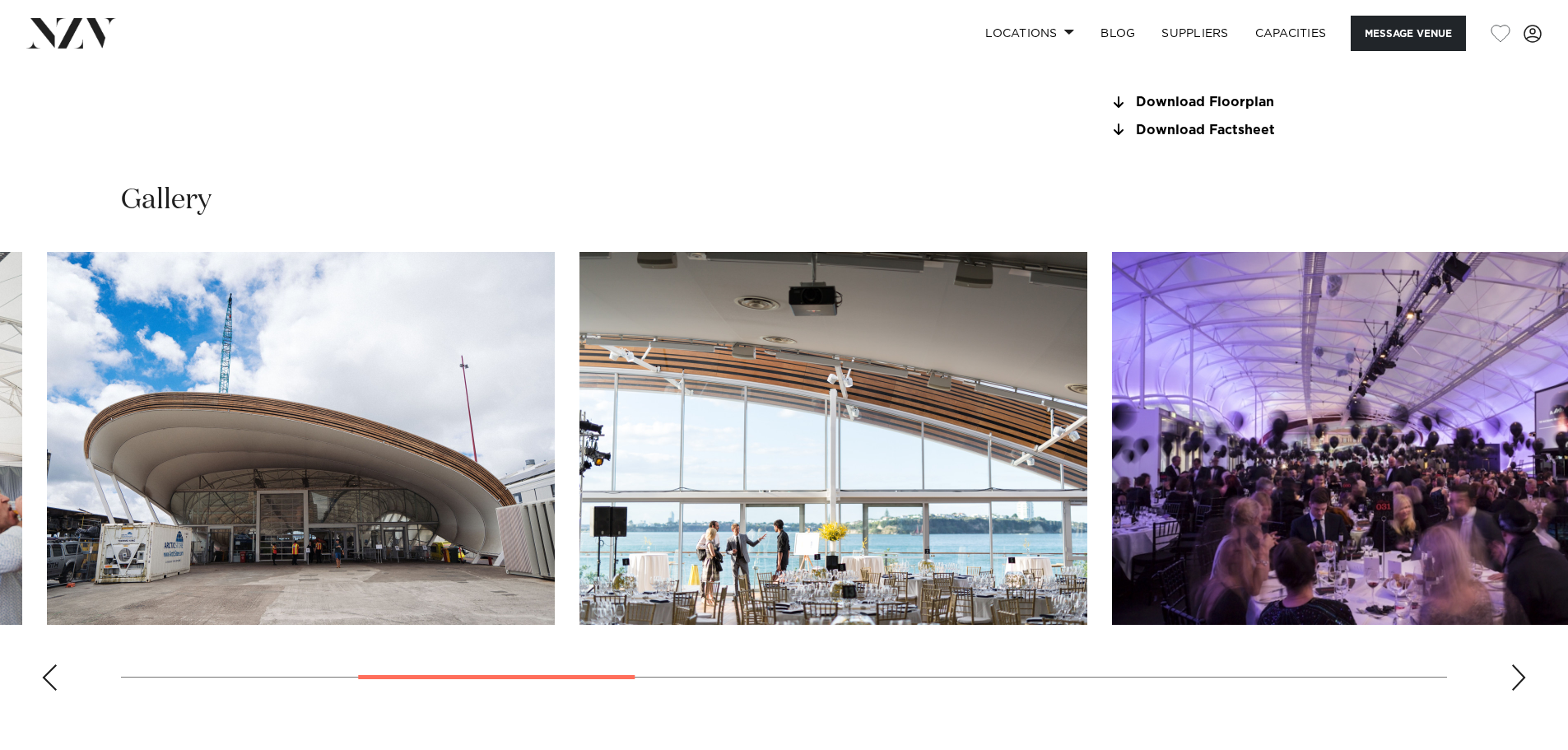
click at [536, 301] on swiper-container at bounding box center [784, 478] width 1568 height 452
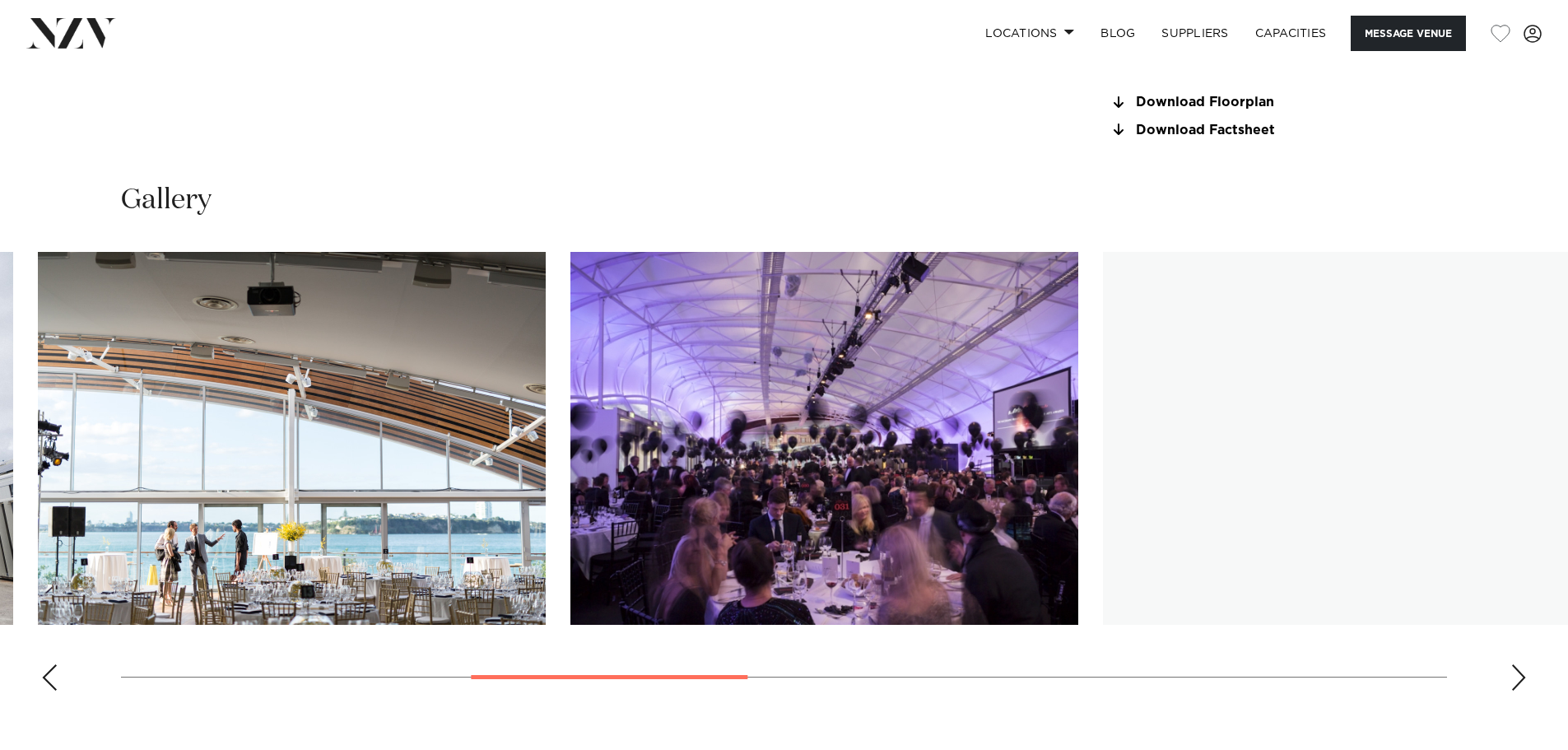
click at [401, 256] on img "4 / 12" at bounding box center [292, 438] width 508 height 373
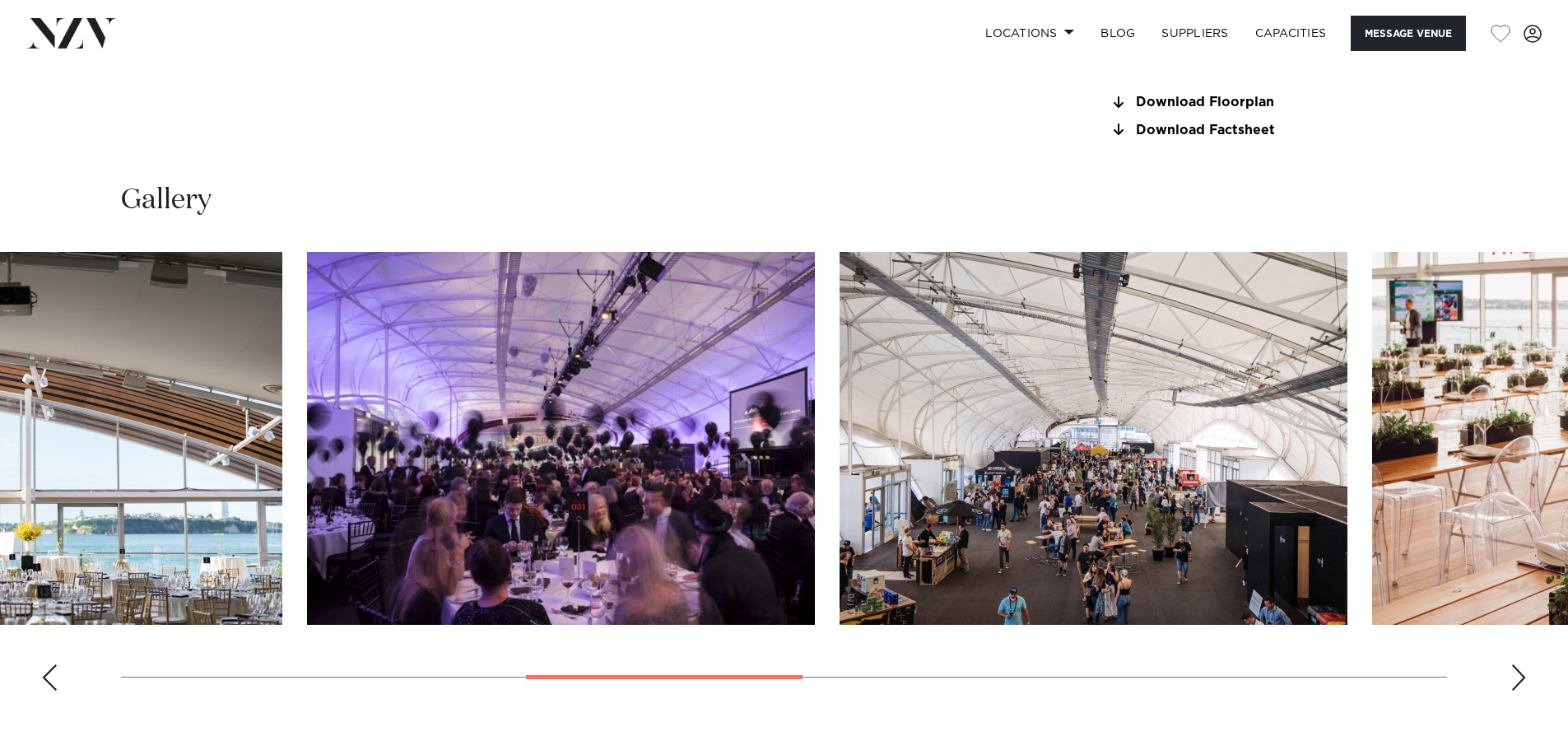
click at [329, 306] on img "5 / 12" at bounding box center [561, 438] width 508 height 373
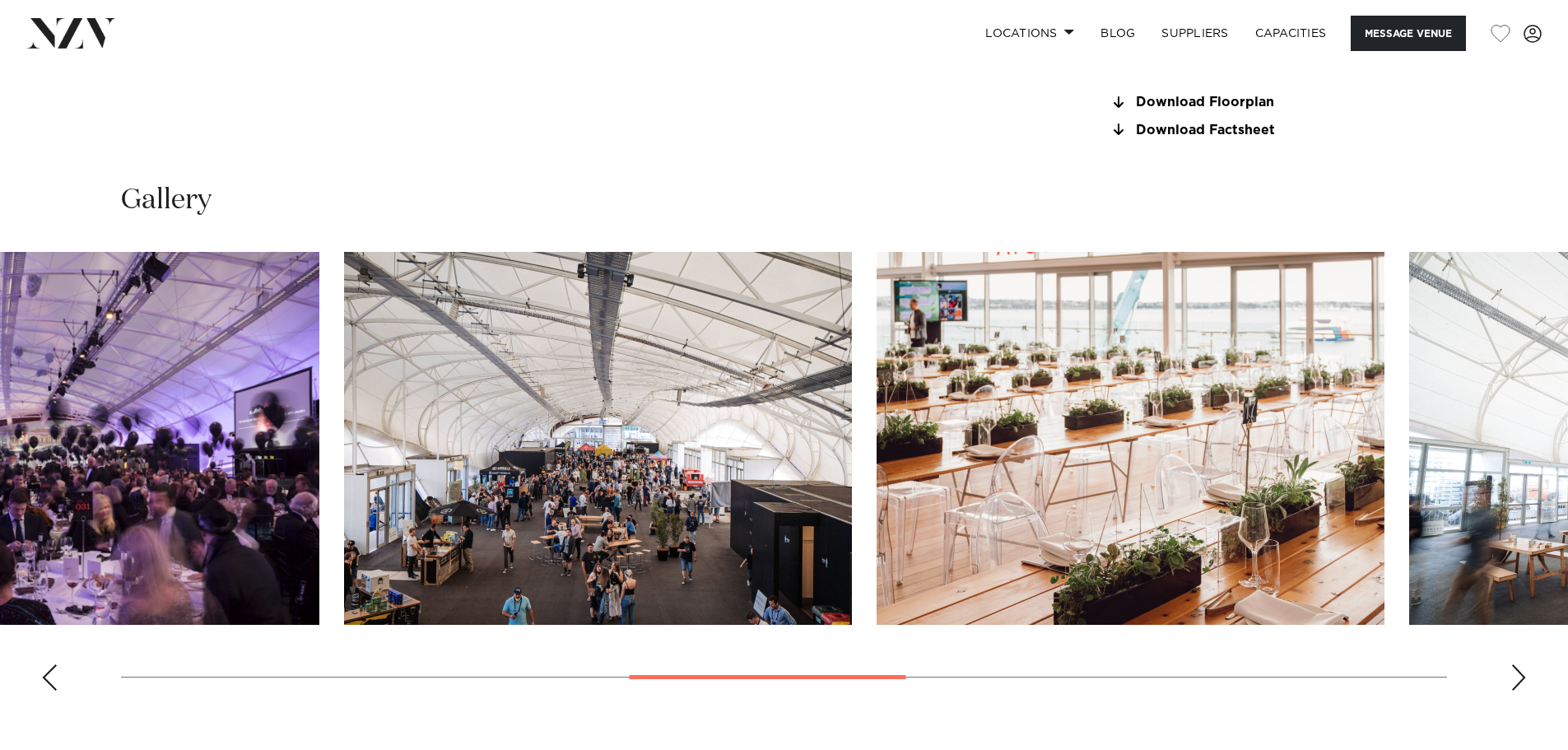
click at [693, 458] on img "6 / 12" at bounding box center [598, 438] width 508 height 373
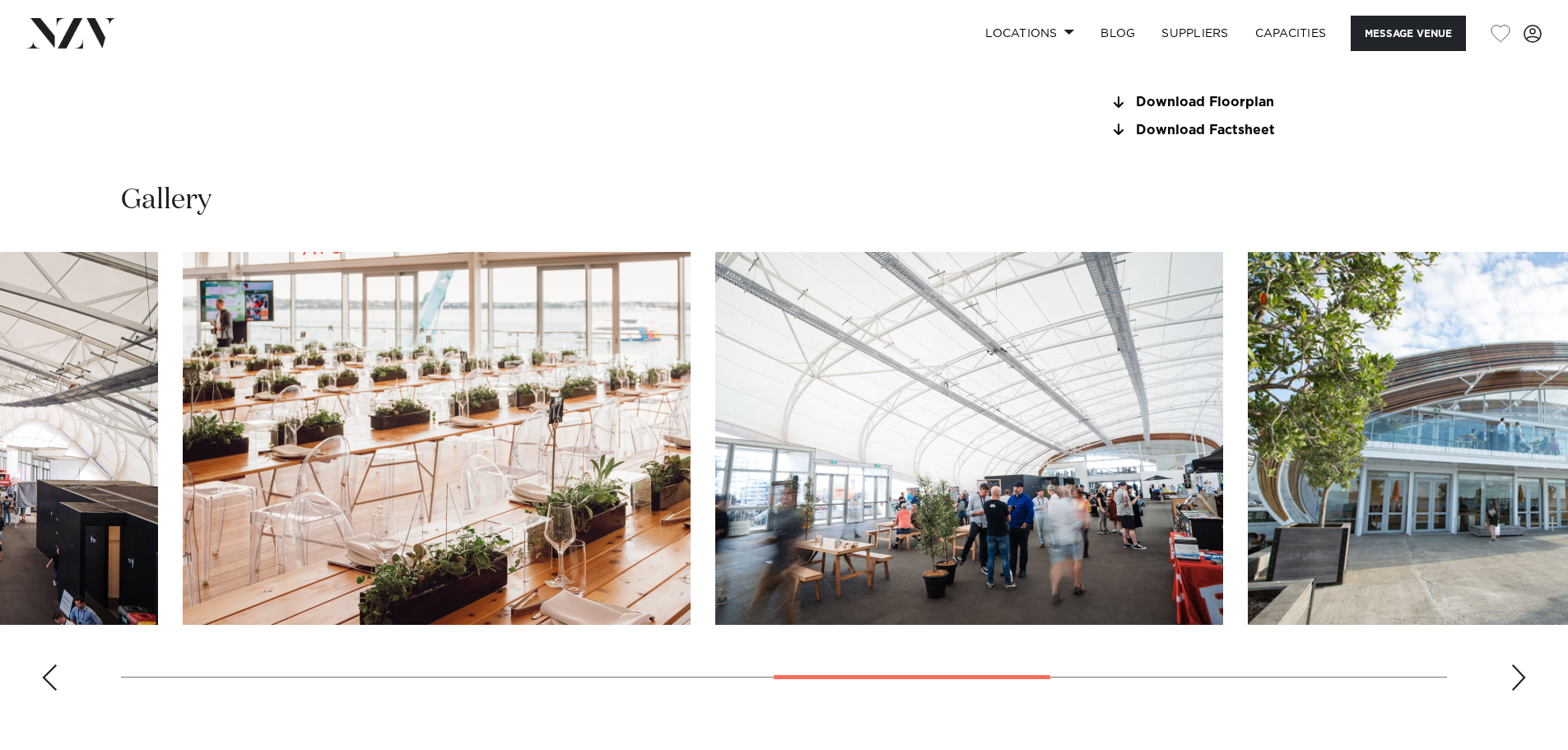
click at [520, 332] on img "7 / 12" at bounding box center [437, 438] width 508 height 373
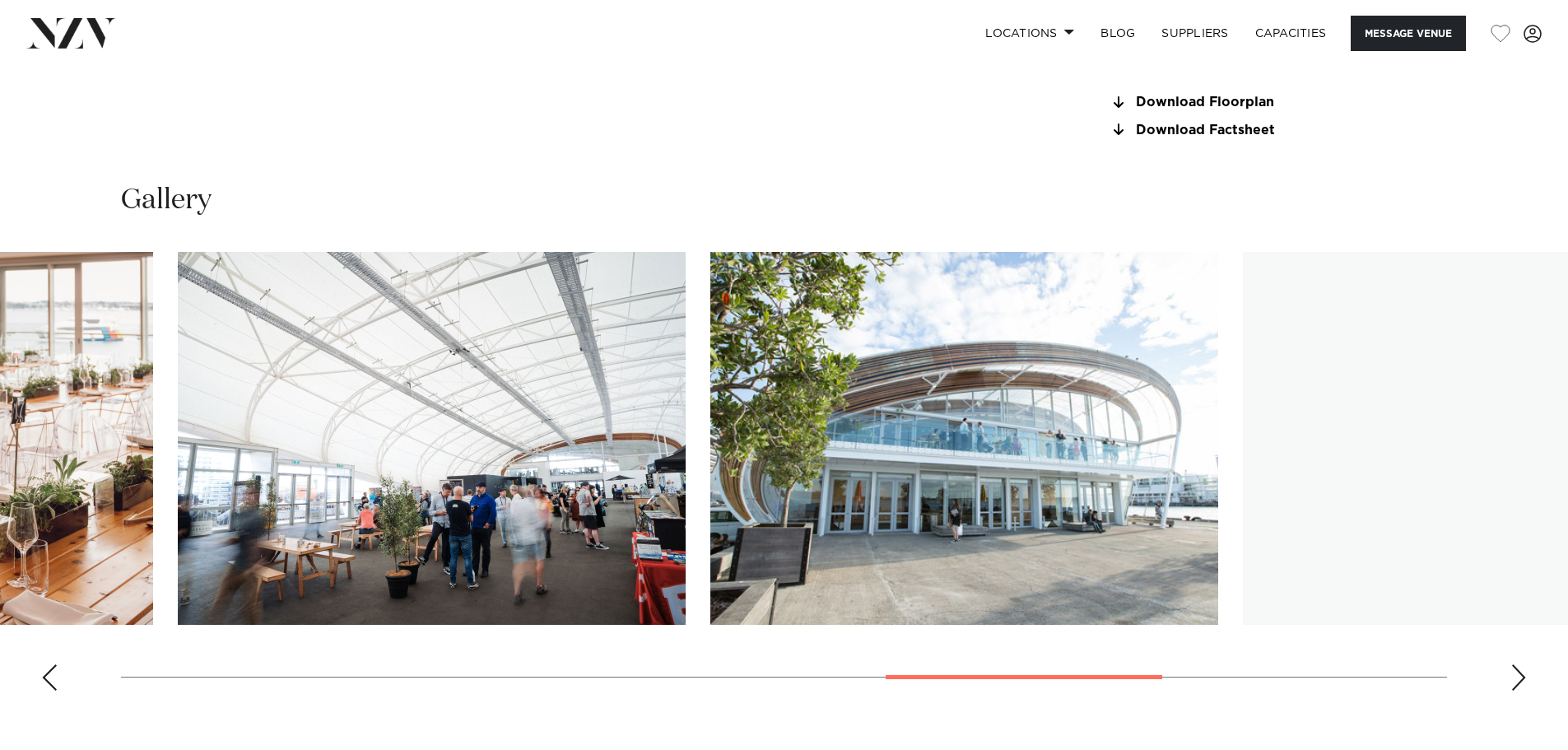
click at [662, 361] on img "8 / 12" at bounding box center [431, 438] width 508 height 373
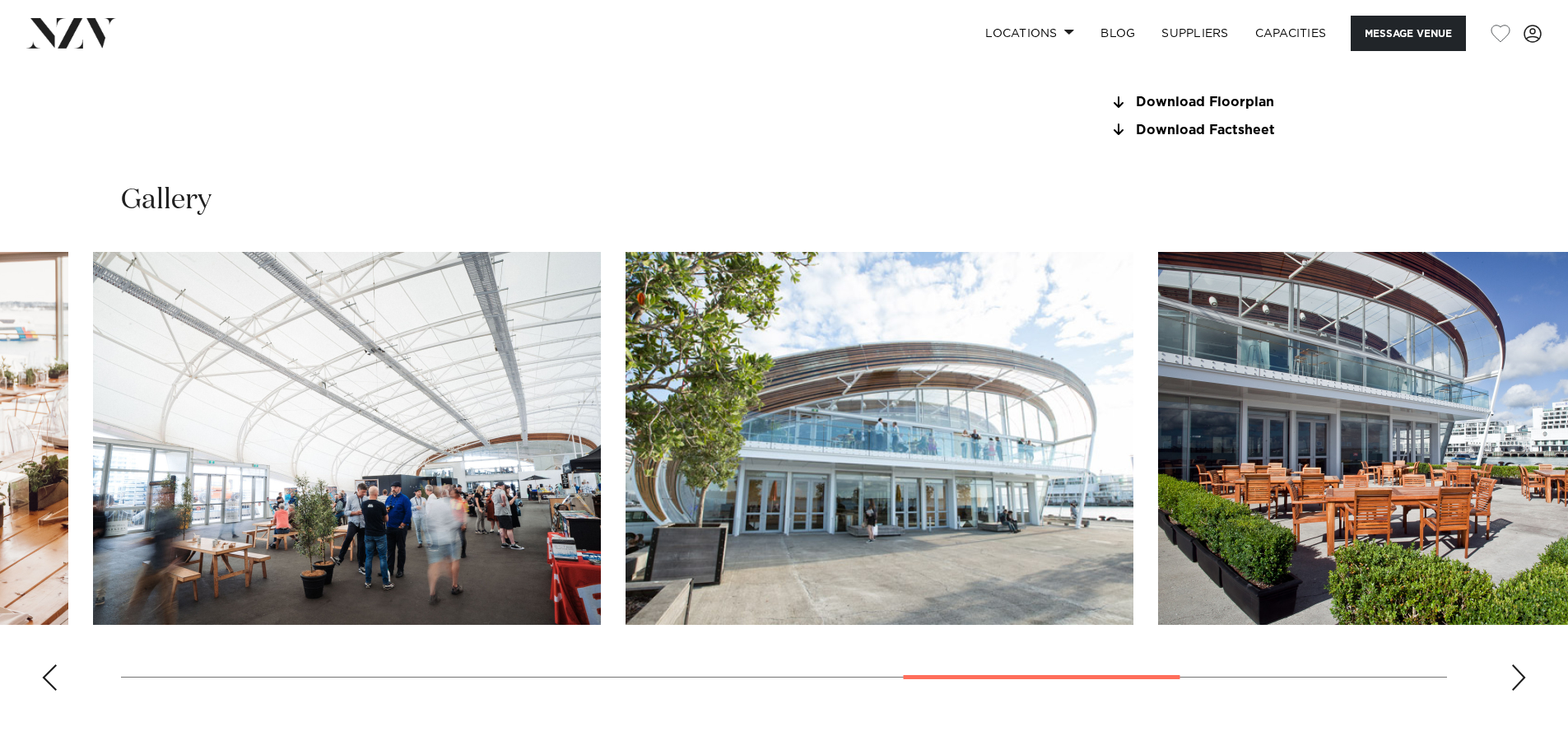
click at [676, 366] on swiper-container at bounding box center [784, 478] width 1568 height 452
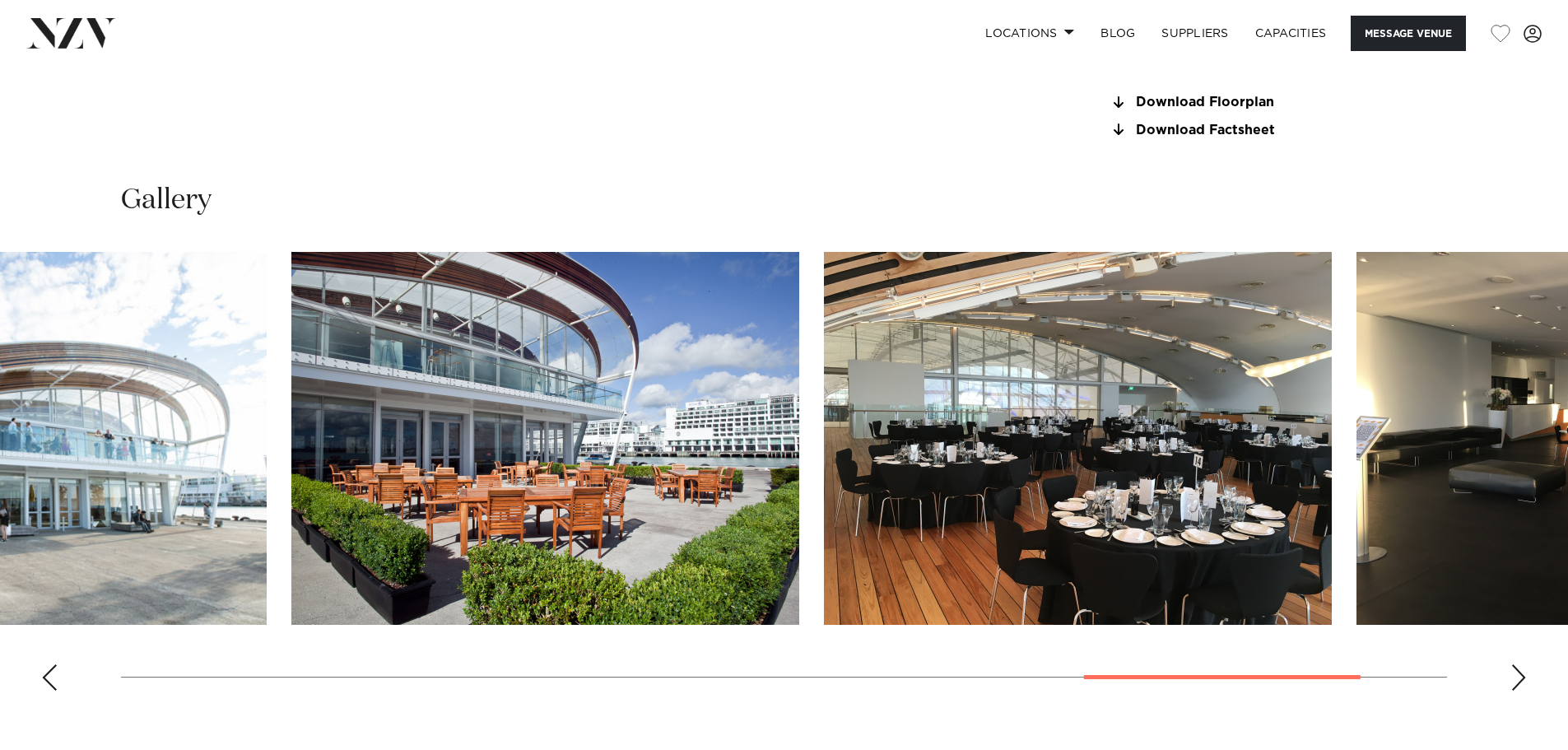
click at [573, 416] on img "10 / 12" at bounding box center [546, 438] width 508 height 373
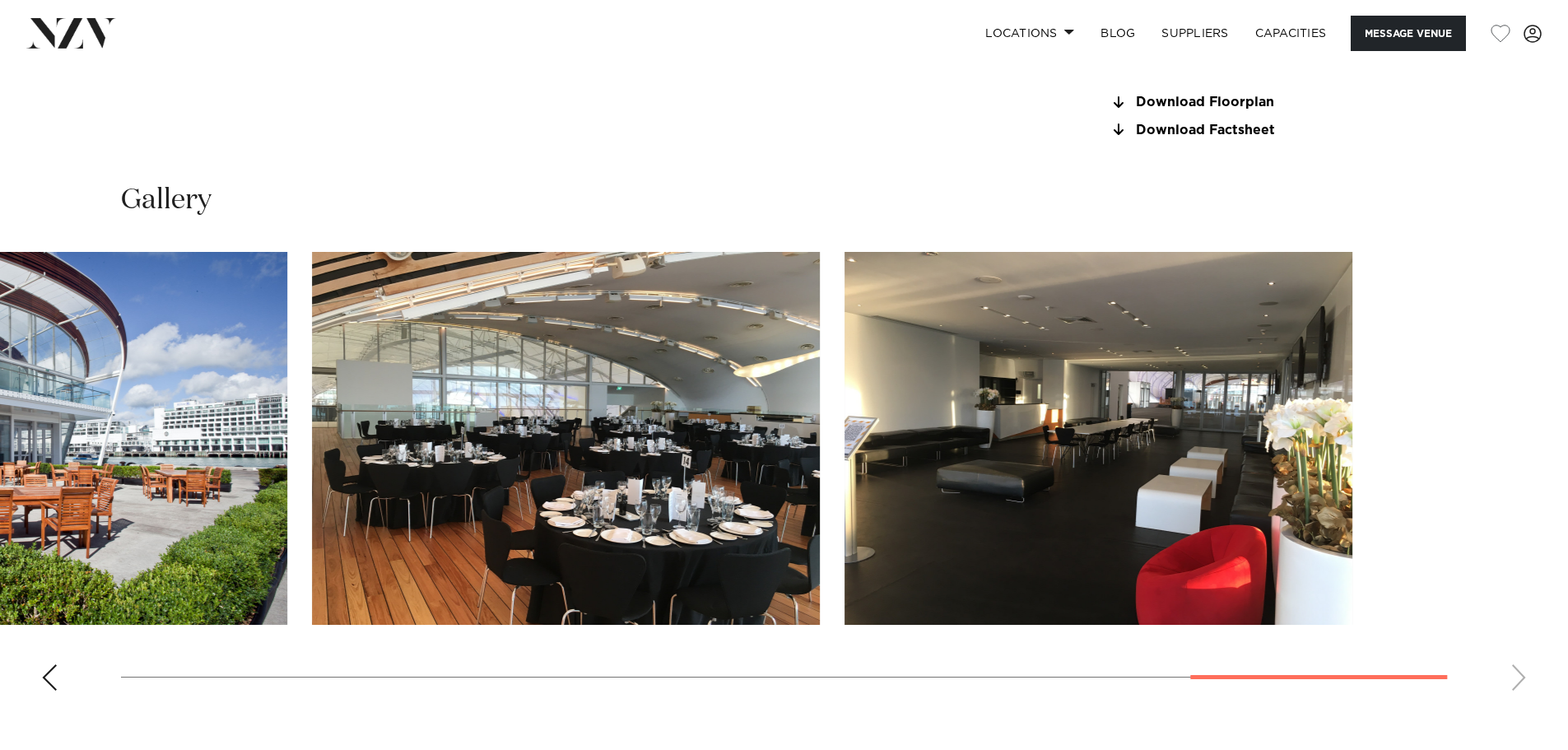
click at [452, 362] on img "11 / 12" at bounding box center [566, 438] width 508 height 373
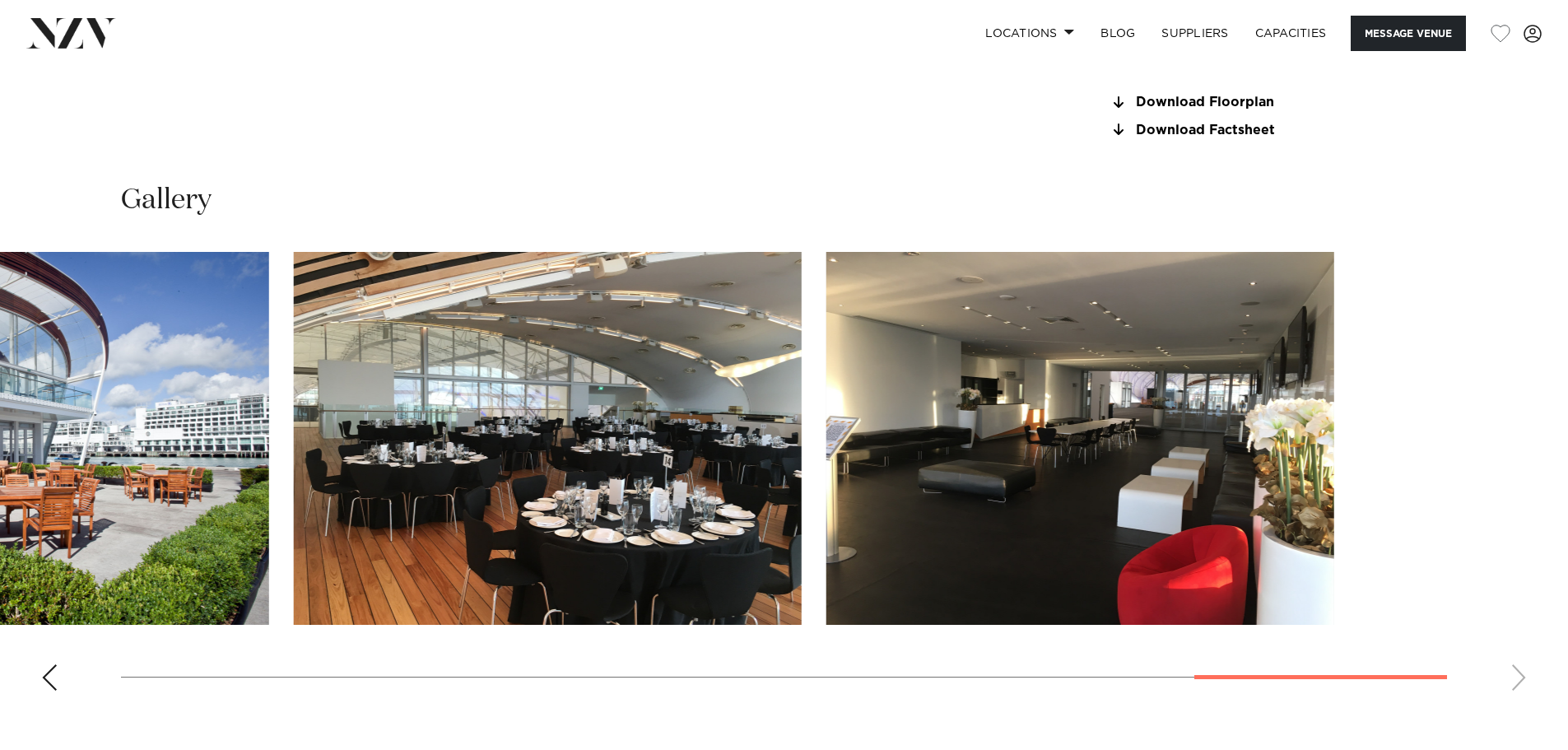
click at [0, 0] on slot at bounding box center [0, 0] width 0 height 0
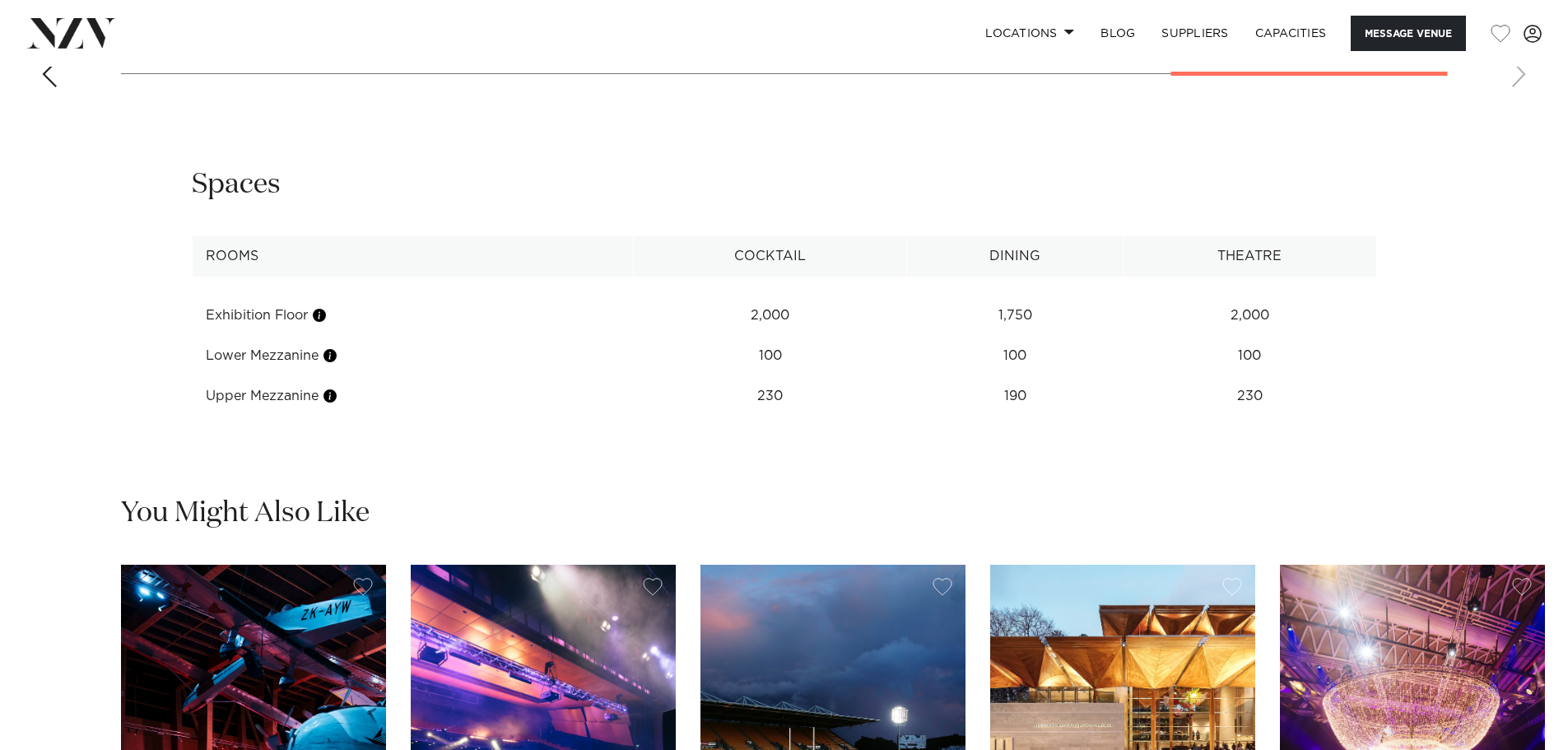
scroll to position [2201, 0]
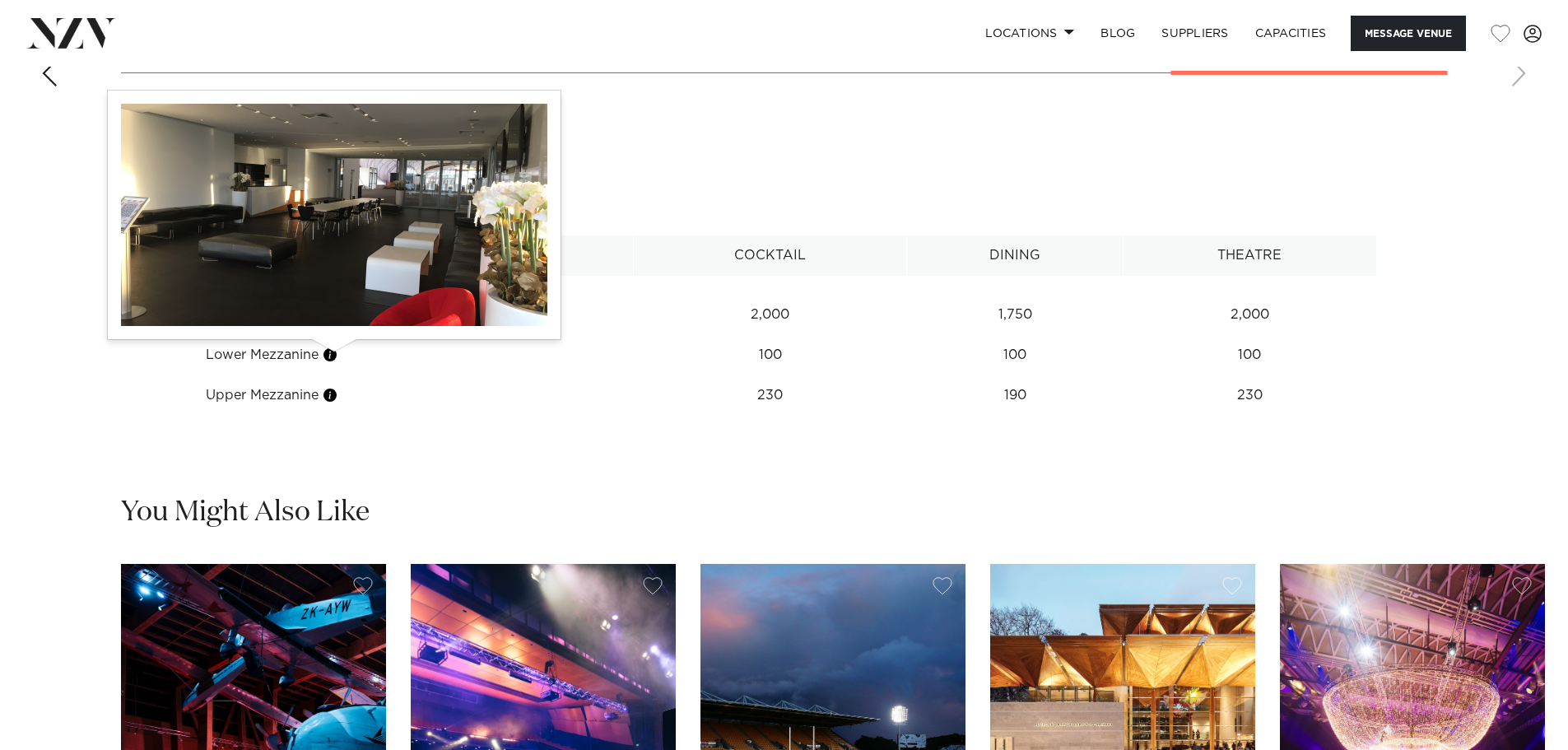
click at [335, 355] on button "button" at bounding box center [329, 355] width 17 height 17
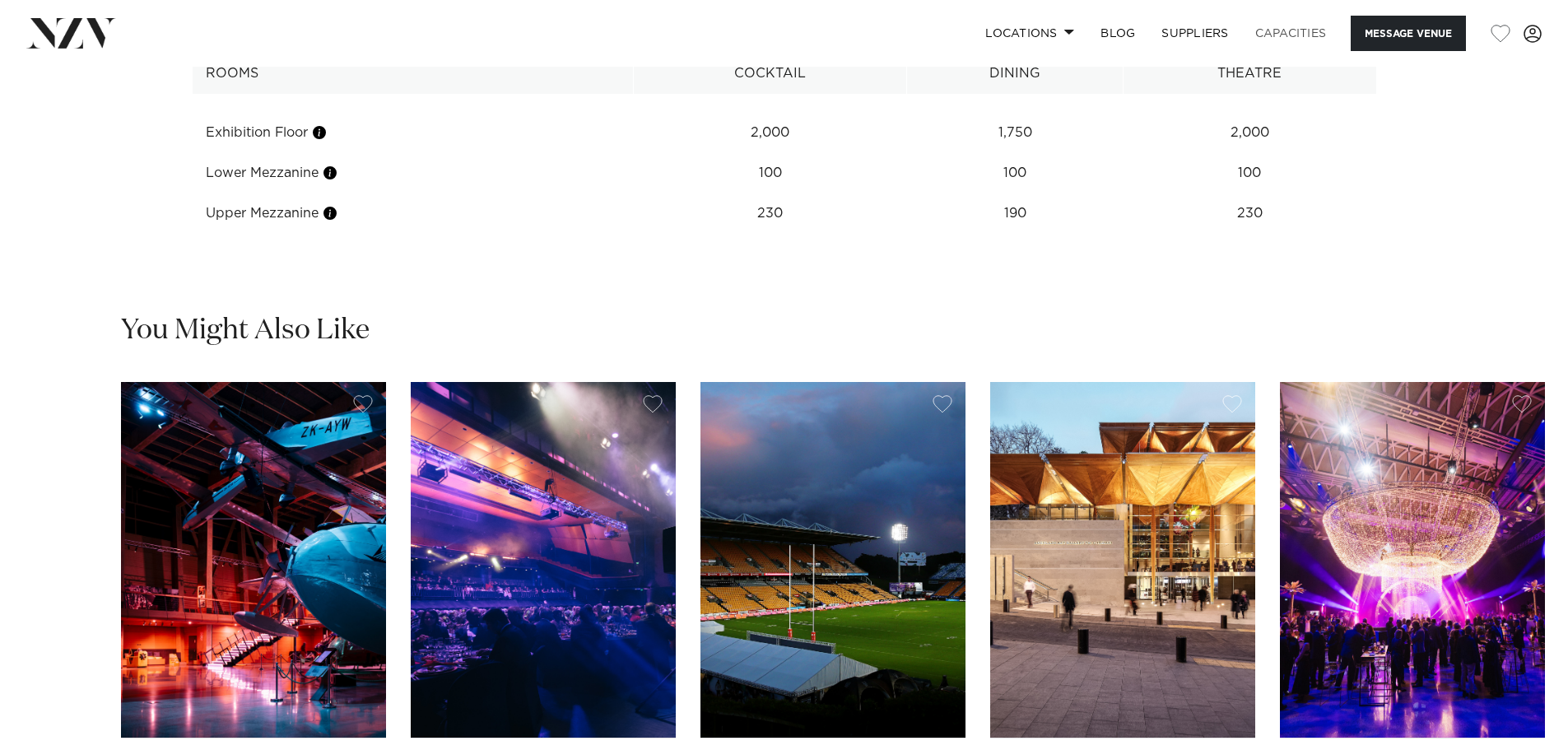
scroll to position [2383, 0]
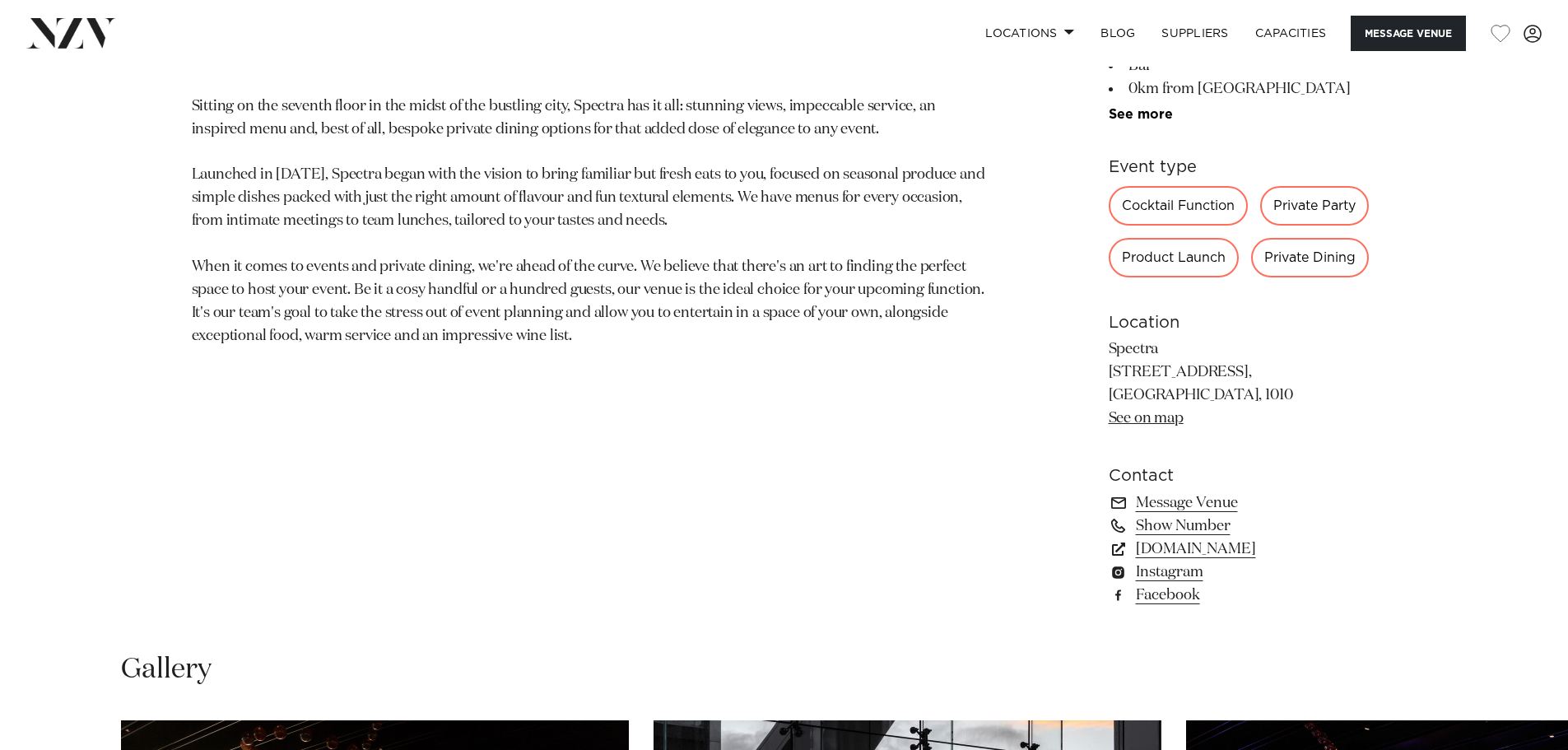
scroll to position [1005, 0]
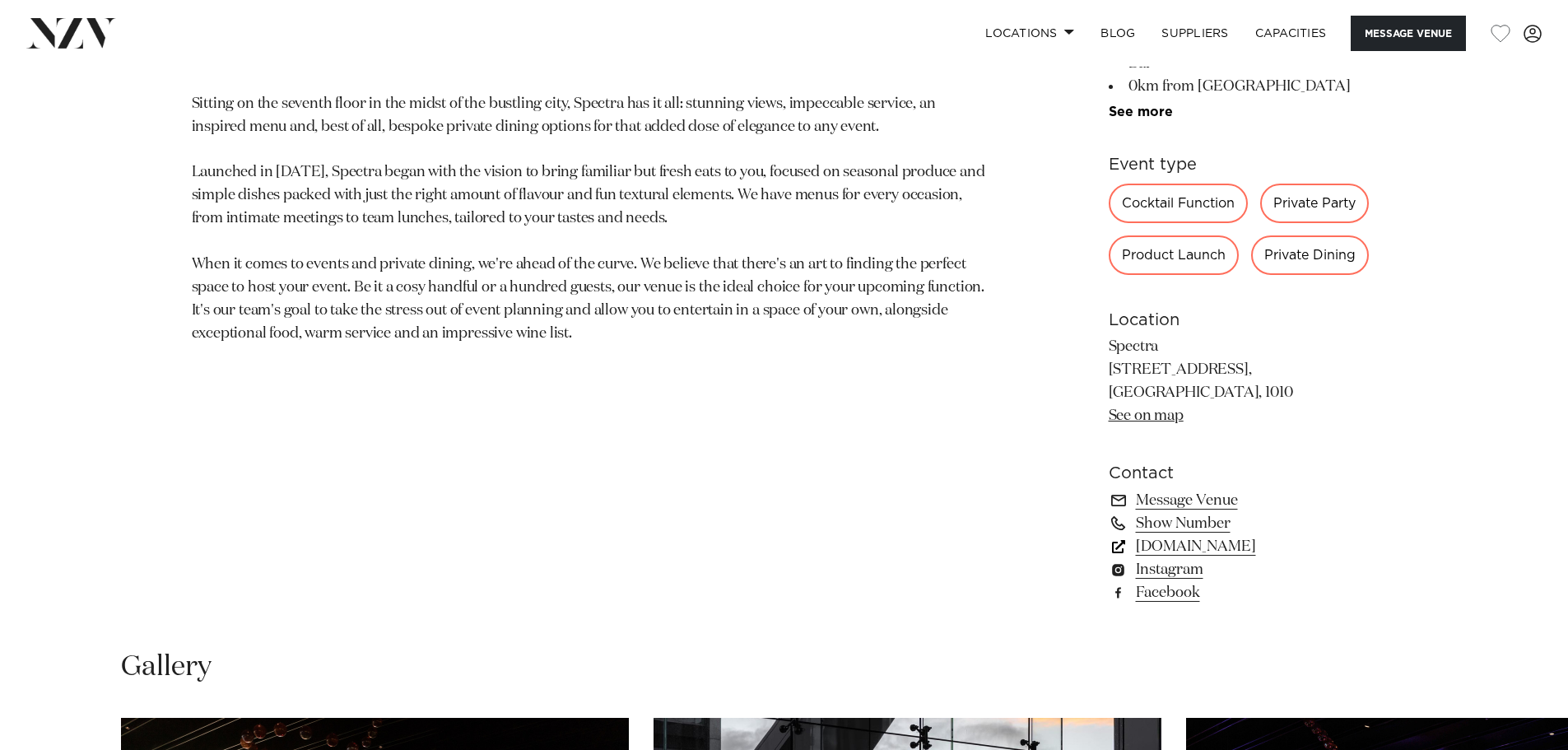
click at [1244, 547] on link "[DOMAIN_NAME]" at bounding box center [1243, 546] width 269 height 23
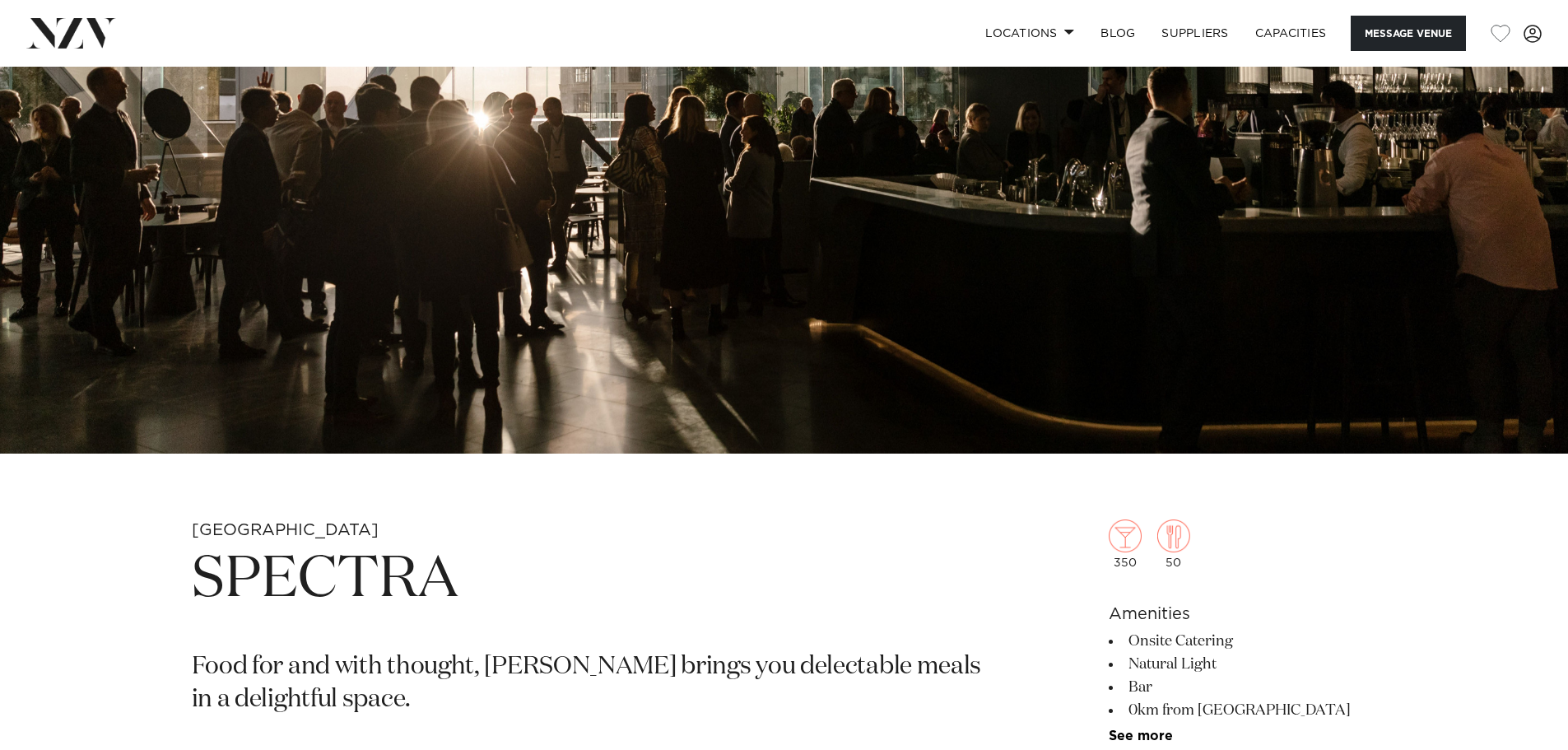
scroll to position [0, 0]
